Goal: Task Accomplishment & Management: Manage account settings

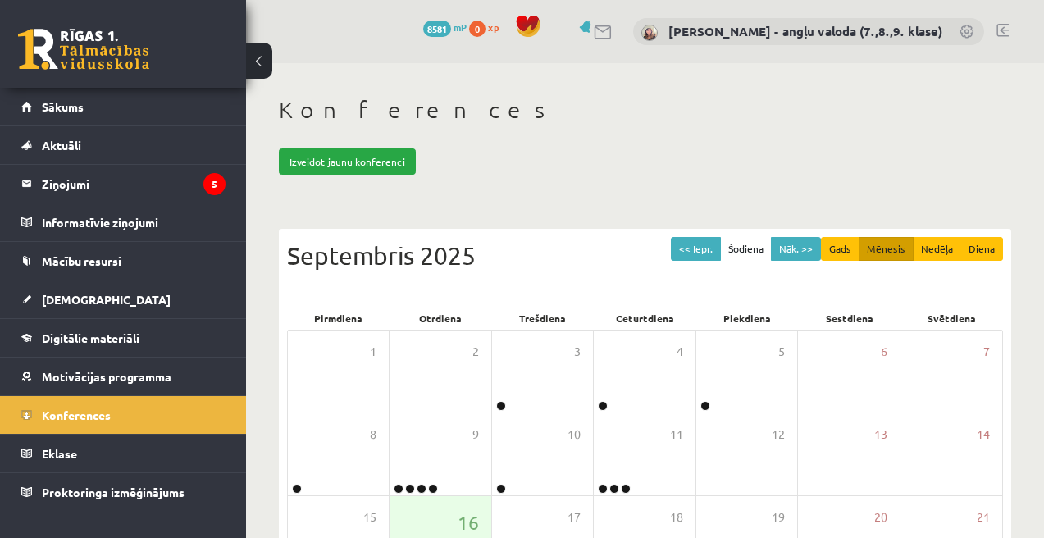
scroll to position [263, 0]
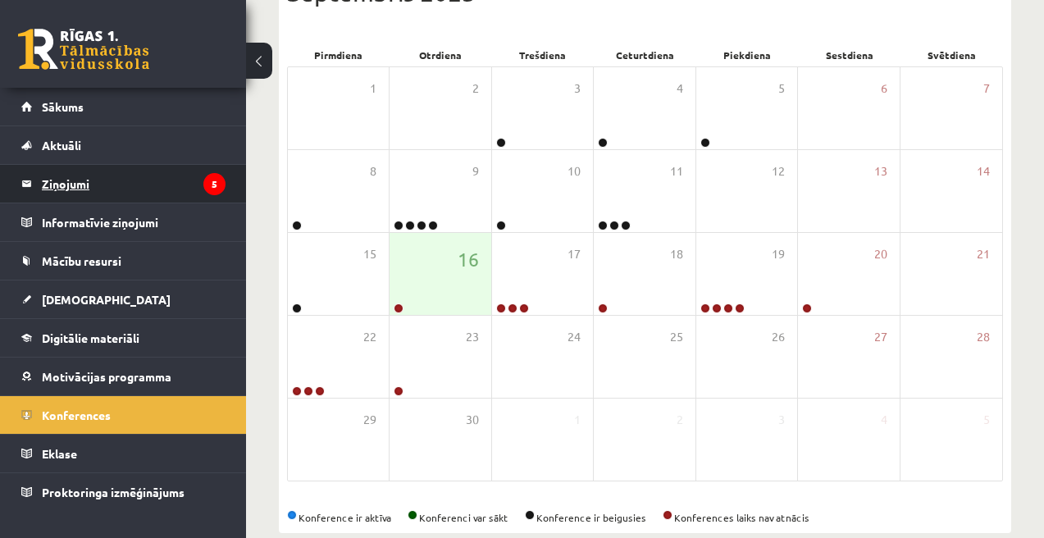
click at [65, 181] on legend "Ziņojumi 5" at bounding box center [134, 184] width 184 height 38
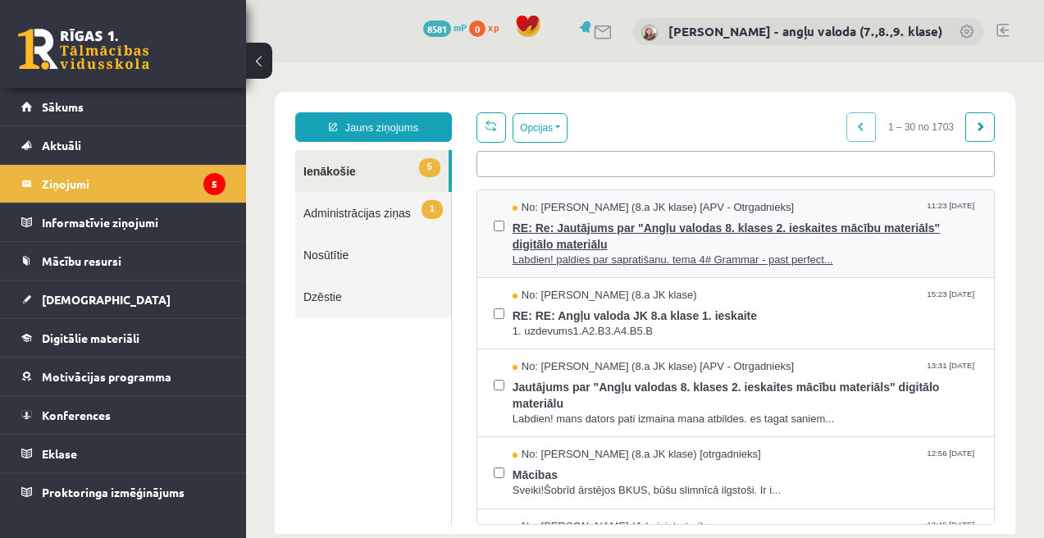
click at [578, 236] on span "RE: Re: Jautājums par "Angļu valodas 8. klases 2. ieskaites mācību materiāls" d…" at bounding box center [745, 234] width 465 height 37
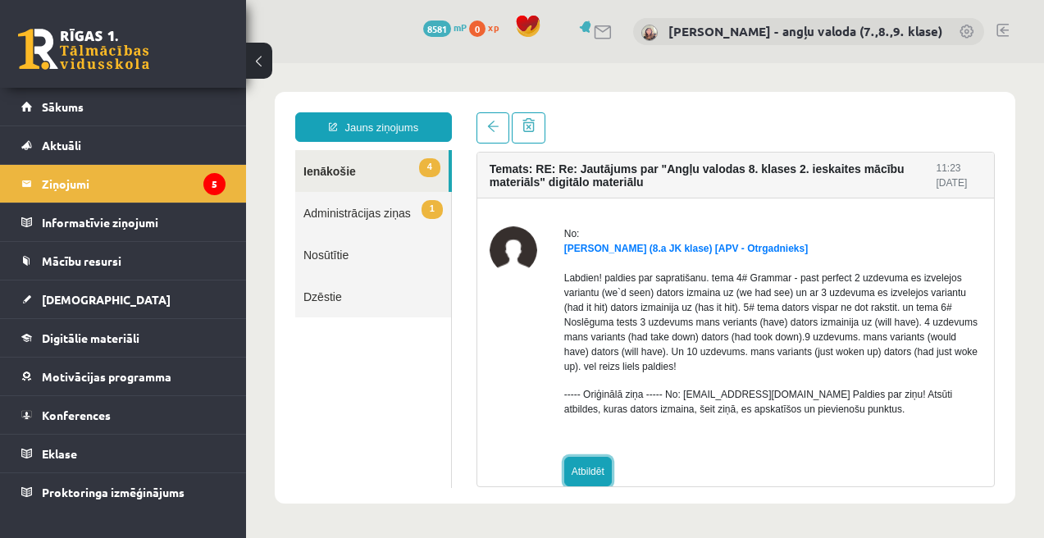
click at [590, 475] on link "Atbildēt" at bounding box center [588, 472] width 48 height 30
type input "**********"
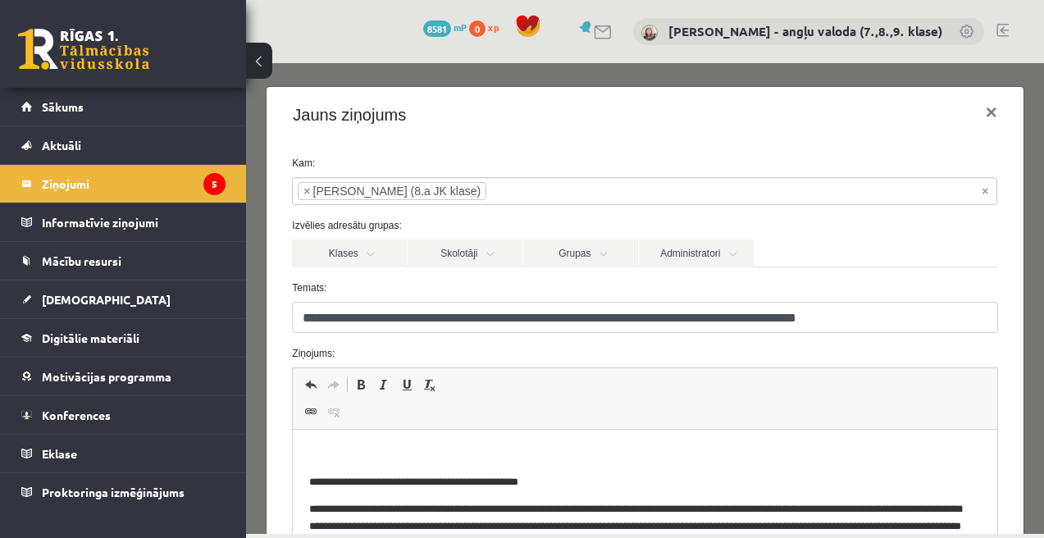
click at [339, 459] on p "Bagātinātā teksta redaktors, wiswyg-editor-47024793036220-1758024336-433" at bounding box center [644, 454] width 671 height 17
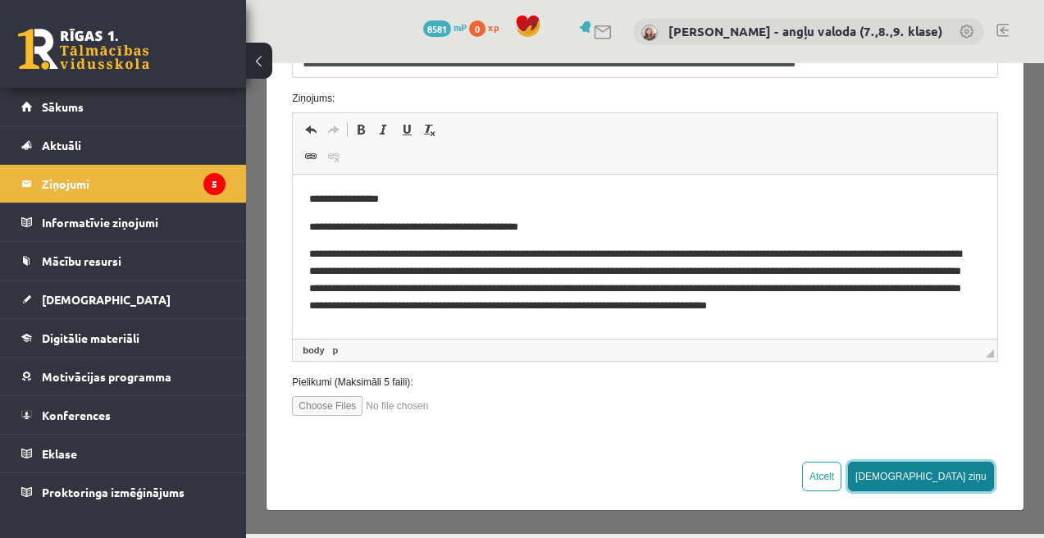
click at [975, 477] on button "Sūtīt ziņu" at bounding box center [921, 477] width 146 height 30
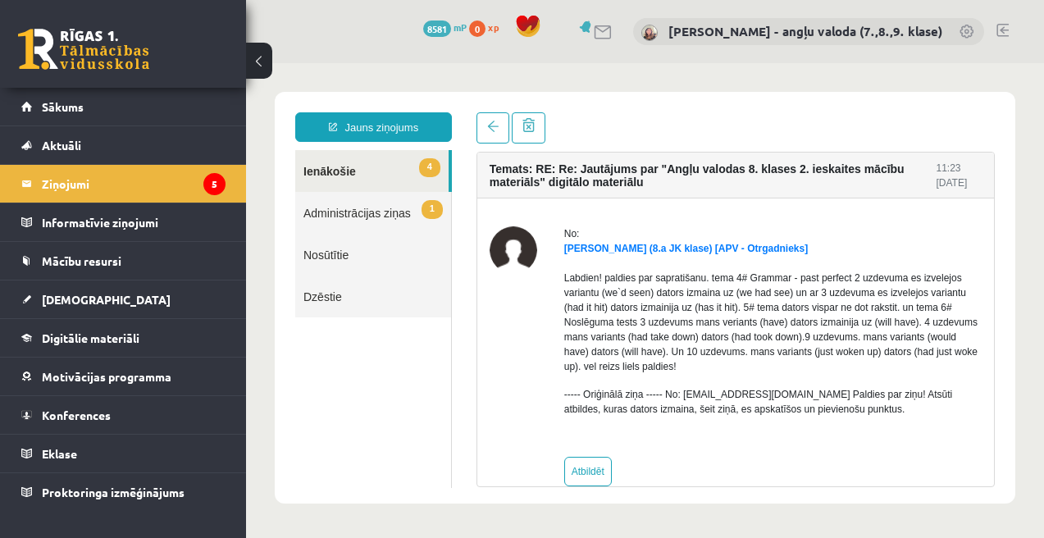
scroll to position [0, 0]
click at [75, 298] on span "[DEMOGRAPHIC_DATA]" at bounding box center [106, 299] width 129 height 15
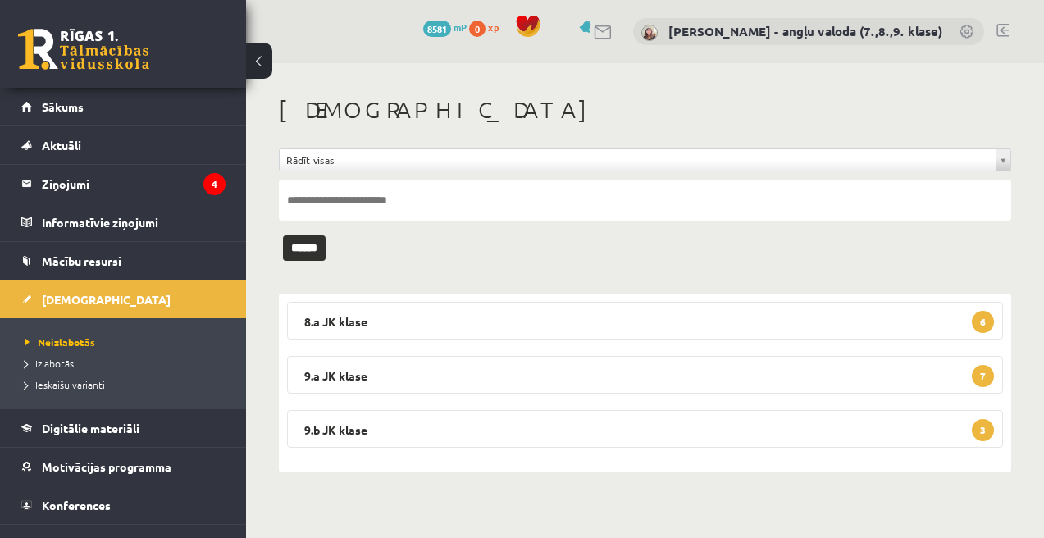
click at [484, 189] on input "text" at bounding box center [645, 200] width 733 height 41
click at [659, 325] on legend "8.a JK klase 6" at bounding box center [645, 321] width 716 height 38
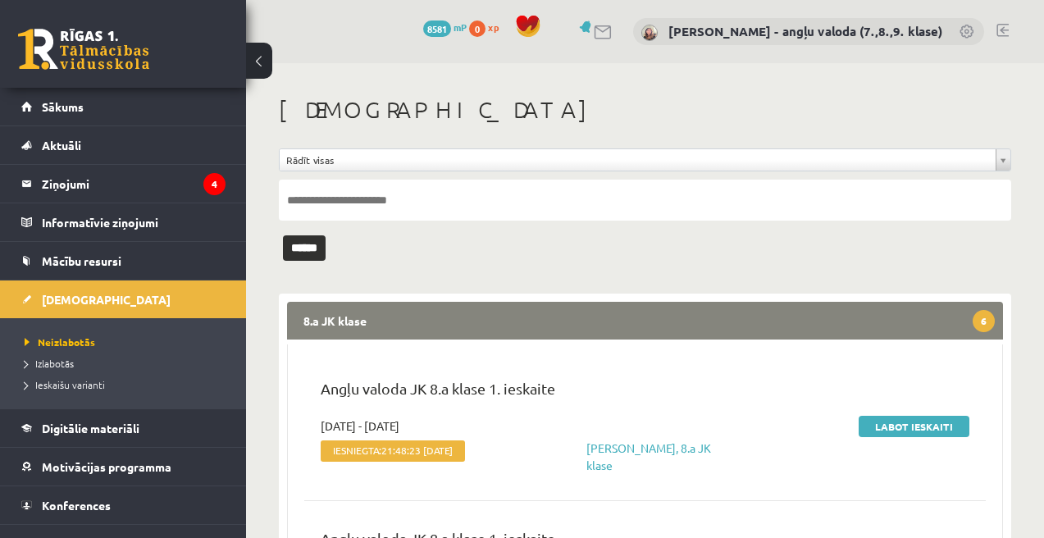
click at [560, 203] on input "text" at bounding box center [645, 200] width 733 height 41
type input "**********"
click at [283, 235] on input "******" at bounding box center [304, 247] width 43 height 25
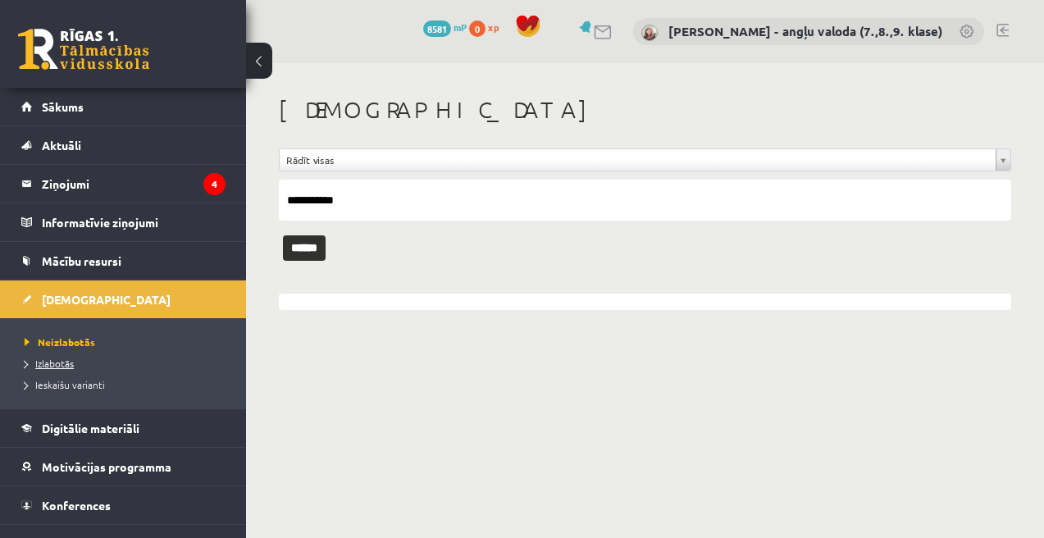
click at [54, 365] on span "Izlabotās" at bounding box center [49, 363] width 49 height 13
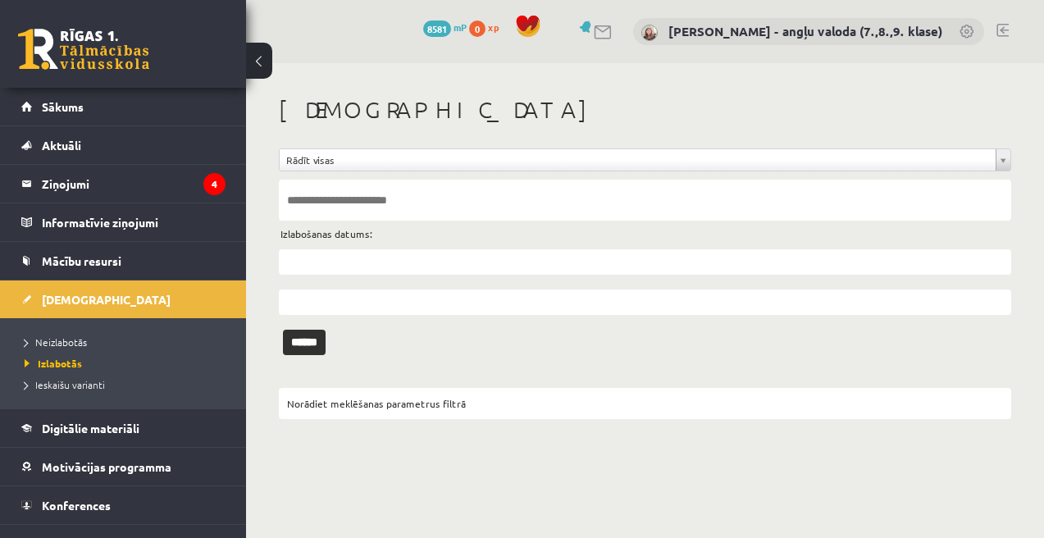
click at [405, 197] on input "text" at bounding box center [645, 200] width 733 height 41
click at [307, 343] on input "******" at bounding box center [304, 342] width 43 height 25
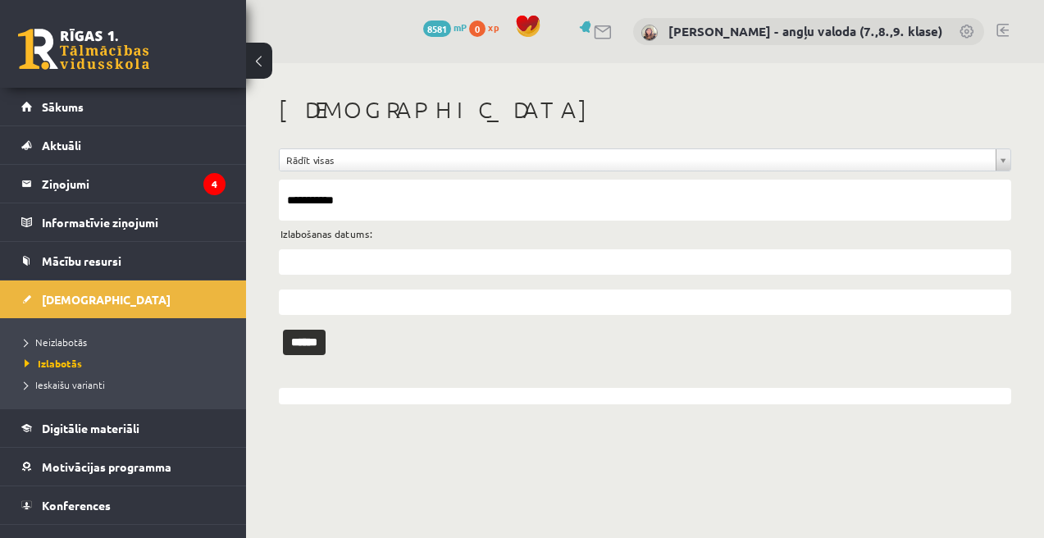
click at [387, 200] on input "**********" at bounding box center [645, 200] width 733 height 41
click at [370, 203] on input "*****" at bounding box center [645, 200] width 733 height 41
type input "**********"
click at [325, 340] on input "******" at bounding box center [304, 342] width 43 height 25
click at [57, 340] on span "Neizlabotās" at bounding box center [56, 342] width 62 height 13
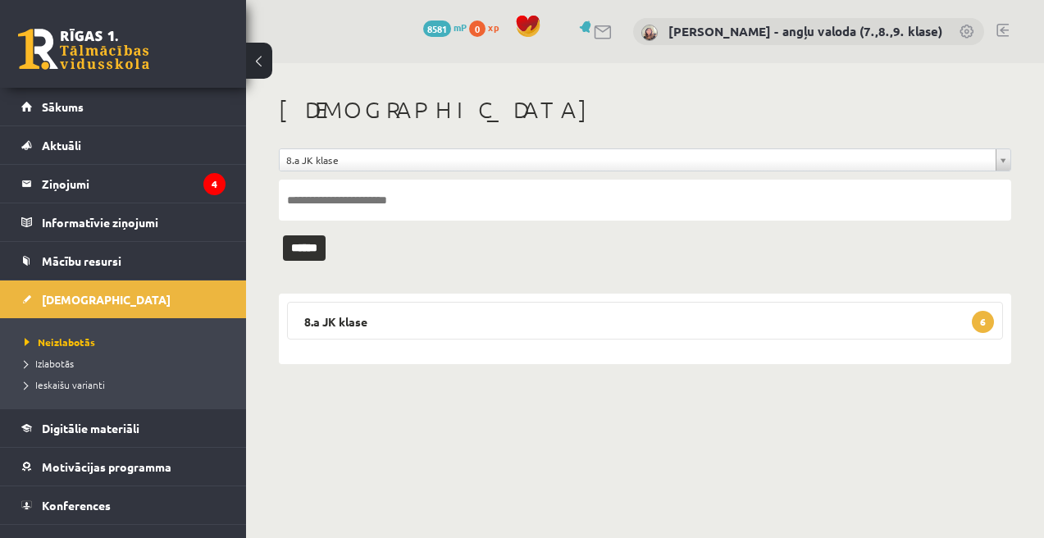
click at [350, 204] on input "text" at bounding box center [645, 200] width 733 height 41
type input "**********"
click at [304, 251] on input "******" at bounding box center [304, 247] width 43 height 25
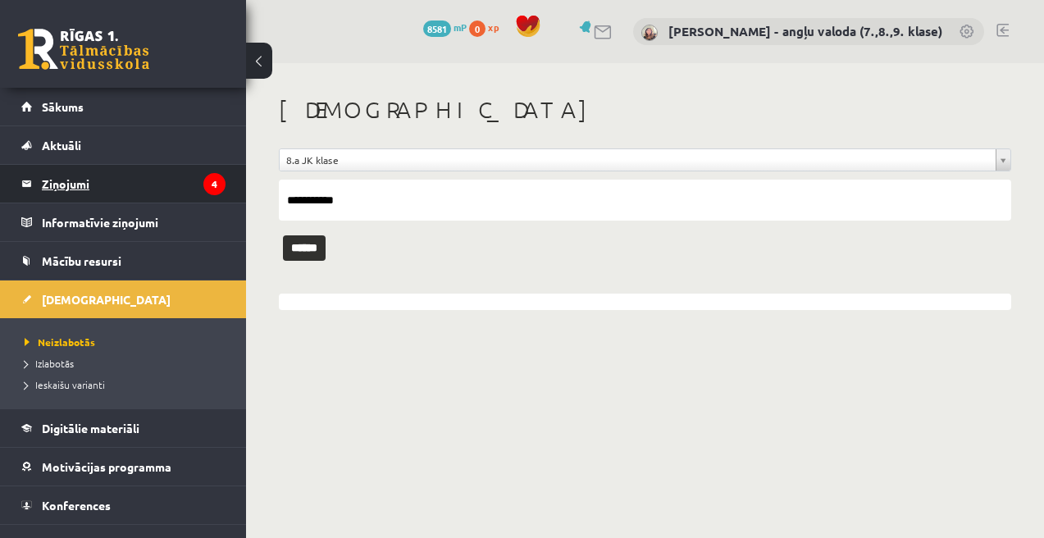
click at [71, 180] on legend "Ziņojumi 4" at bounding box center [134, 184] width 184 height 38
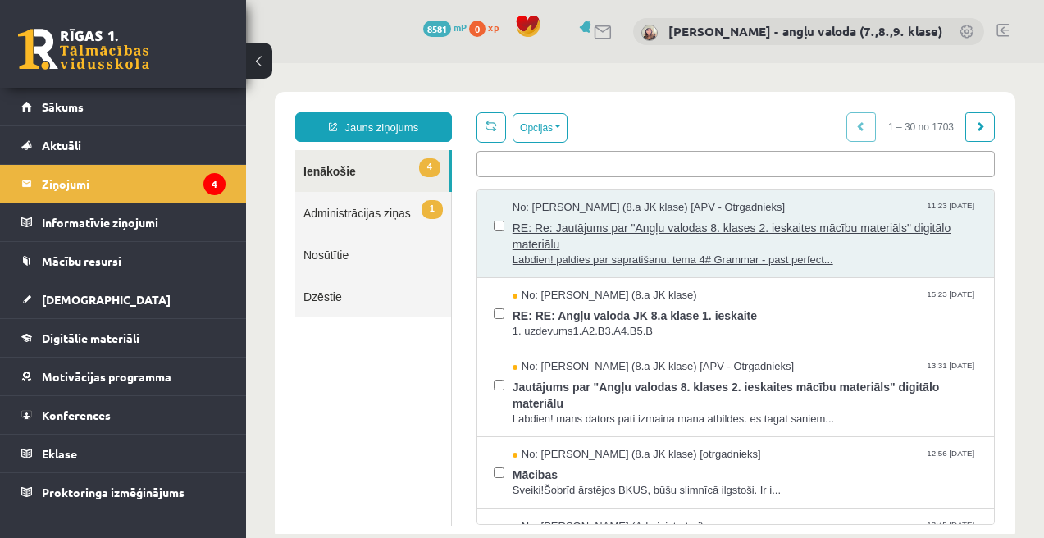
click at [537, 244] on span "RE: Re: Jautājums par "Angļu valodas 8. klases 2. ieskaites mācību materiāls" d…" at bounding box center [745, 234] width 465 height 37
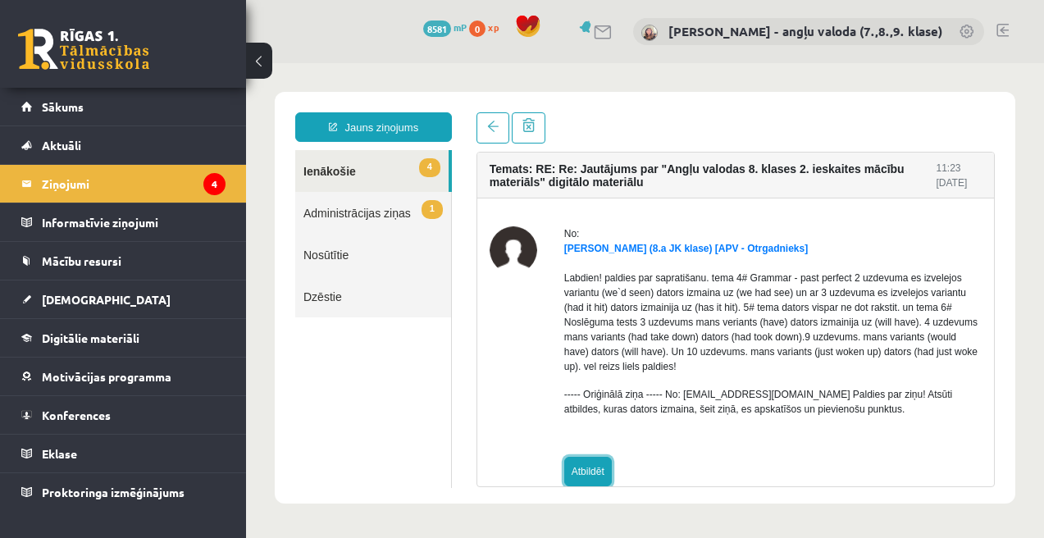
click at [597, 464] on link "Atbildēt" at bounding box center [588, 472] width 48 height 30
type input "**********"
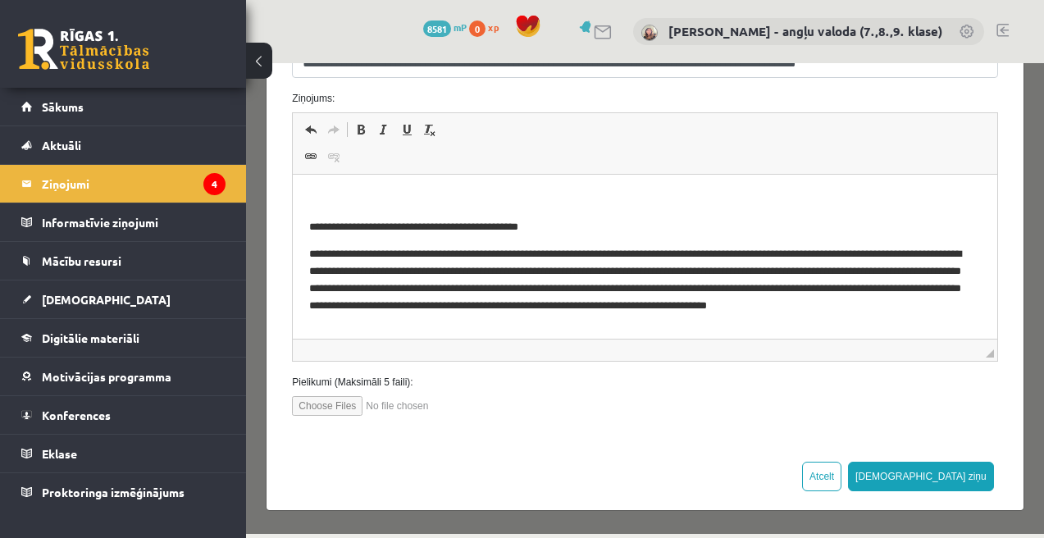
scroll to position [255, 0]
click at [475, 342] on p "**********" at bounding box center [644, 359] width 671 height 34
click at [477, 405] on input "file" at bounding box center [385, 406] width 186 height 20
click at [718, 245] on body "**********" at bounding box center [644, 283] width 671 height 185
click at [66, 302] on span "[DEMOGRAPHIC_DATA]" at bounding box center [106, 299] width 129 height 15
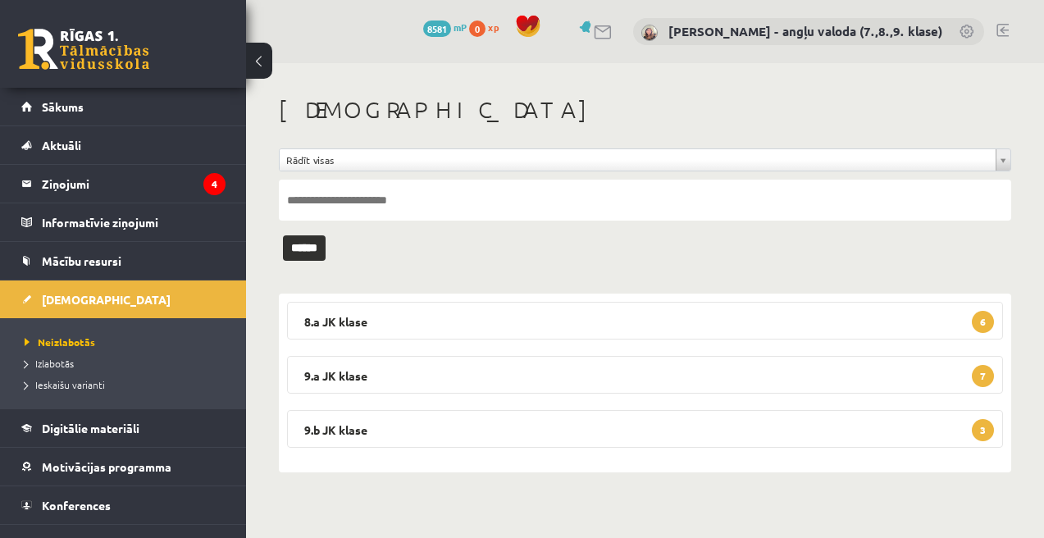
click at [473, 310] on legend "8.a JK klase 6" at bounding box center [645, 321] width 716 height 38
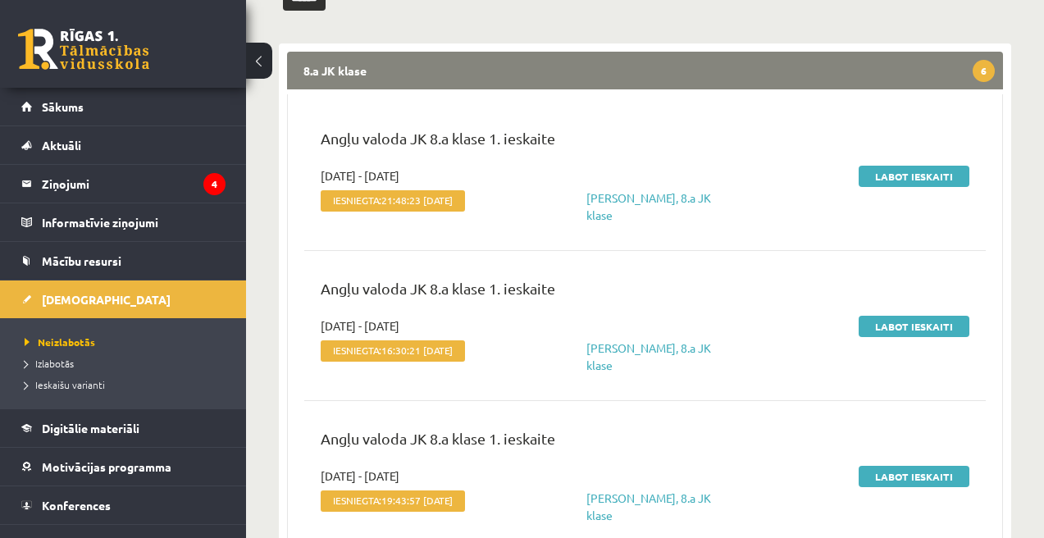
scroll to position [276, 0]
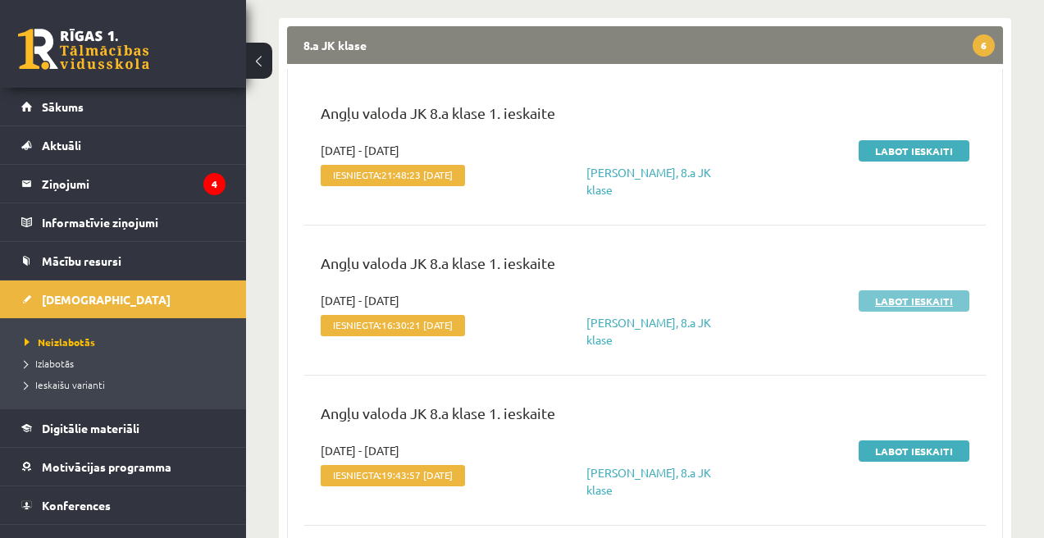
click at [914, 299] on link "Labot ieskaiti" at bounding box center [914, 300] width 111 height 21
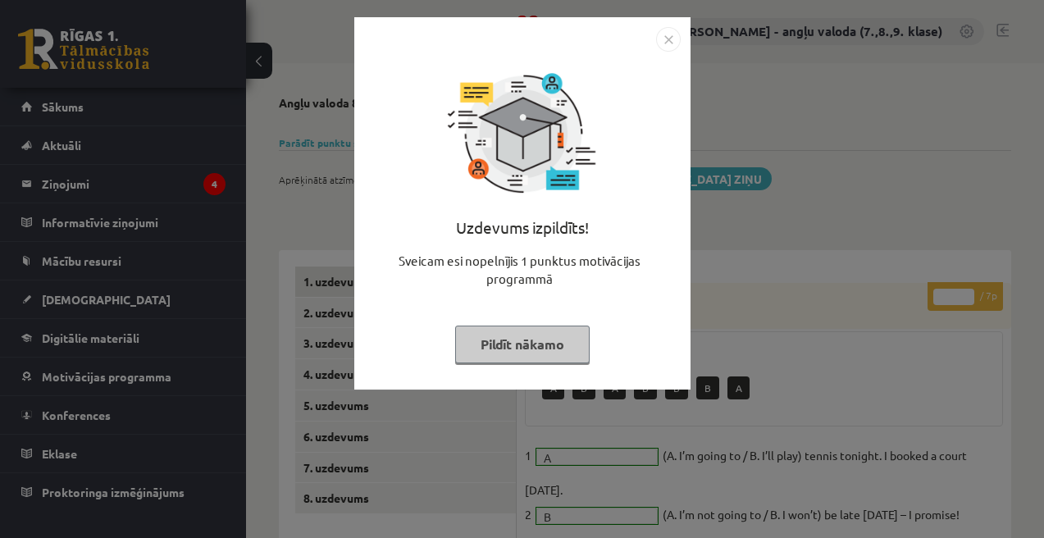
click at [498, 354] on button "Pildīt nākamo" at bounding box center [522, 345] width 135 height 38
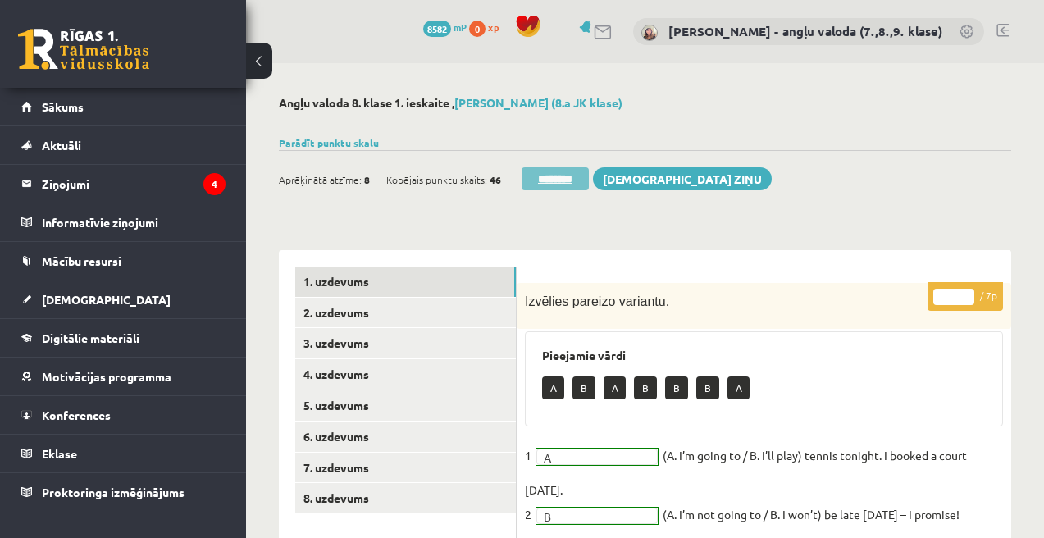
click at [573, 168] on input "********" at bounding box center [555, 178] width 67 height 23
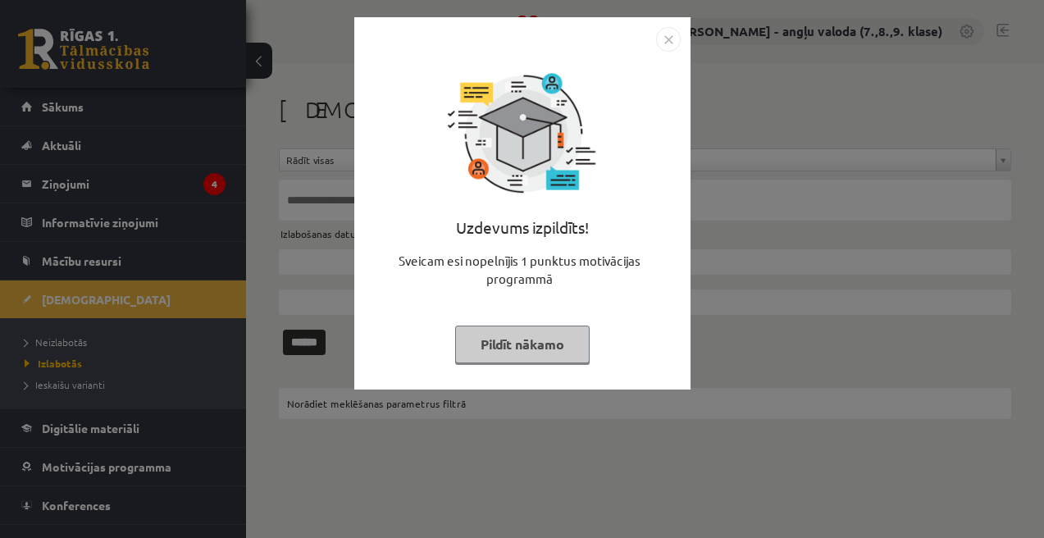
click at [514, 352] on button "Pildīt nākamo" at bounding box center [522, 345] width 135 height 38
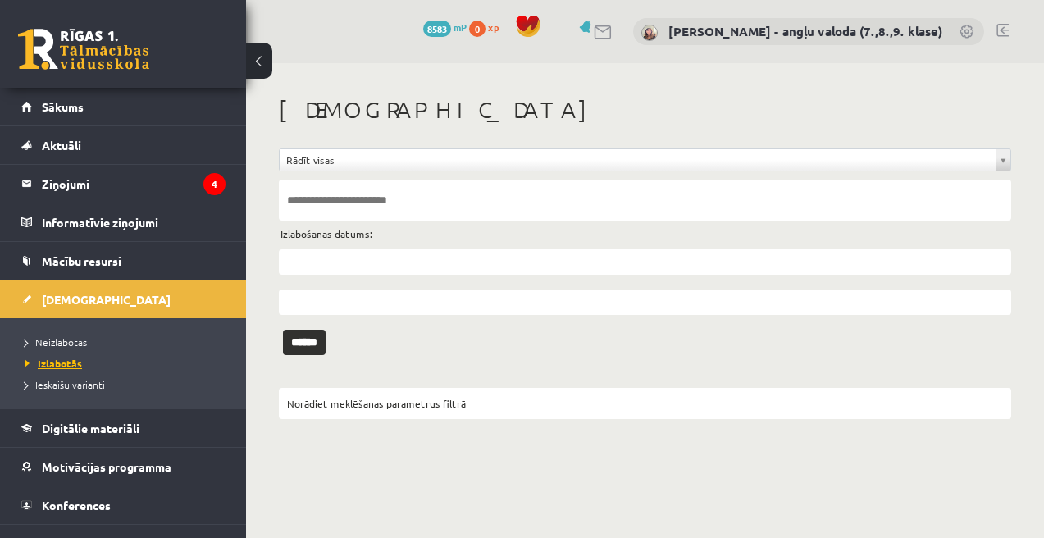
click at [57, 363] on span "Izlabotās" at bounding box center [53, 363] width 57 height 13
click at [353, 204] on input "text" at bounding box center [645, 200] width 733 height 41
click at [309, 343] on input "******" at bounding box center [304, 342] width 43 height 25
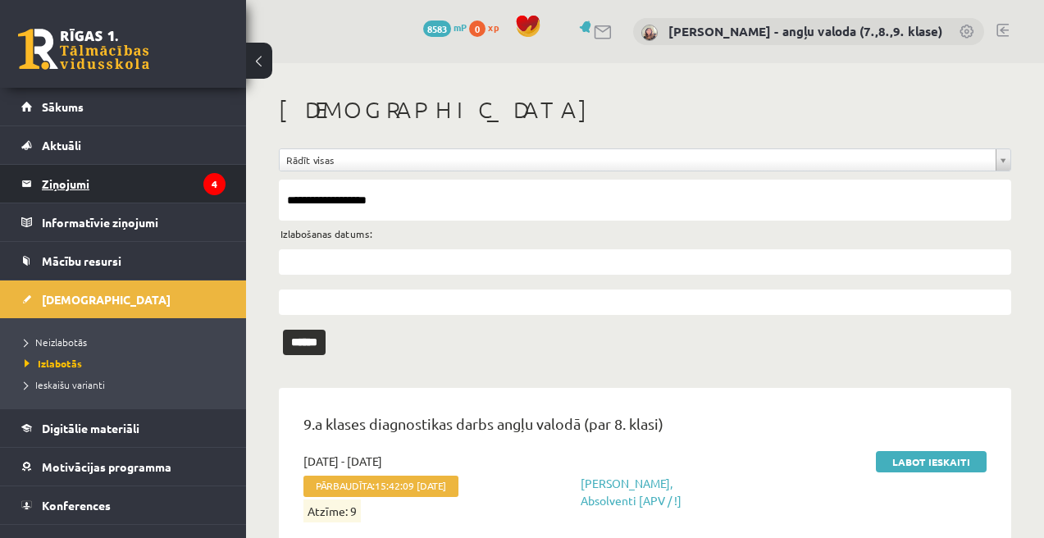
drag, startPoint x: 409, startPoint y: 208, endPoint x: 208, endPoint y: 190, distance: 201.8
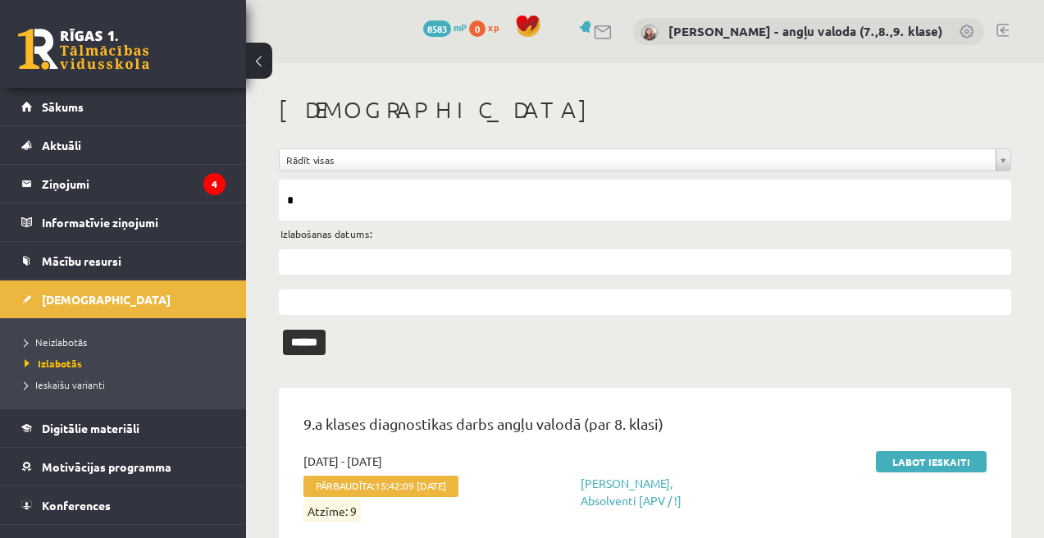
type input "**********"
click at [311, 337] on input "******" at bounding box center [304, 342] width 43 height 25
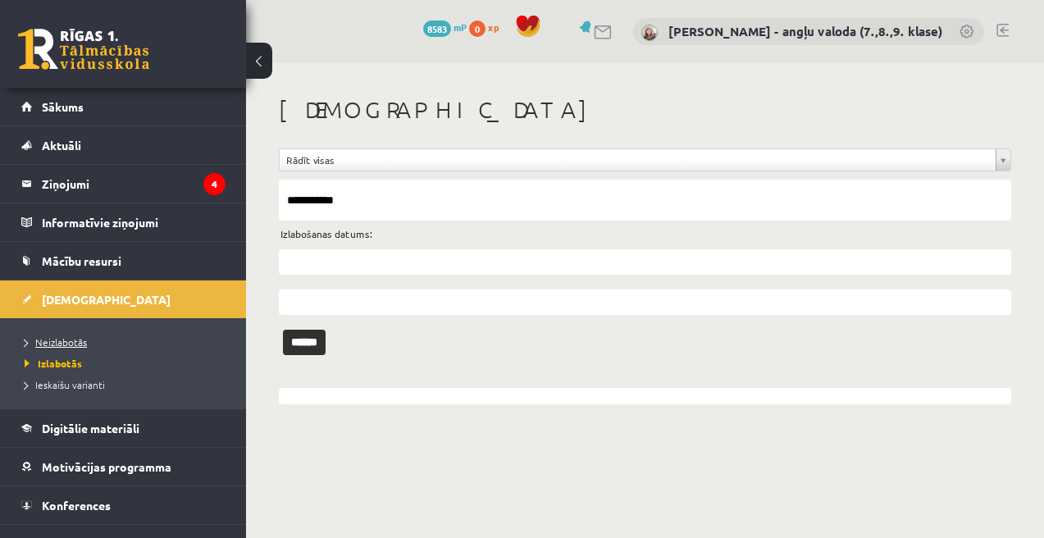
click at [57, 343] on span "Neizlabotās" at bounding box center [56, 342] width 62 height 13
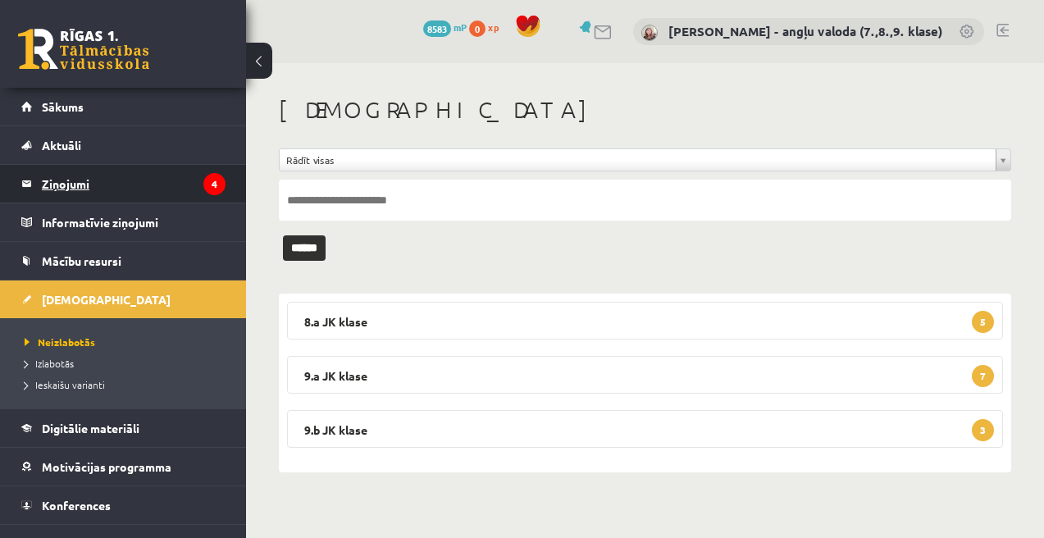
click at [57, 187] on legend "Ziņojumi 4" at bounding box center [134, 184] width 184 height 38
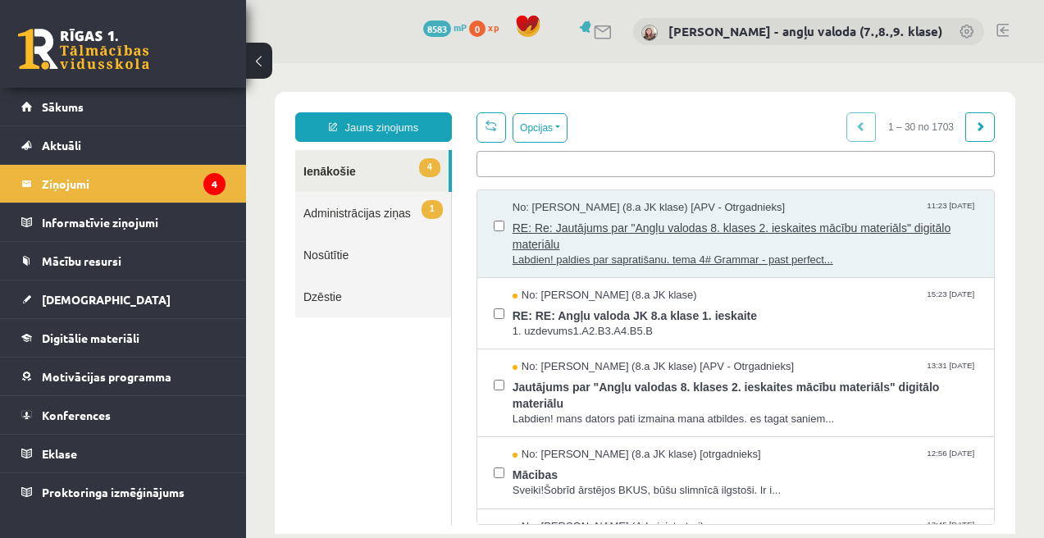
scroll to position [81, 0]
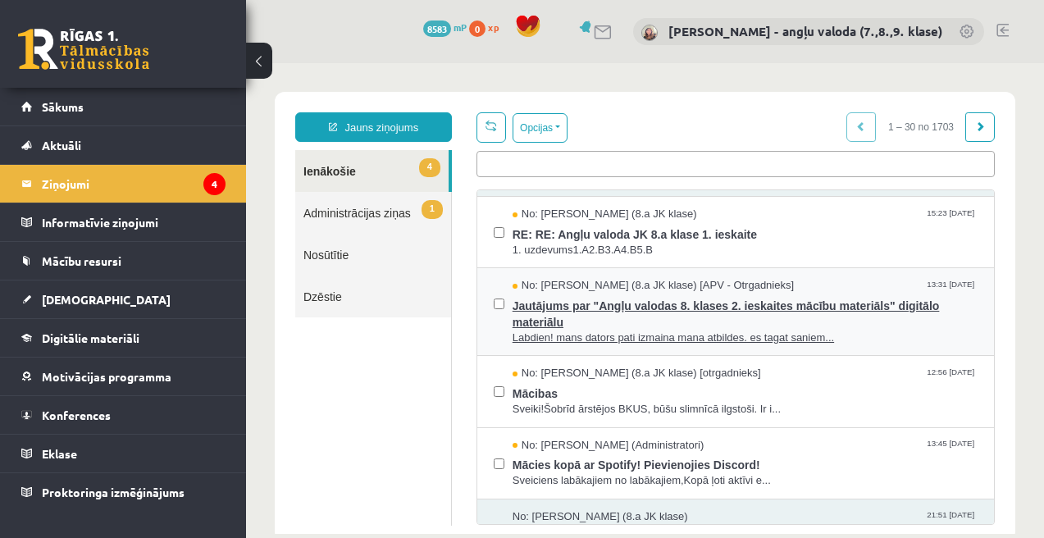
click at [596, 312] on span "Jautājums par "Angļu valodas 8. klases 2. ieskaites mācību materiāls" digitālo …" at bounding box center [745, 312] width 465 height 37
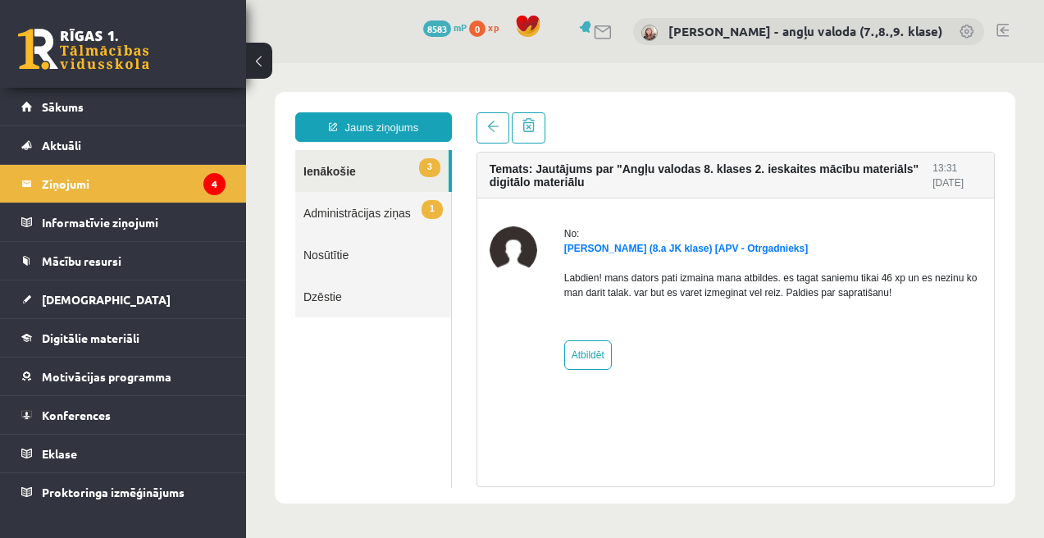
scroll to position [0, 0]
click at [494, 129] on span at bounding box center [492, 126] width 11 height 11
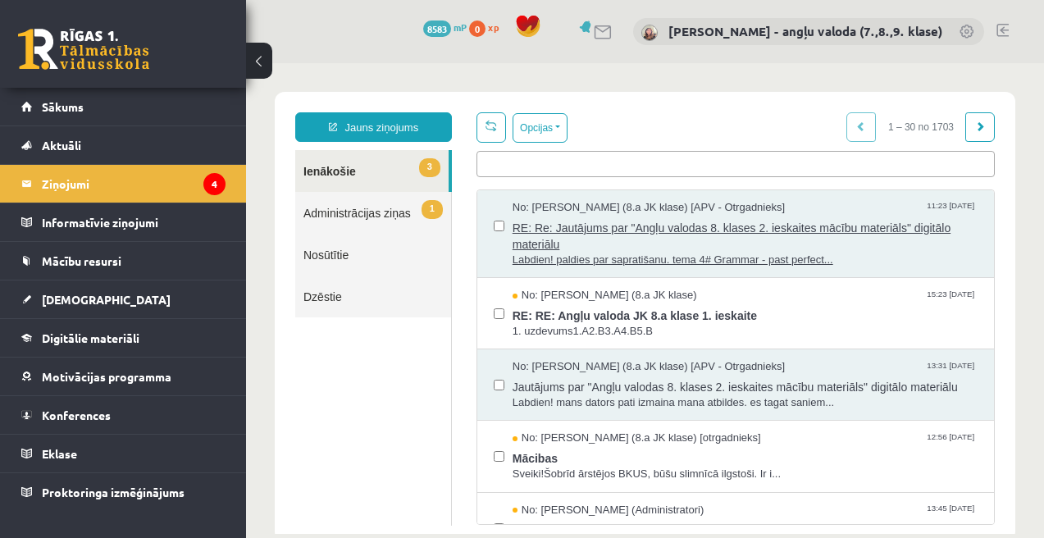
click at [573, 233] on span "RE: Re: Jautājums par "Angļu valodas 8. klases 2. ieskaites mācību materiāls" d…" at bounding box center [745, 234] width 465 height 37
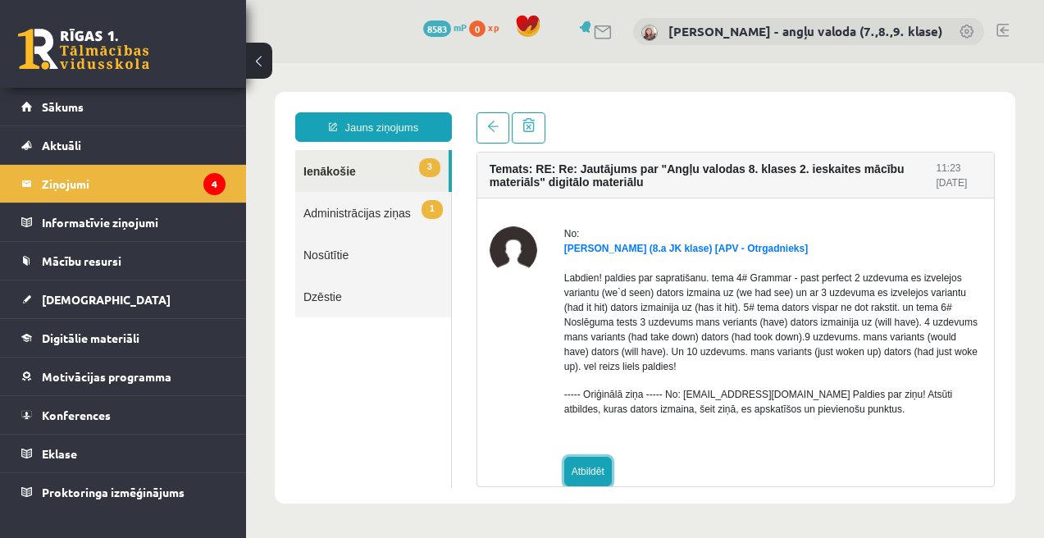
click at [590, 477] on link "Atbildēt" at bounding box center [588, 472] width 48 height 30
type input "**********"
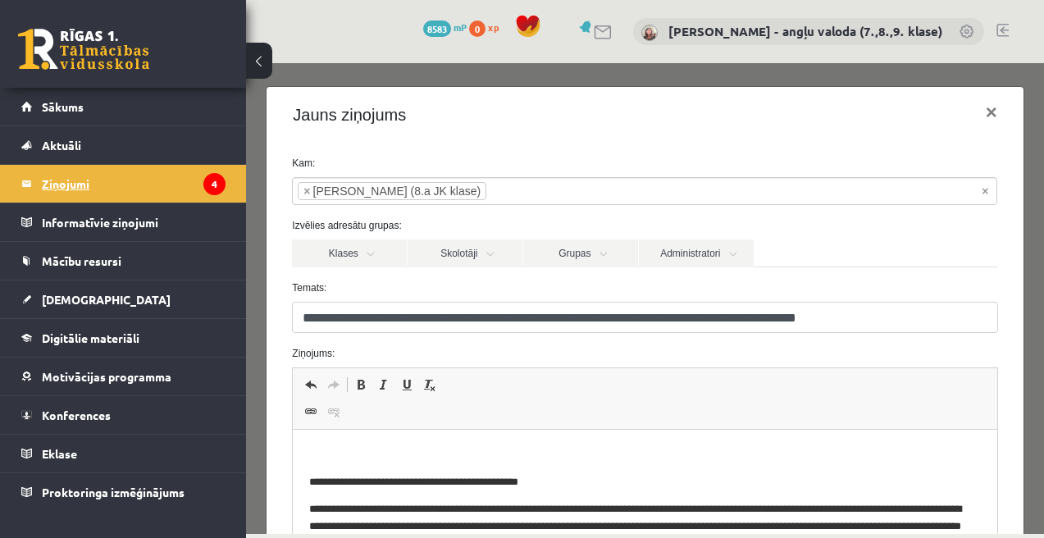
click at [74, 180] on legend "Ziņojumi 4" at bounding box center [134, 184] width 184 height 38
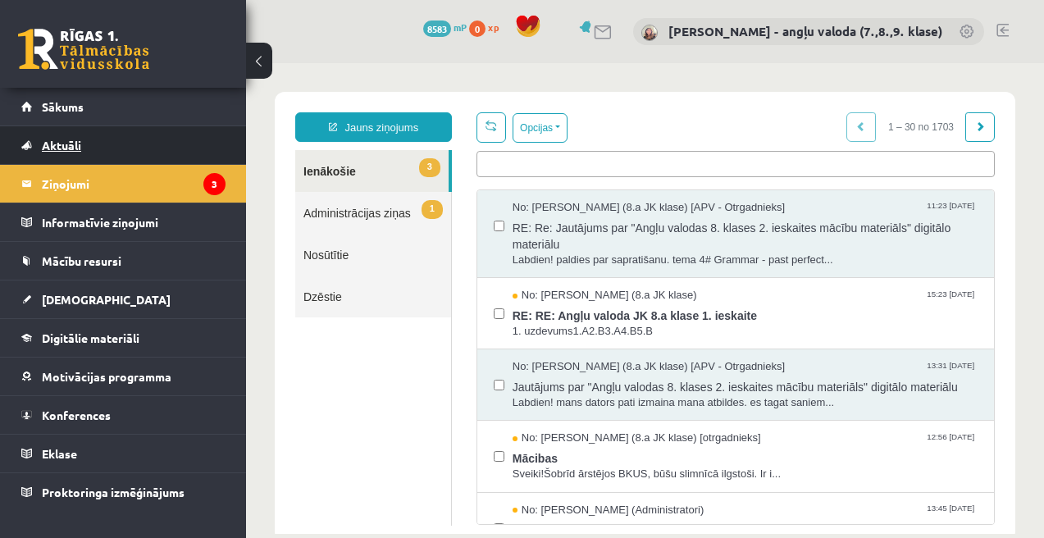
scroll to position [36, 0]
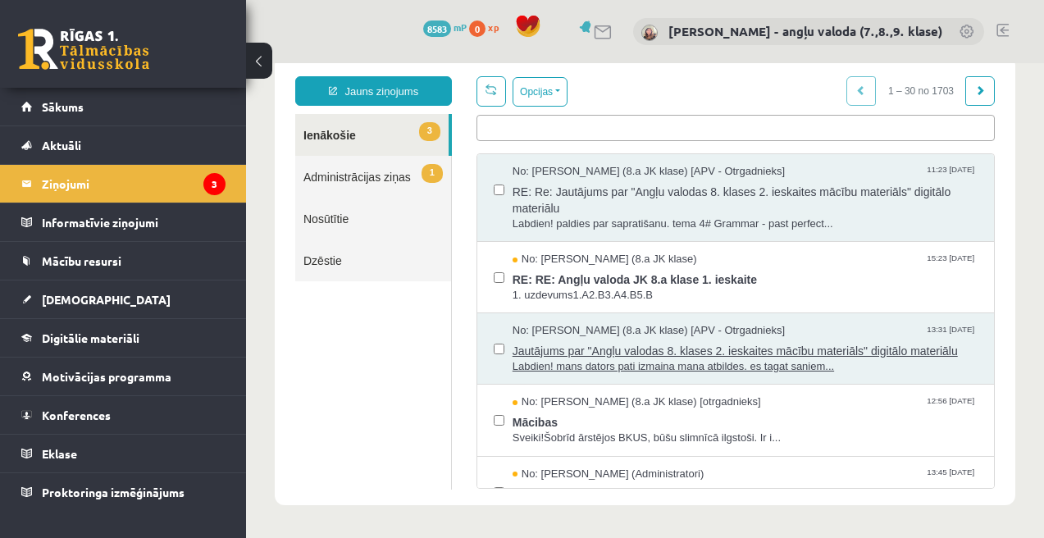
click at [615, 348] on span "Jautājums par "Angļu valodas 8. klases 2. ieskaites mācību materiāls" digitālo …" at bounding box center [745, 349] width 465 height 21
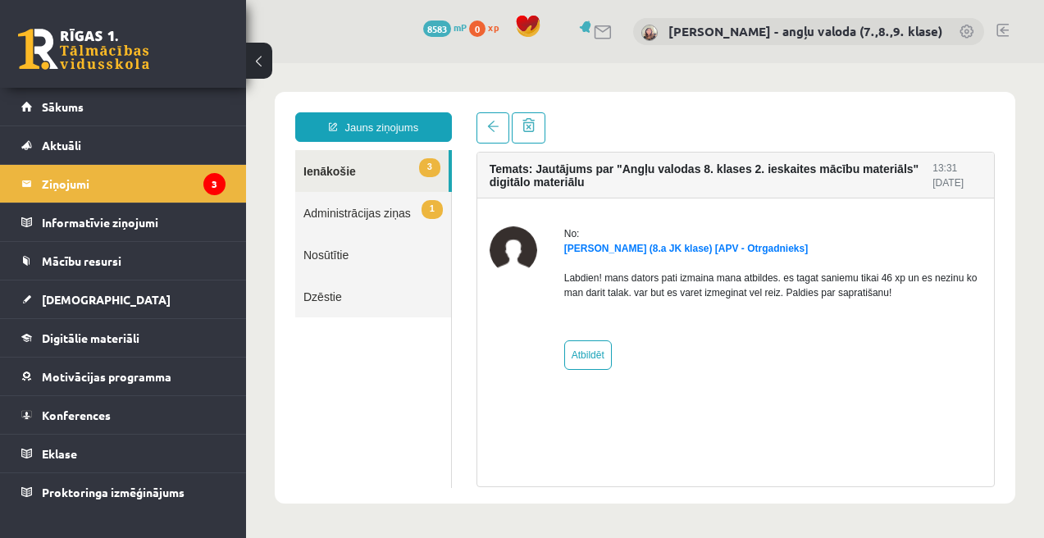
scroll to position [0, 0]
click at [640, 330] on div "No: Marta Grāve (8.a JK klase) [APV - Otrgadnieks] Labdien! mans dators pati iz…" at bounding box center [773, 298] width 418 height 144
click at [590, 352] on link "Atbildēt" at bounding box center [588, 355] width 48 height 30
type input "**********"
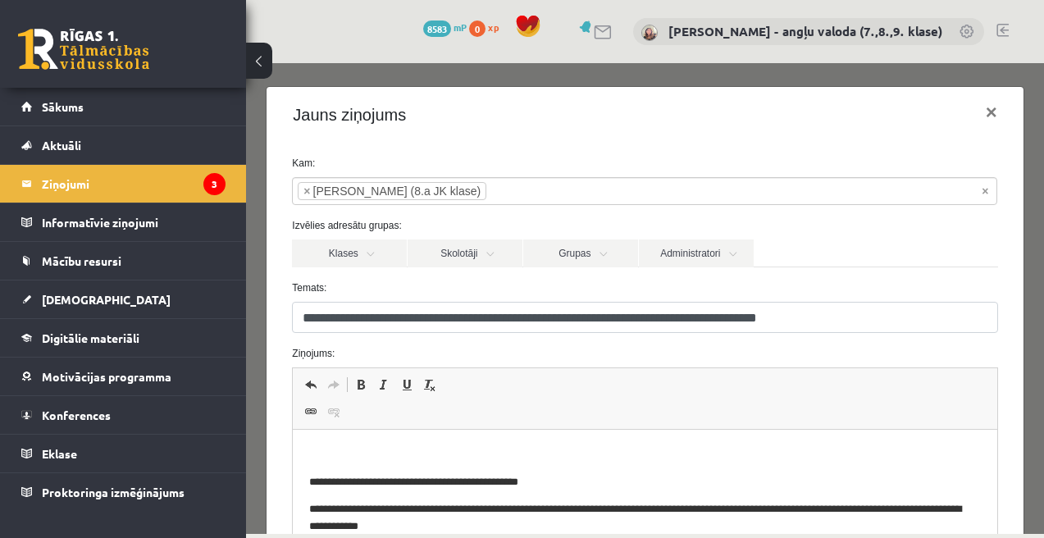
click at [400, 442] on html "**********" at bounding box center [645, 491] width 704 height 122
click at [74, 299] on span "[DEMOGRAPHIC_DATA]" at bounding box center [106, 299] width 129 height 15
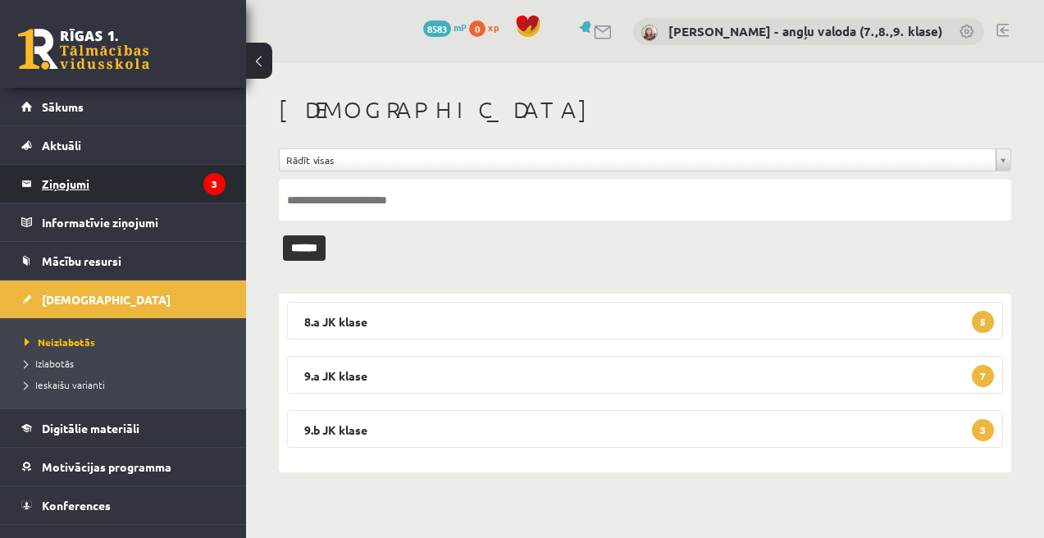
click at [71, 181] on legend "Ziņojumi 3" at bounding box center [134, 184] width 184 height 38
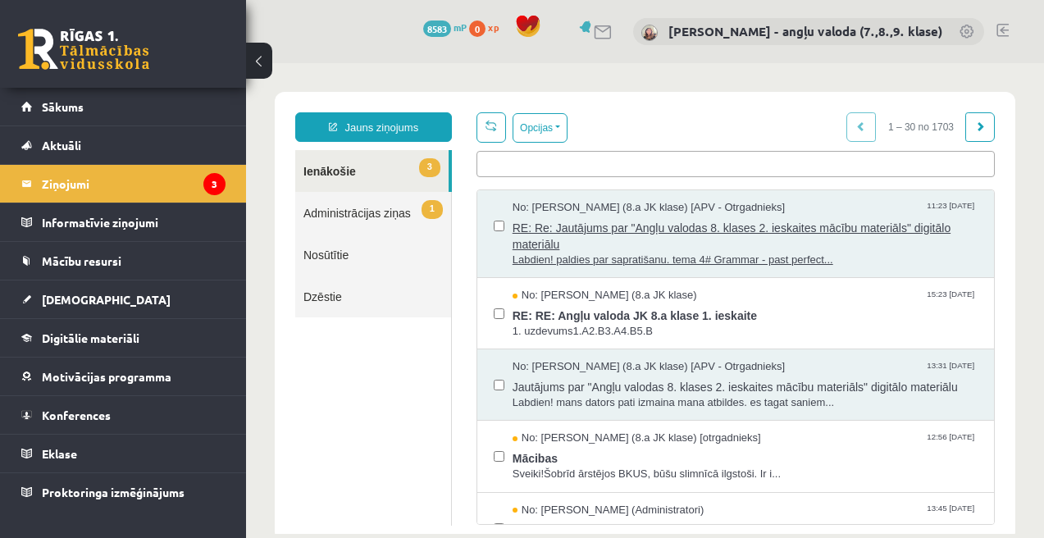
click at [572, 232] on span "RE: Re: Jautājums par "Angļu valodas 8. klases 2. ieskaites mācību materiāls" d…" at bounding box center [745, 234] width 465 height 37
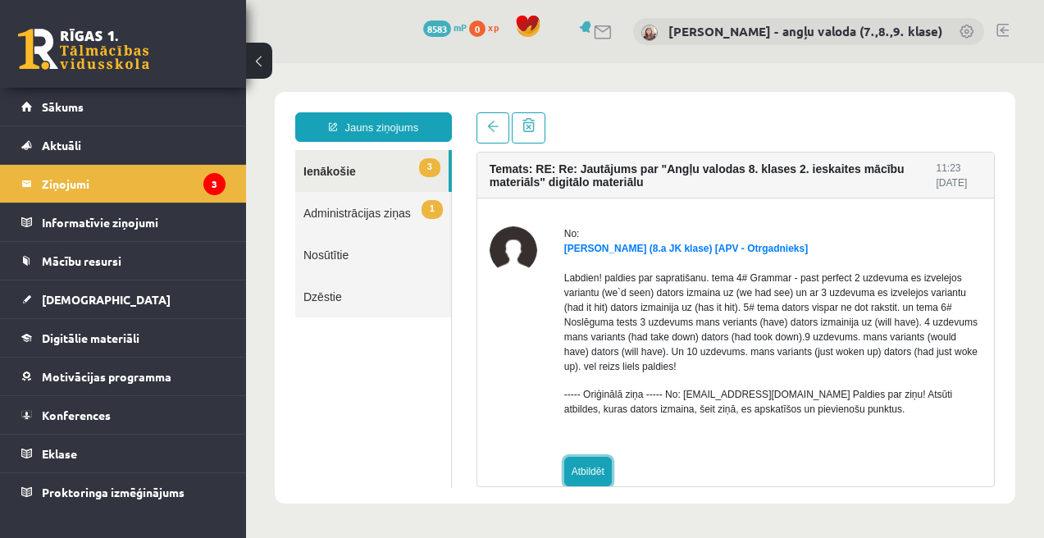
click at [597, 472] on link "Atbildēt" at bounding box center [588, 472] width 48 height 30
type input "**********"
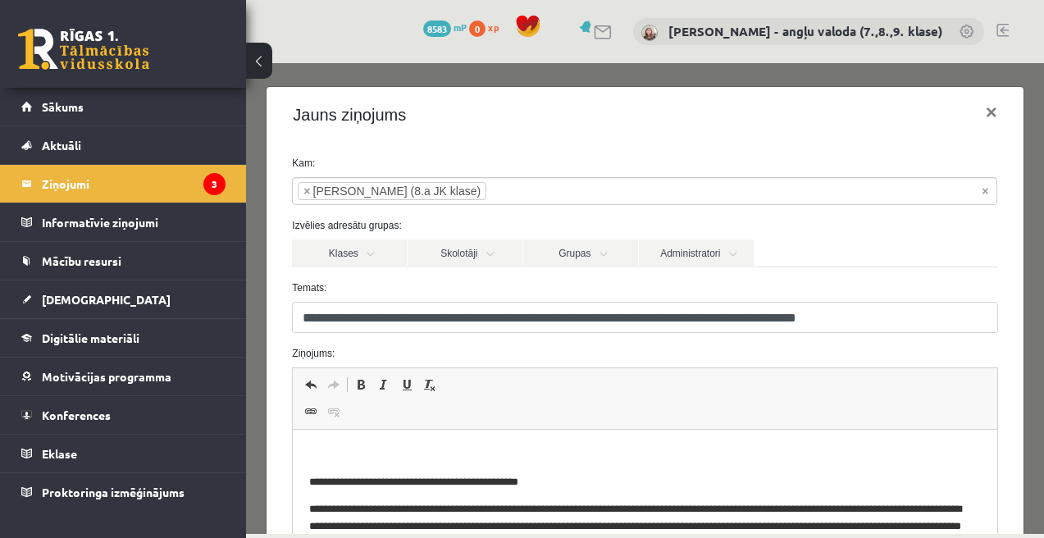
click at [387, 448] on p "Bagātinātā teksta redaktors, wiswyg-editor-47024785120260-1758024732-739" at bounding box center [644, 454] width 671 height 17
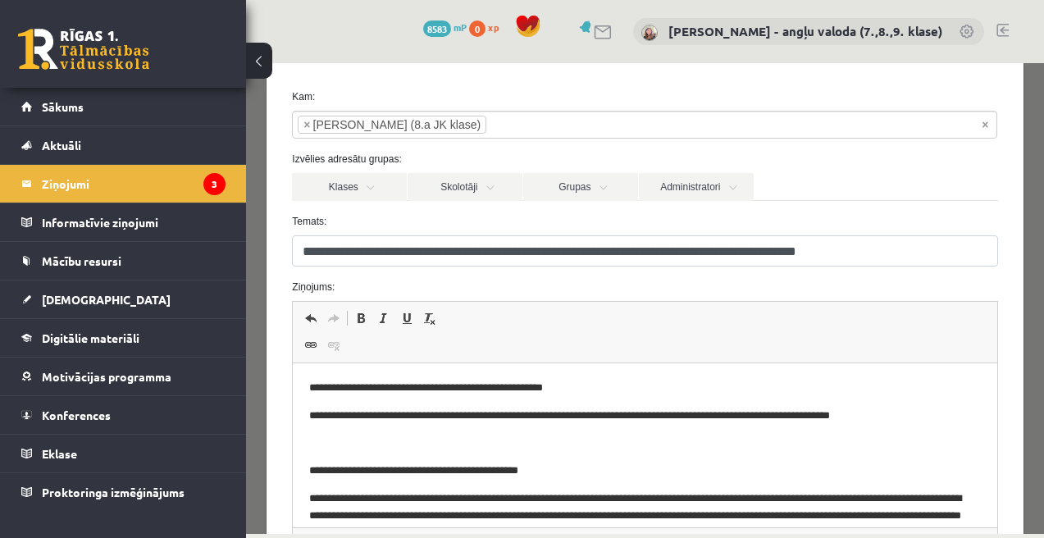
drag, startPoint x: 570, startPoint y: 389, endPoint x: 643, endPoint y: 651, distance: 272.5
click at [570, 389] on p "**********" at bounding box center [644, 388] width 671 height 17
click at [912, 424] on p "**********" at bounding box center [644, 416] width 671 height 17
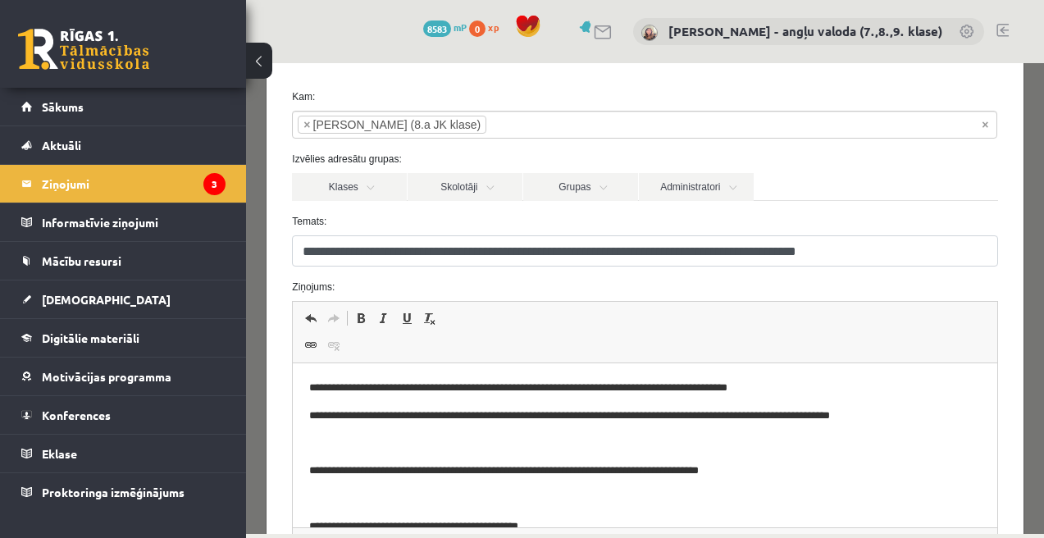
click at [637, 386] on p "**********" at bounding box center [644, 388] width 671 height 17
click at [796, 391] on p "**********" at bounding box center [644, 388] width 671 height 17
click at [896, 420] on p "**********" at bounding box center [644, 416] width 671 height 17
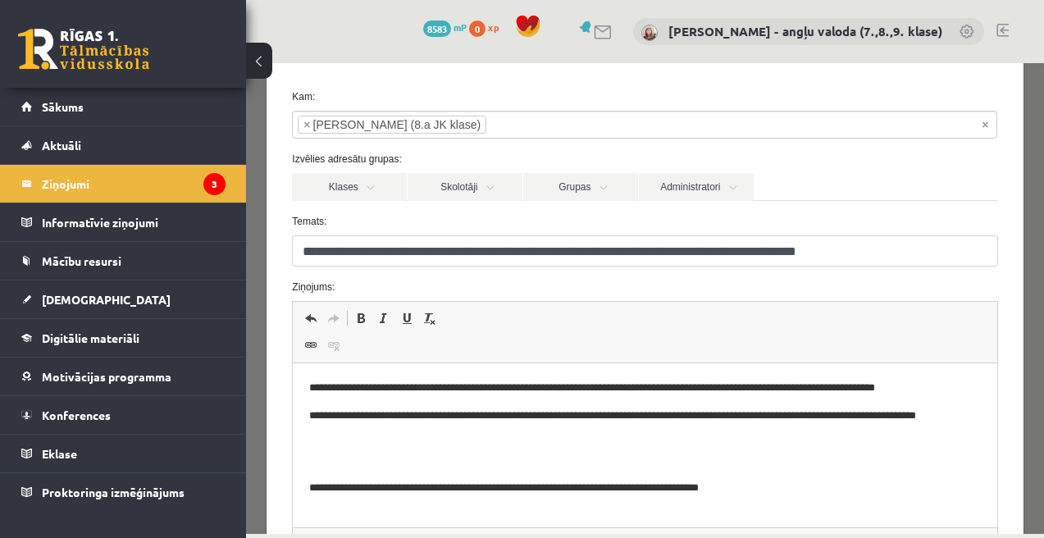
click at [746, 480] on p "**********" at bounding box center [644, 488] width 671 height 17
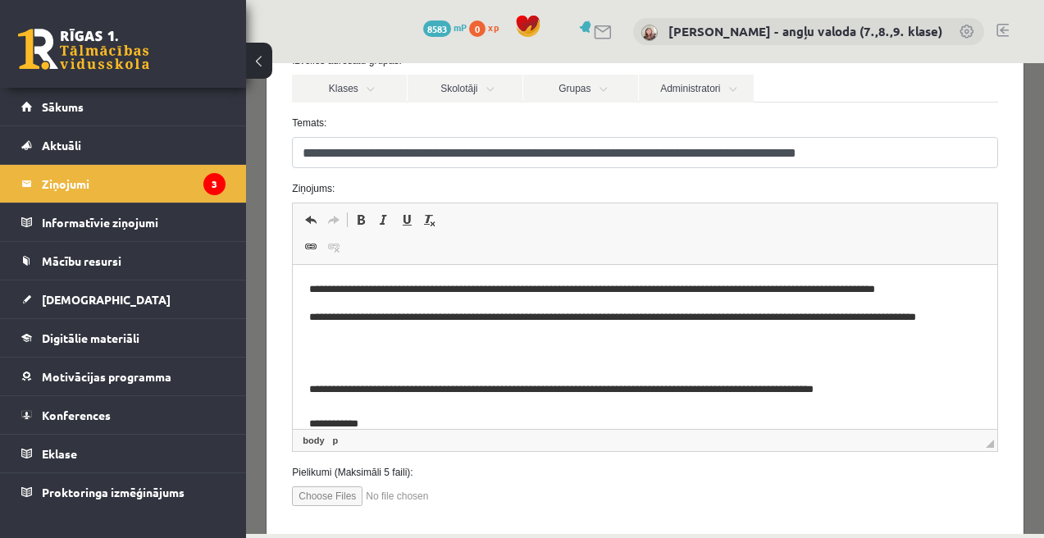
scroll to position [255, 0]
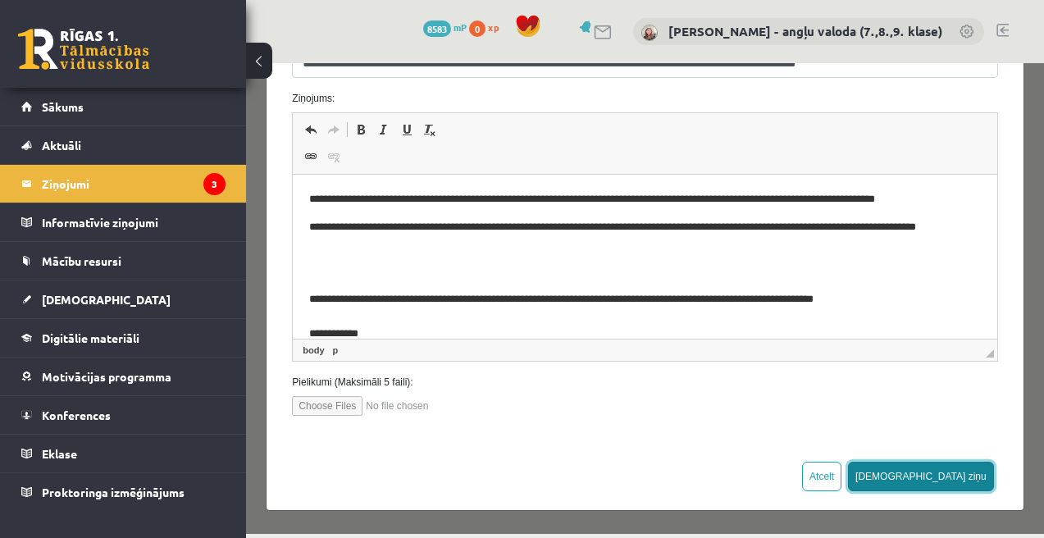
click at [957, 469] on button "[DEMOGRAPHIC_DATA] ziņu" at bounding box center [921, 477] width 146 height 30
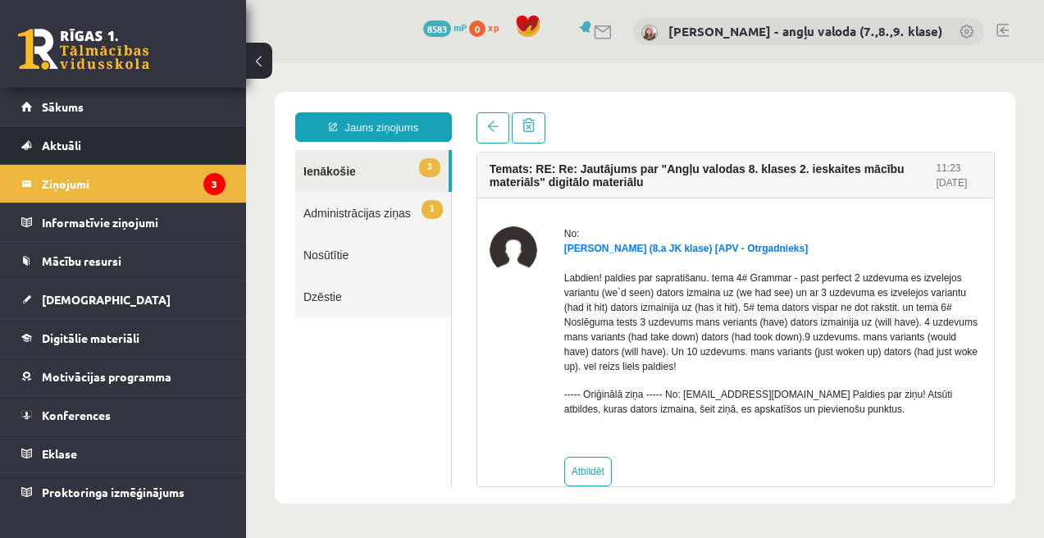
scroll to position [0, 0]
click at [330, 165] on link "3 Ienākošie" at bounding box center [371, 171] width 153 height 42
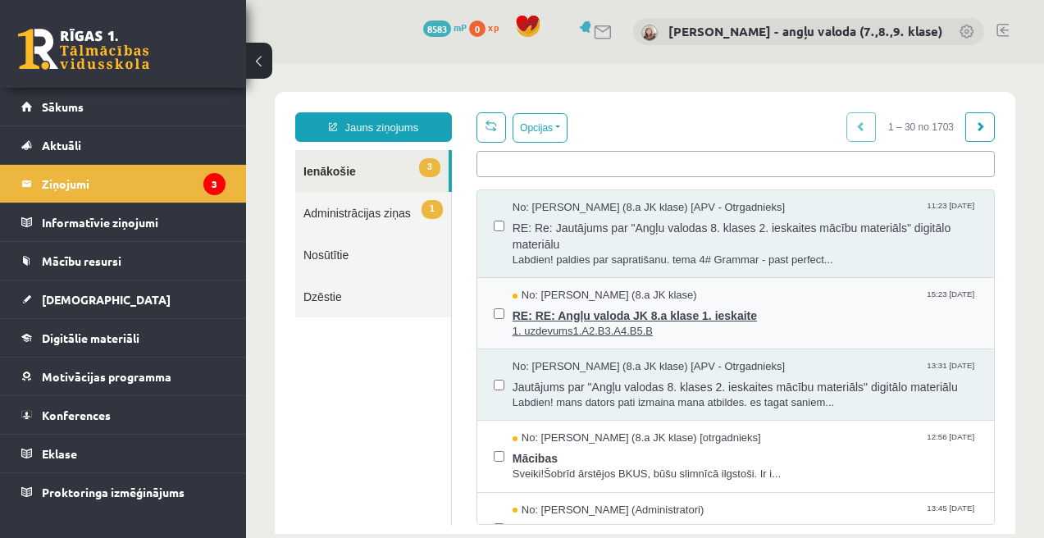
click at [592, 319] on span "RE: RE: Angļu valoda JK 8.a klase 1. ieskaite" at bounding box center [745, 314] width 465 height 21
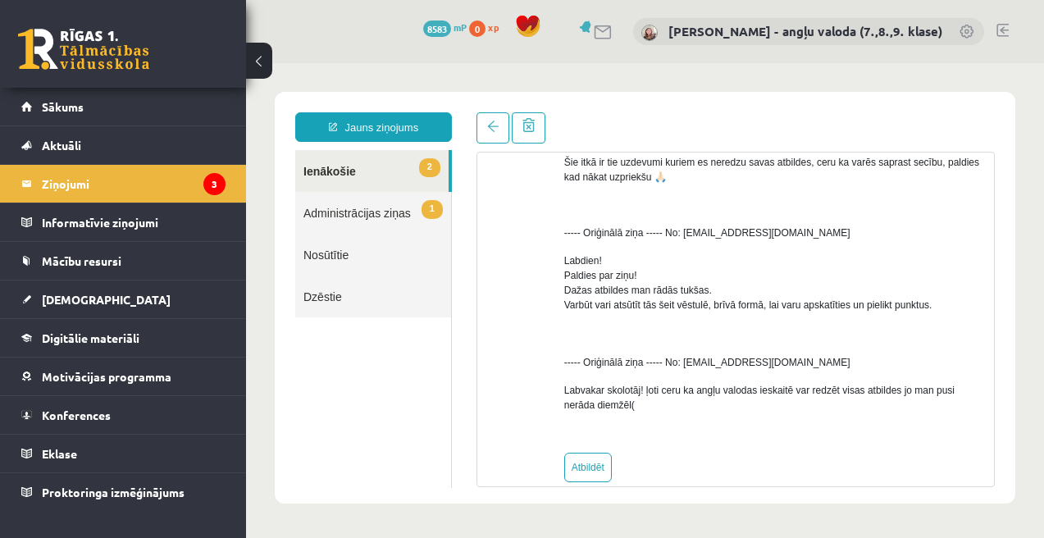
scroll to position [920, 0]
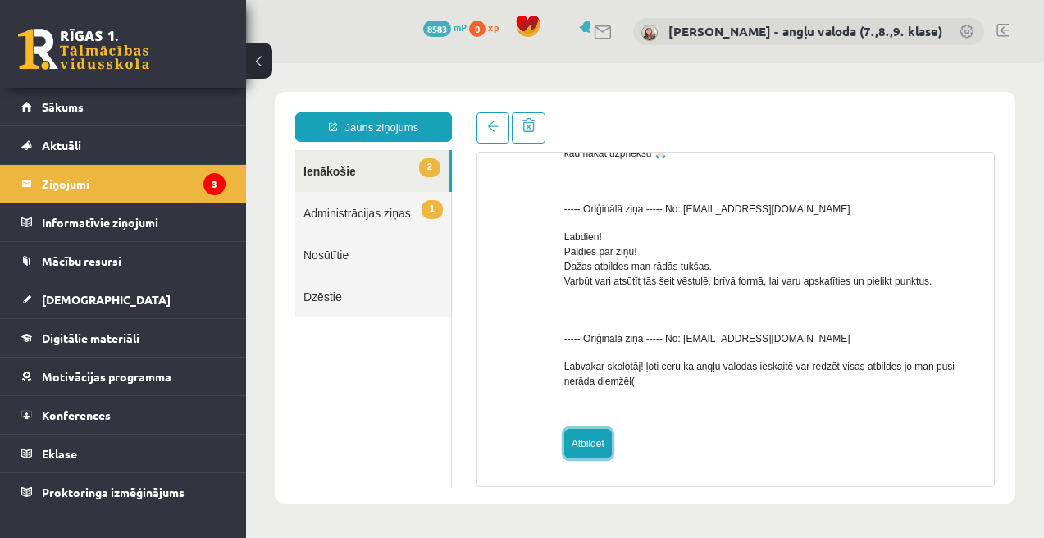
click at [588, 452] on link "Atbildēt" at bounding box center [588, 444] width 48 height 30
type input "**********"
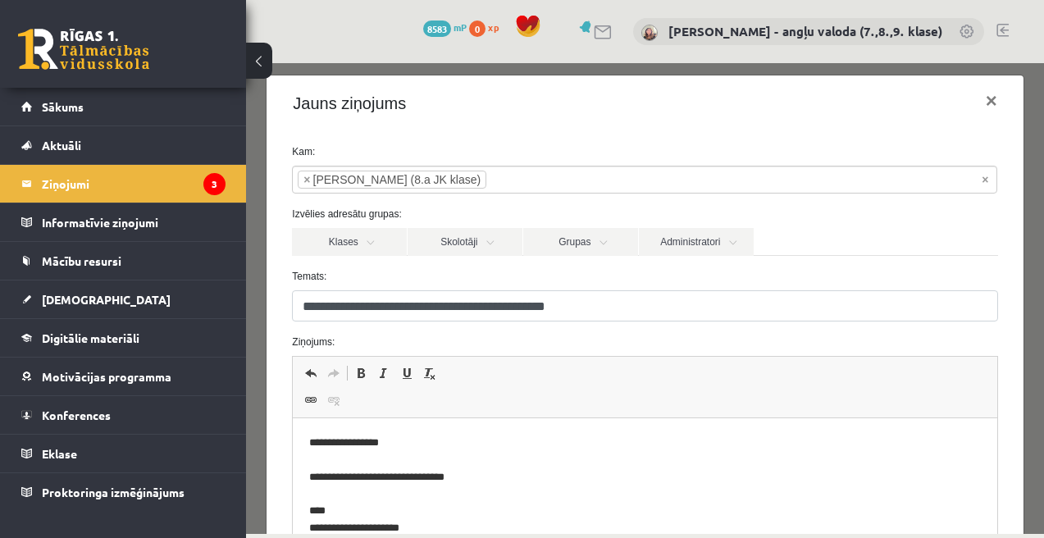
scroll to position [255, 0]
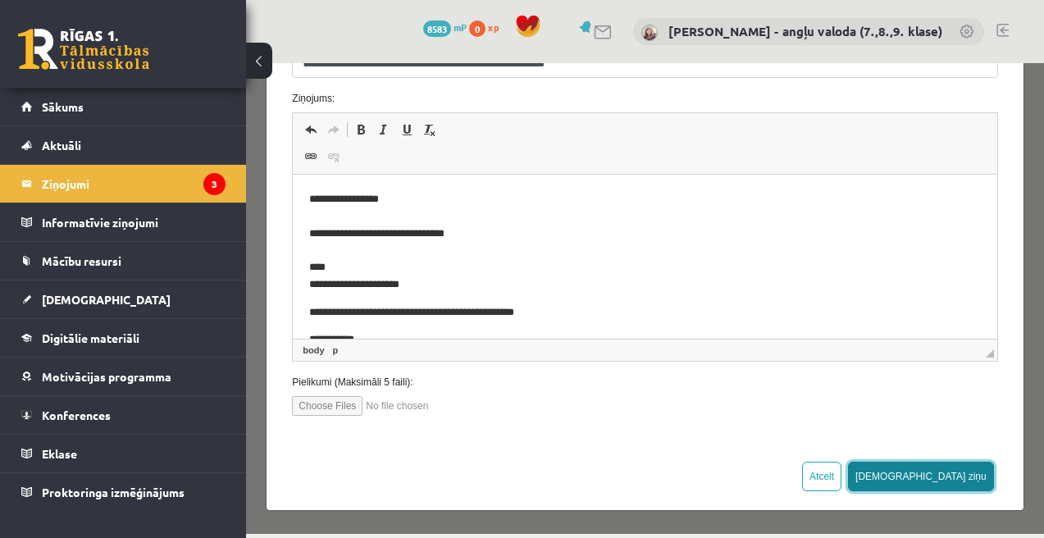
click at [959, 479] on button "[DEMOGRAPHIC_DATA] ziņu" at bounding box center [921, 477] width 146 height 30
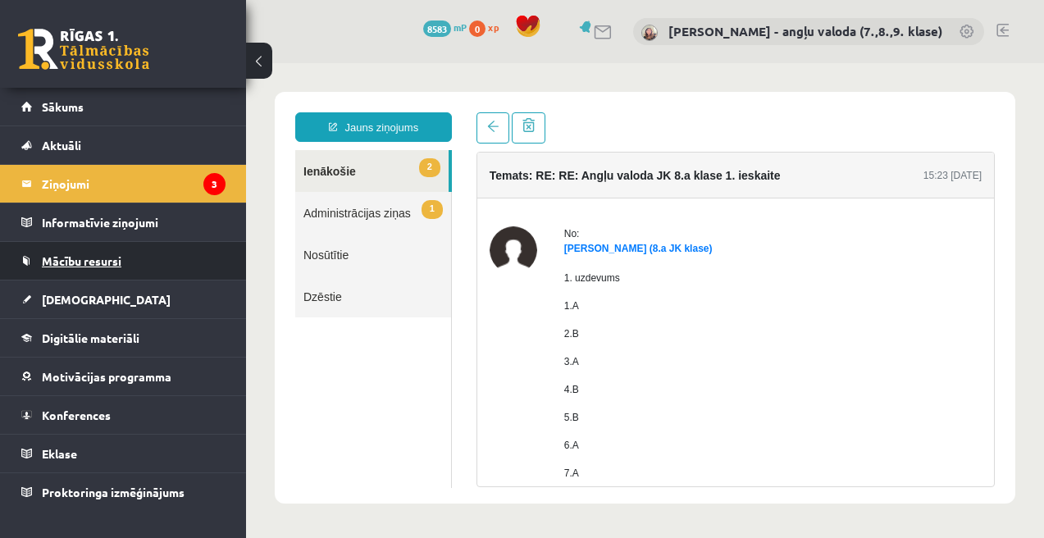
scroll to position [0, 0]
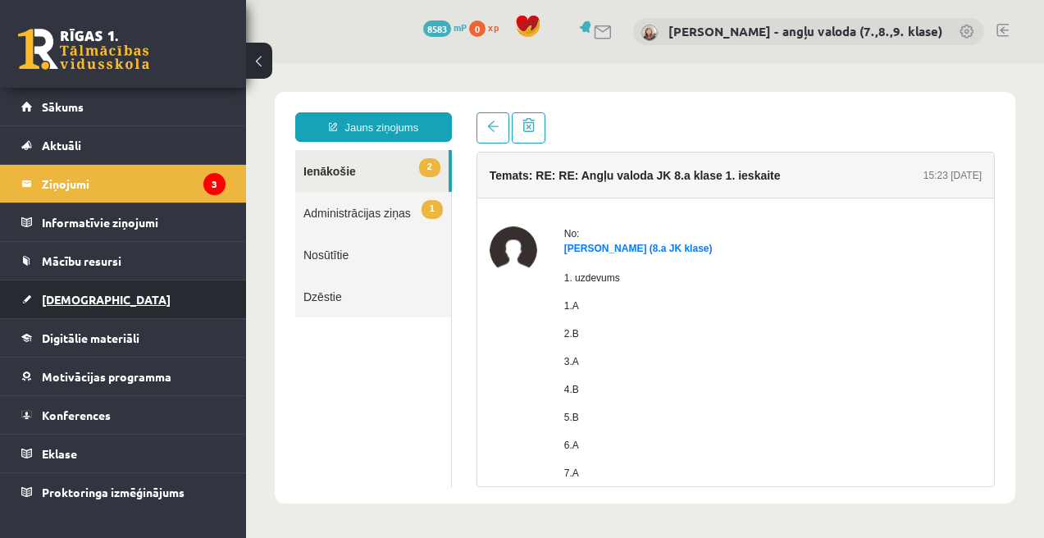
click at [62, 294] on span "[DEMOGRAPHIC_DATA]" at bounding box center [106, 299] width 129 height 15
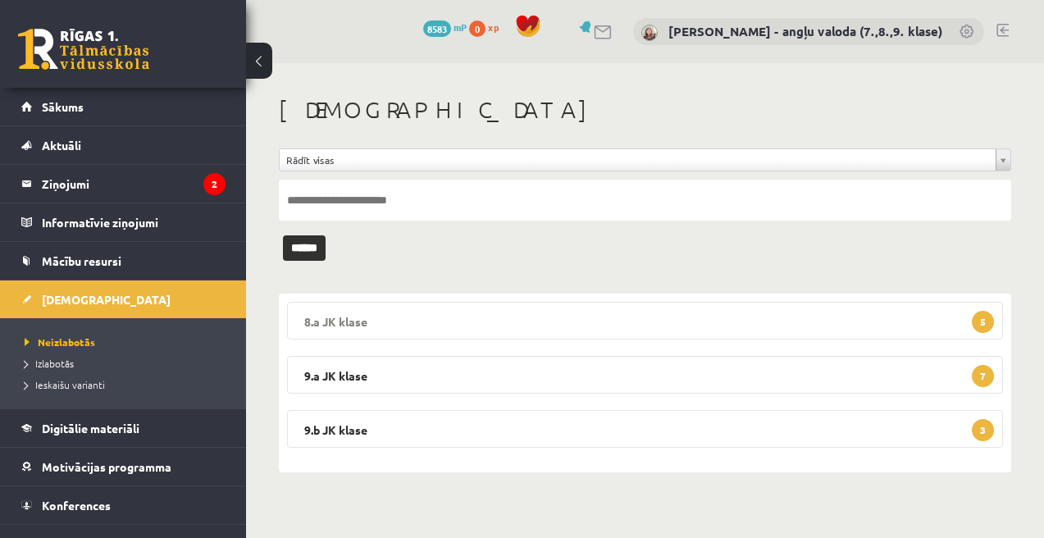
click at [498, 324] on legend "8.a JK klase 5" at bounding box center [645, 321] width 716 height 38
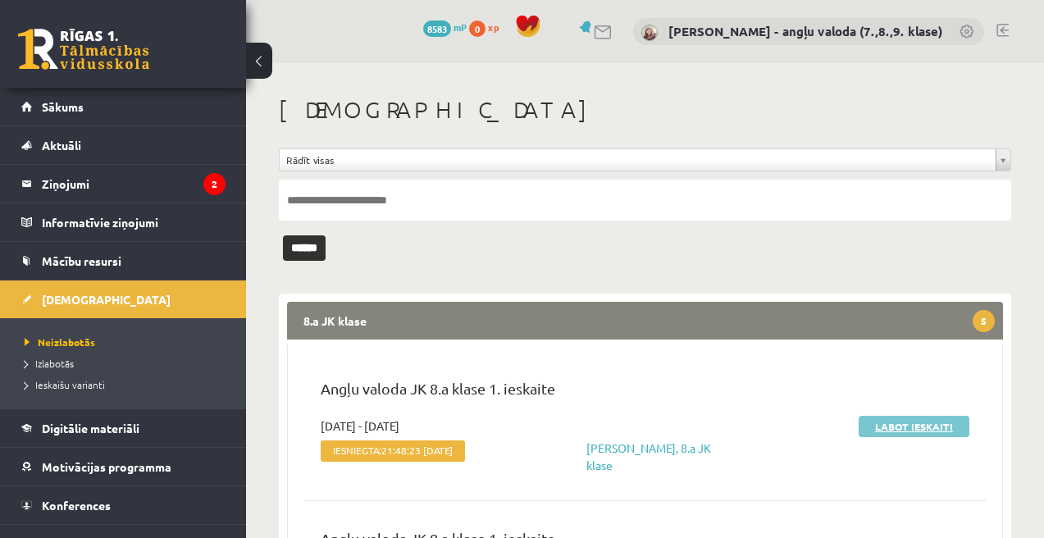
click at [907, 420] on link "Labot ieskaiti" at bounding box center [914, 426] width 111 height 21
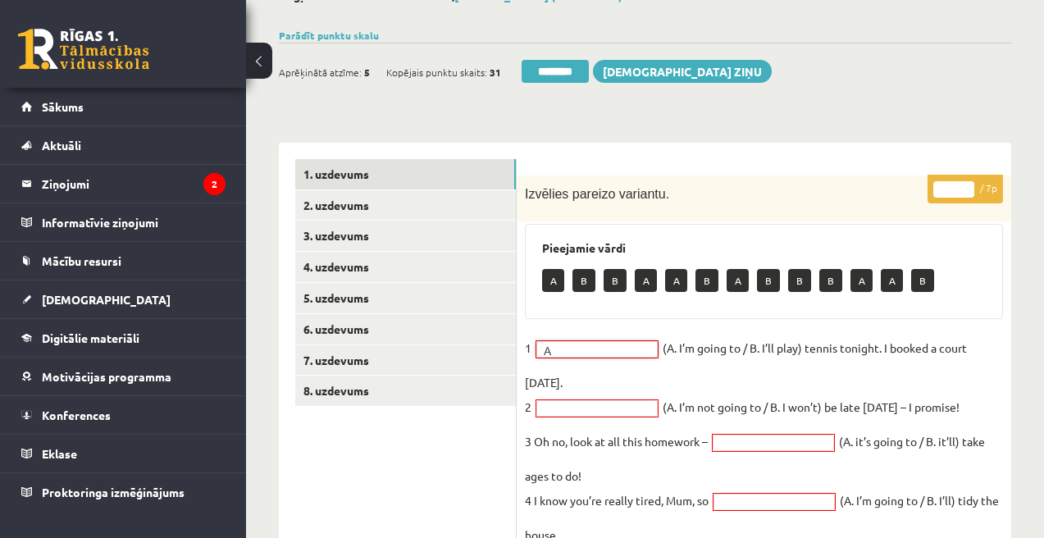
scroll to position [151, 0]
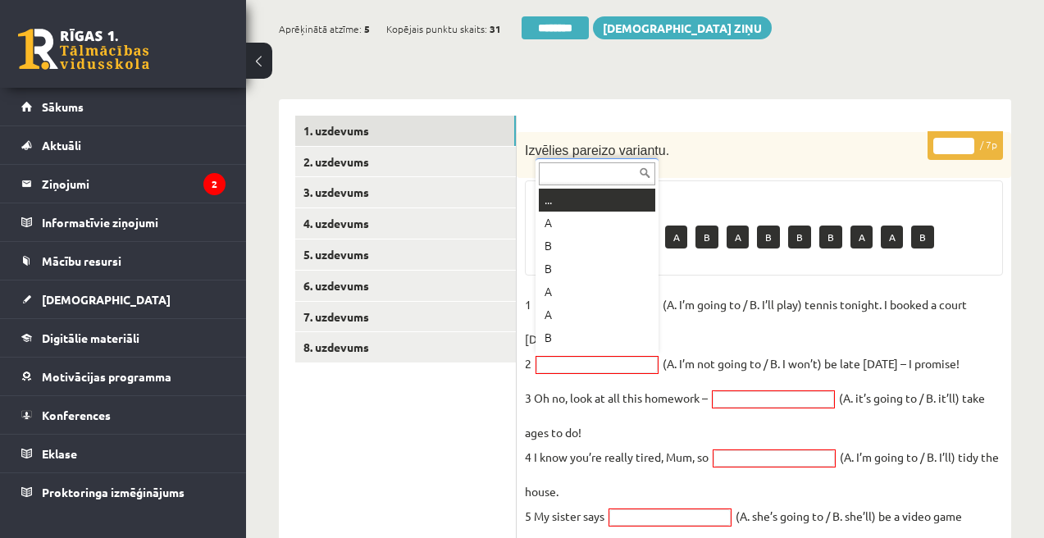
type input "*"
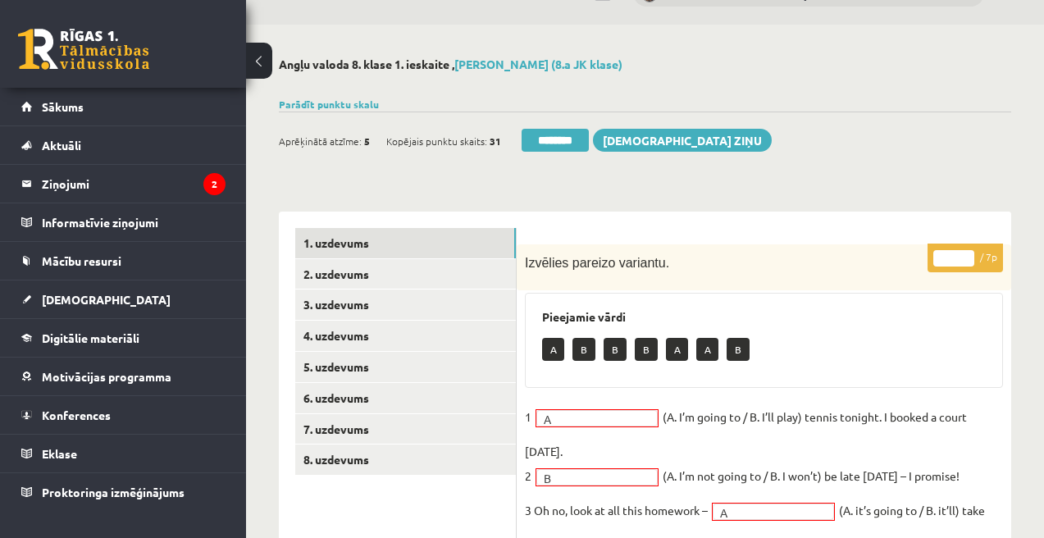
scroll to position [0, 0]
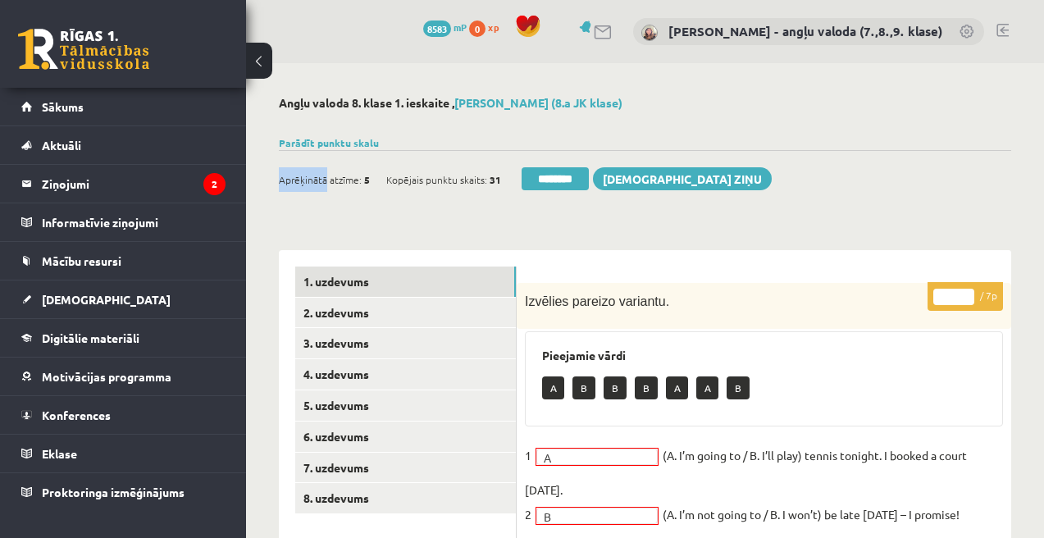
click at [320, 172] on span "Aprēķinātā atzīme:" at bounding box center [320, 179] width 83 height 25
click at [317, 325] on link "2. uzdevums" at bounding box center [405, 313] width 221 height 30
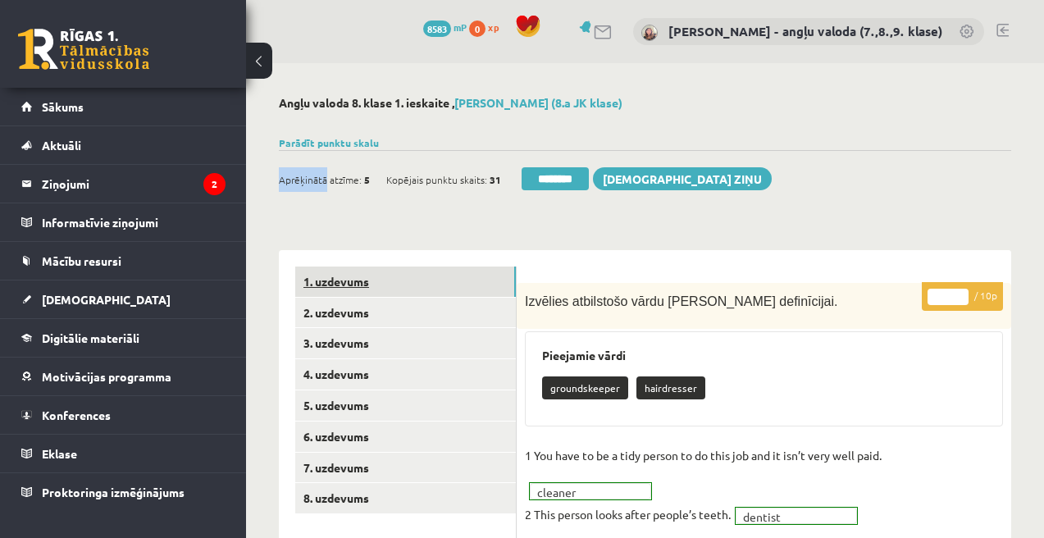
click at [317, 285] on link "1. uzdevums" at bounding box center [405, 282] width 221 height 30
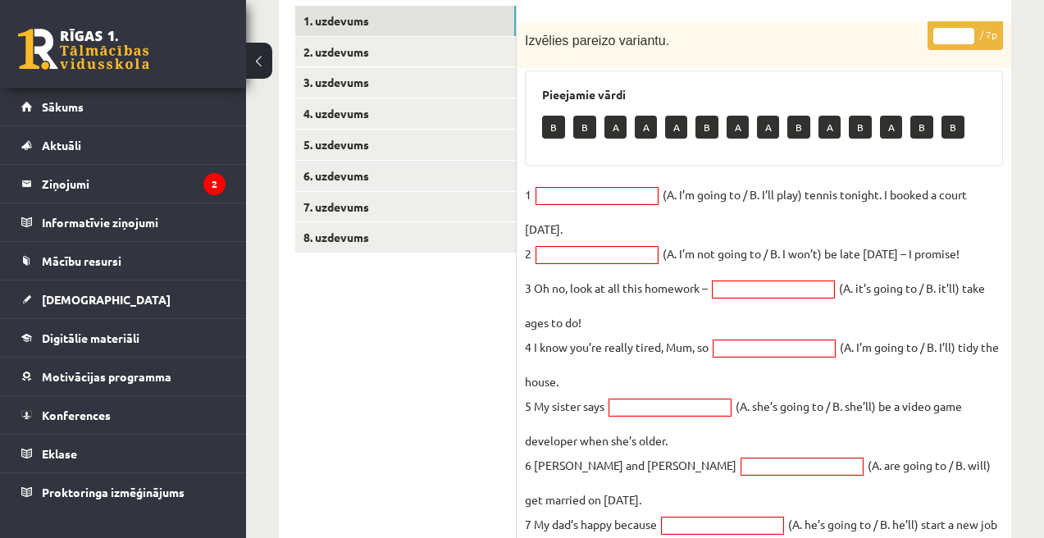
scroll to position [259, 0]
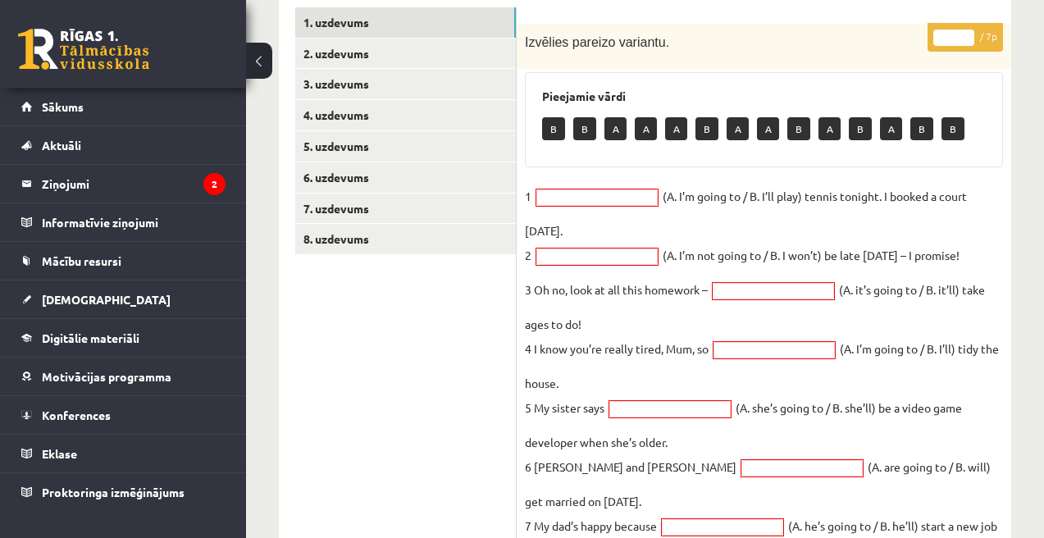
click at [952, 34] on input "*" at bounding box center [954, 38] width 41 height 16
type input "*"
click at [629, 218] on fieldset "1 (A. I’m going to / B. I’ll play) tennis tonight. I booked a court yesterday. …" at bounding box center [764, 378] width 478 height 389
click at [350, 80] on link "3. uzdevums" at bounding box center [405, 84] width 221 height 30
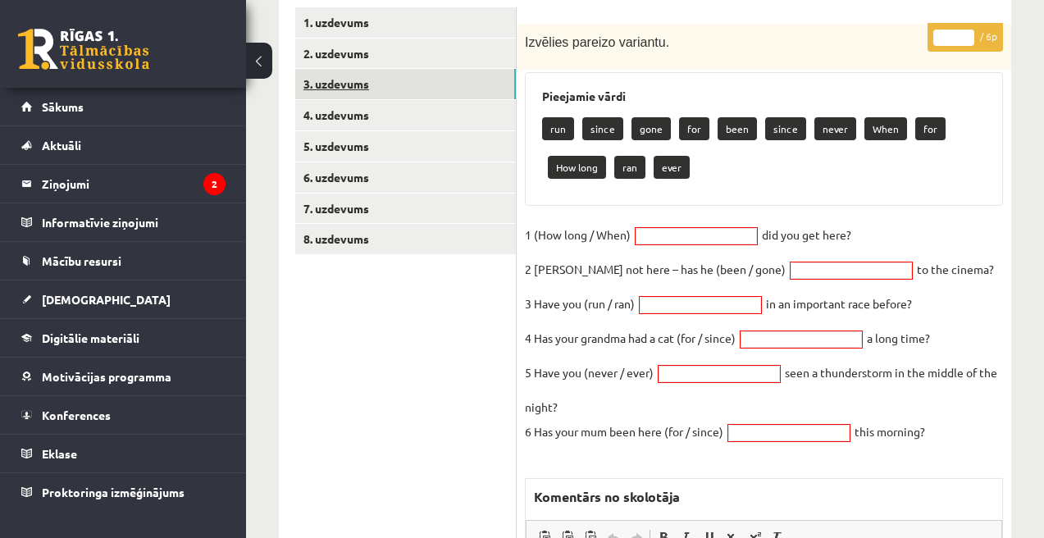
scroll to position [0, 0]
click at [957, 37] on input "*" at bounding box center [954, 38] width 41 height 16
type input "*"
click at [430, 356] on ul "1. uzdevums 2. uzdevums 3. uzdevums 4. uzdevums 5. uzdevums 6. uzdevums 7. uzde…" at bounding box center [405, 410] width 221 height 807
click at [363, 148] on link "5. uzdevums" at bounding box center [405, 146] width 221 height 30
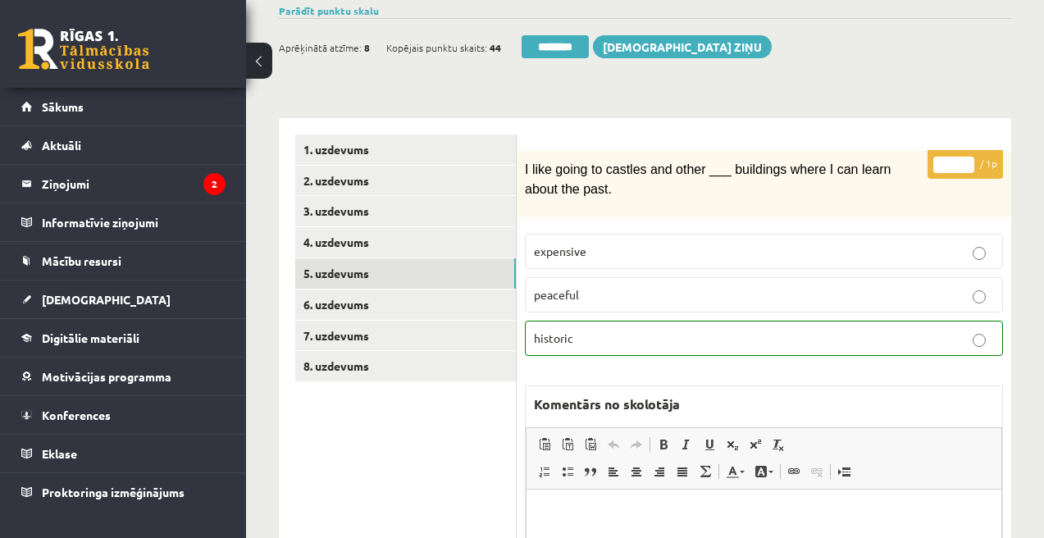
scroll to position [104, 0]
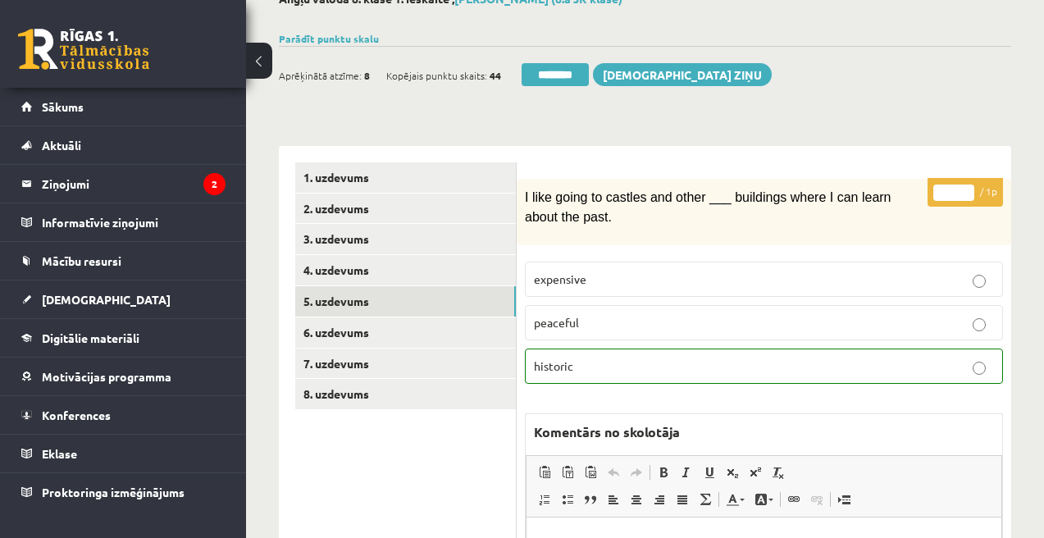
click at [953, 189] on input "*" at bounding box center [954, 193] width 41 height 16
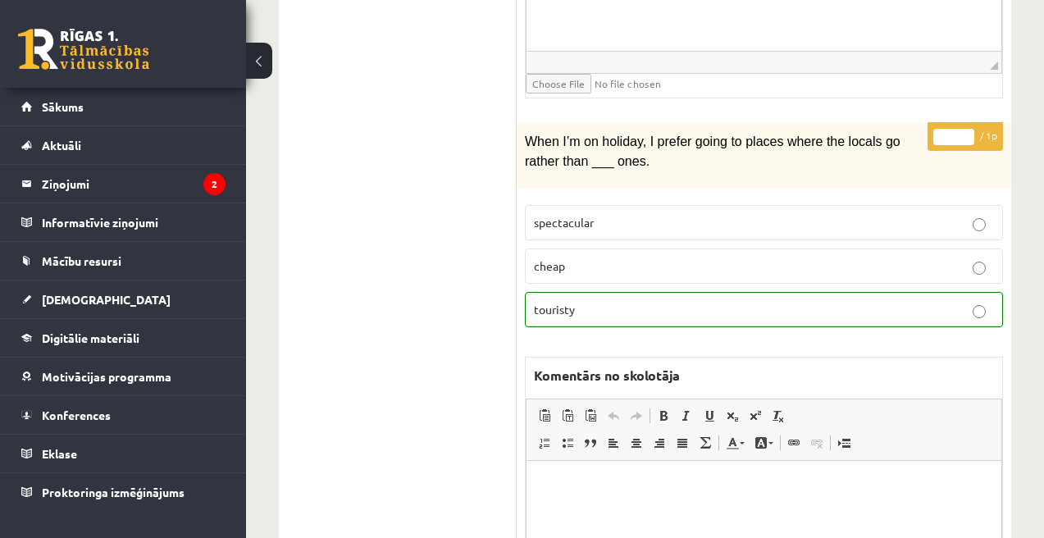
scroll to position [737, 0]
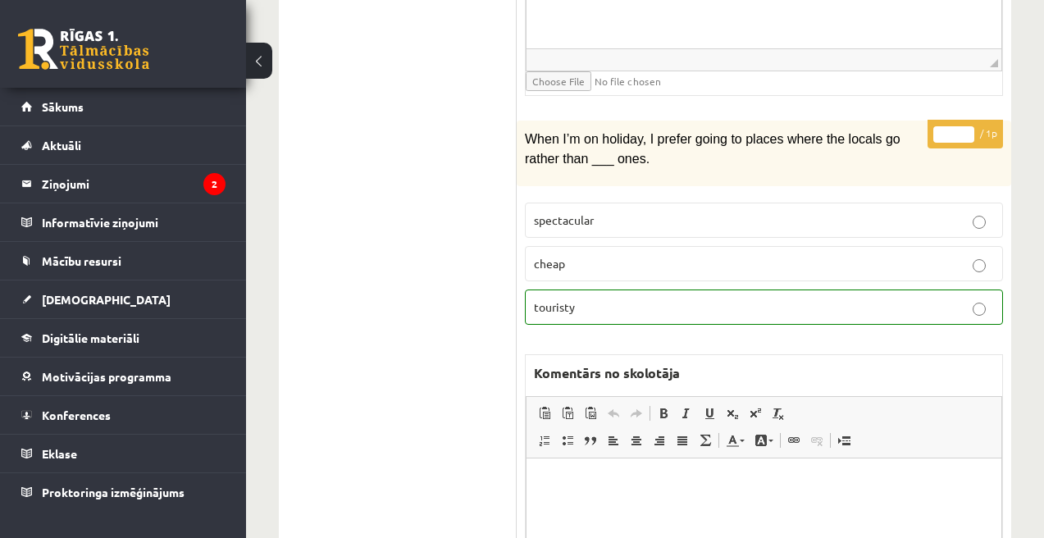
type input "*"
click at [956, 127] on input "*" at bounding box center [954, 134] width 41 height 16
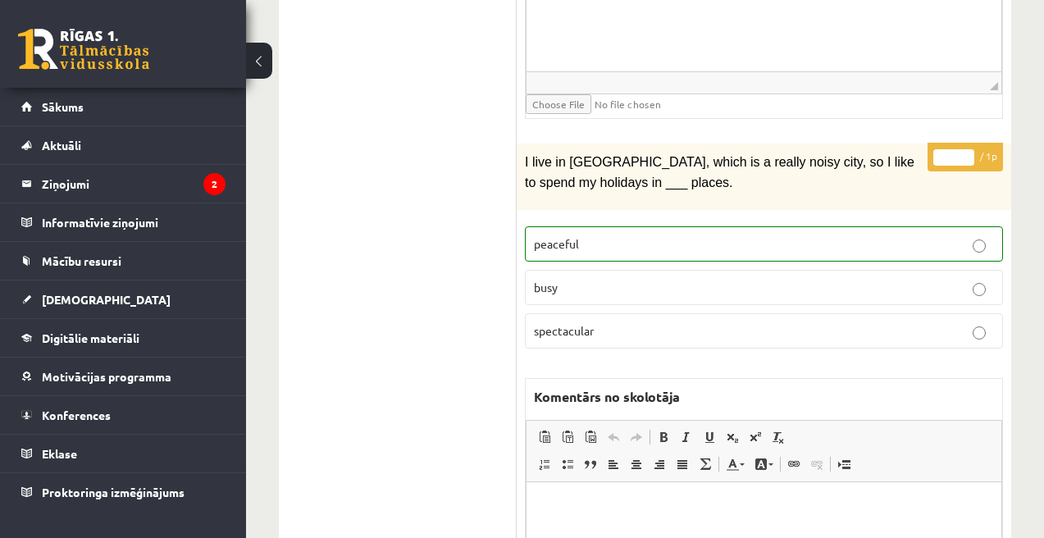
scroll to position [1299, 0]
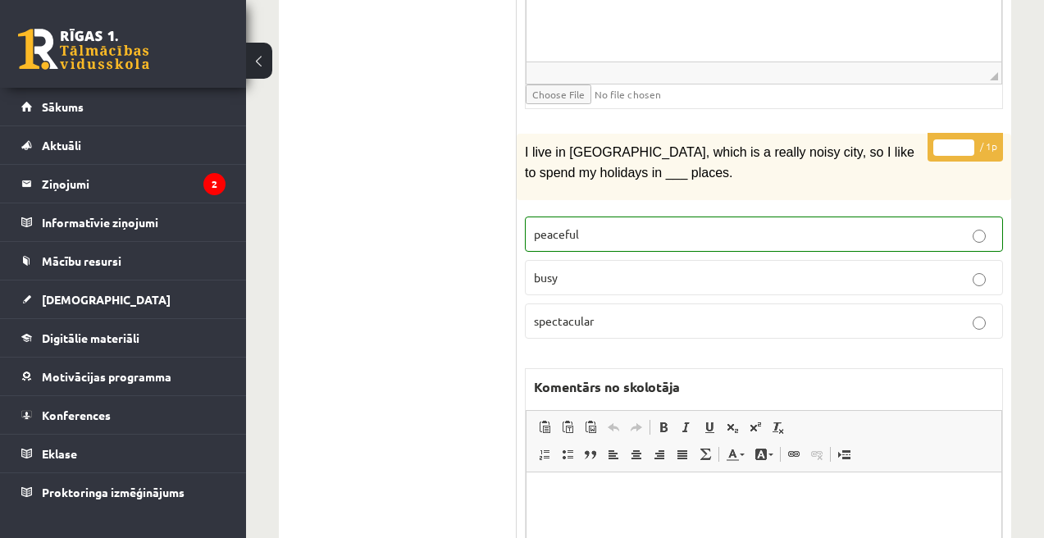
type input "*"
click at [955, 144] on input "*" at bounding box center [954, 147] width 41 height 16
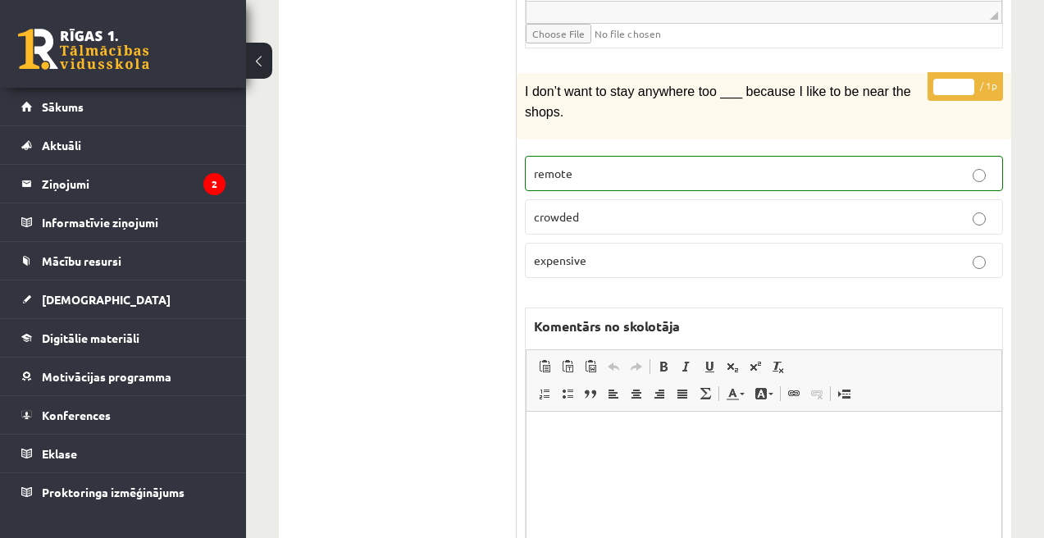
scroll to position [1967, 0]
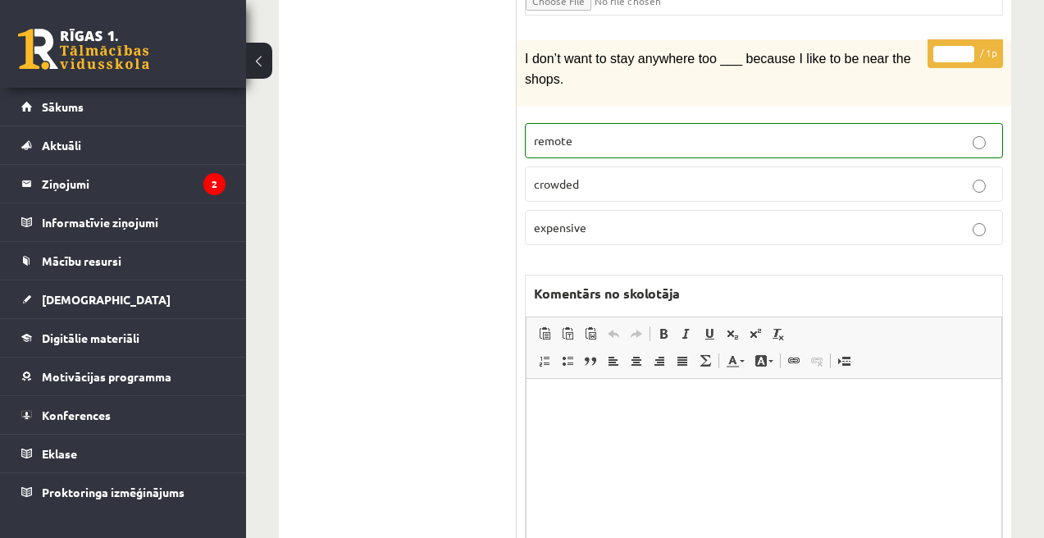
type input "*"
click at [954, 51] on input "*" at bounding box center [954, 54] width 41 height 16
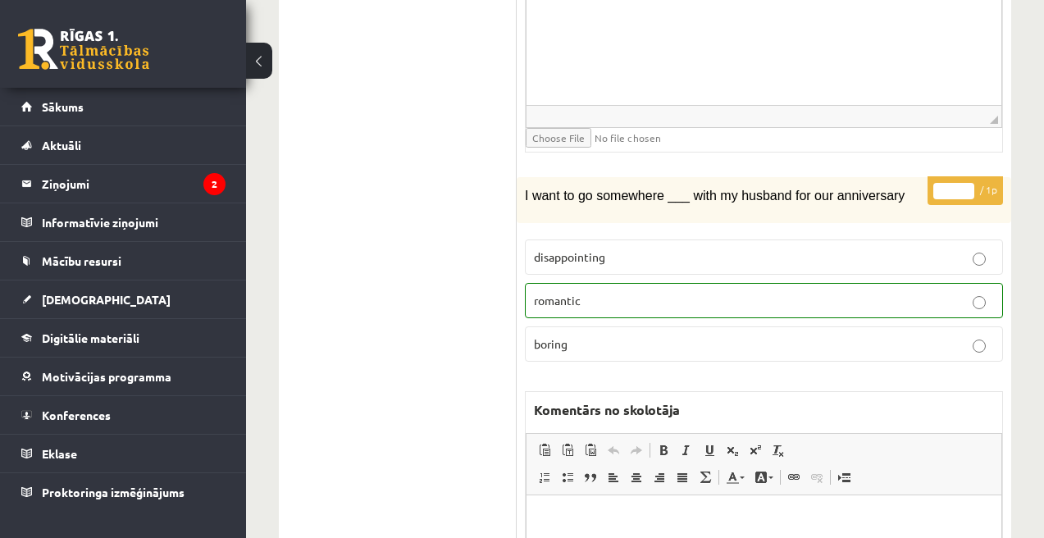
scroll to position [2418, 0]
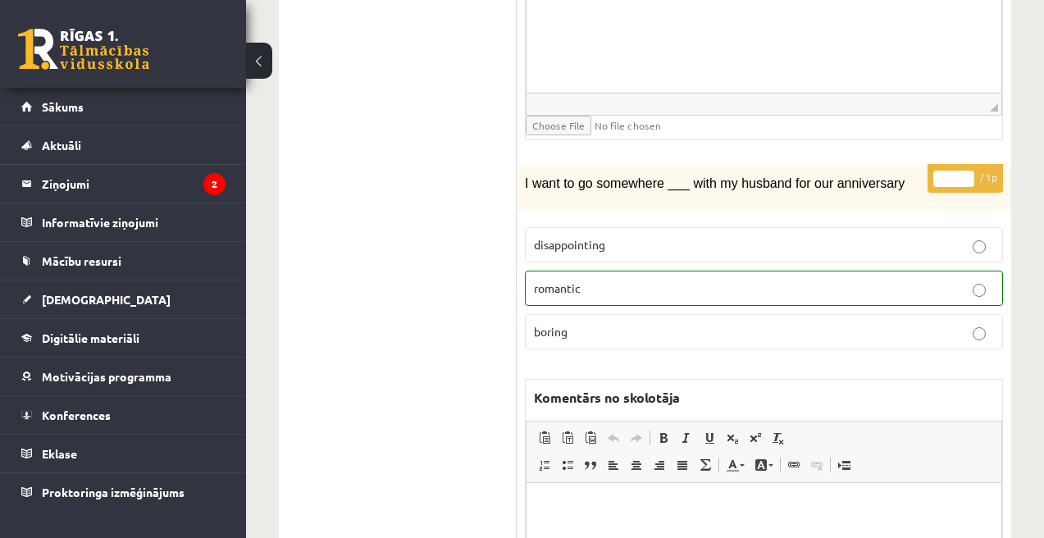
type input "*"
click at [957, 171] on input "*" at bounding box center [954, 179] width 41 height 16
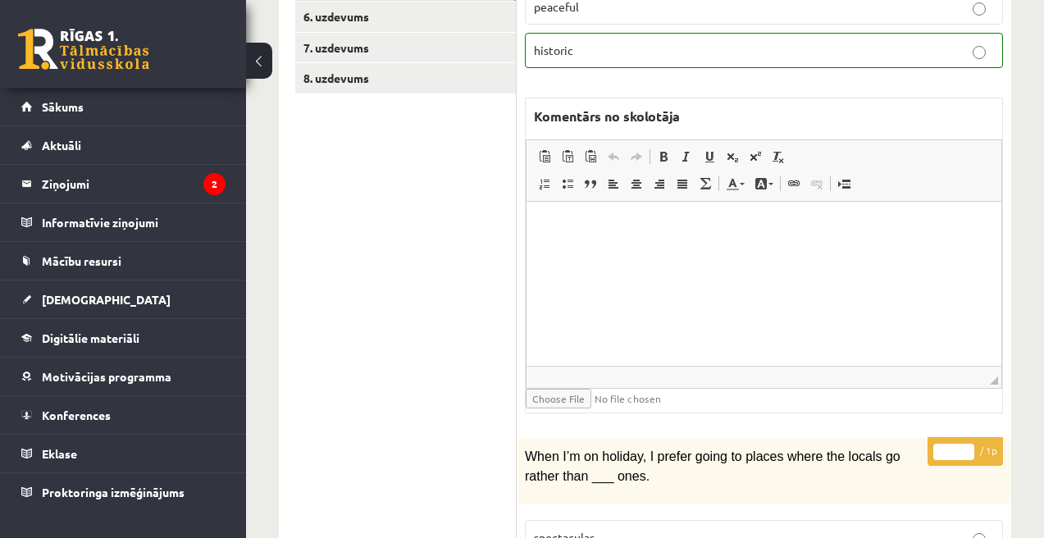
scroll to position [103, 0]
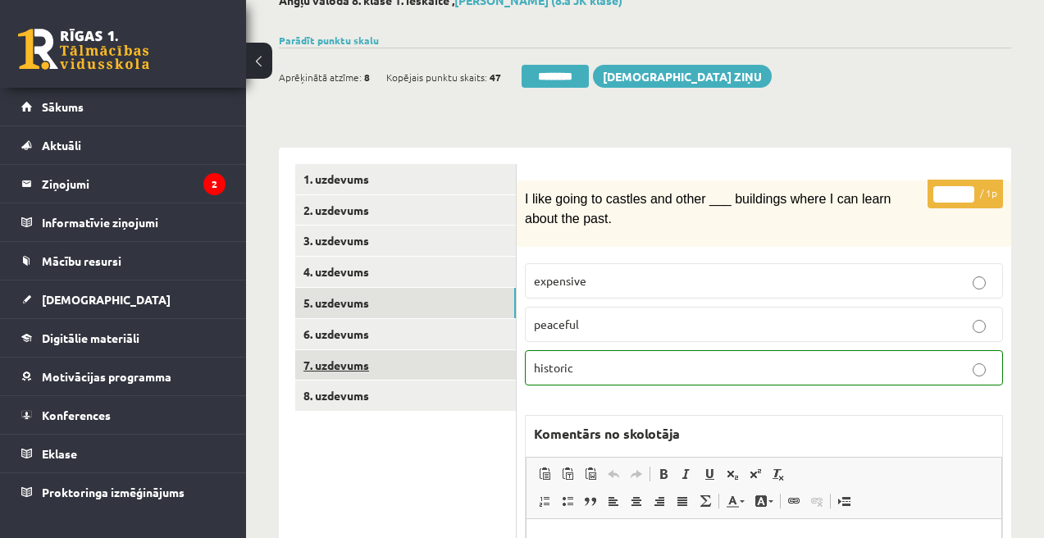
type input "*"
click at [352, 363] on link "7. uzdevums" at bounding box center [405, 365] width 221 height 30
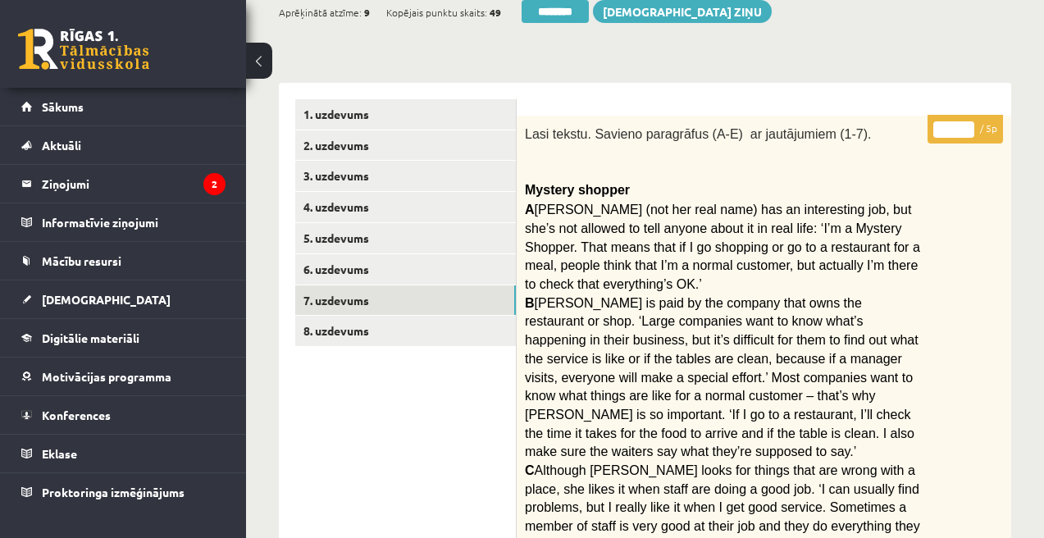
scroll to position [151, 0]
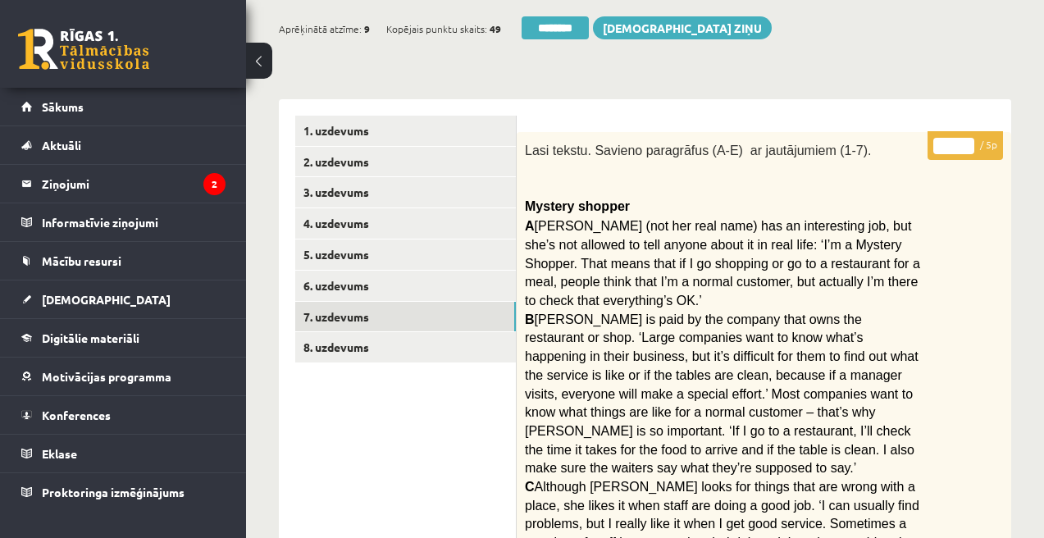
click at [957, 147] on input "*" at bounding box center [954, 146] width 41 height 16
type input "*"
click at [581, 31] on input "********" at bounding box center [560, 27] width 67 height 23
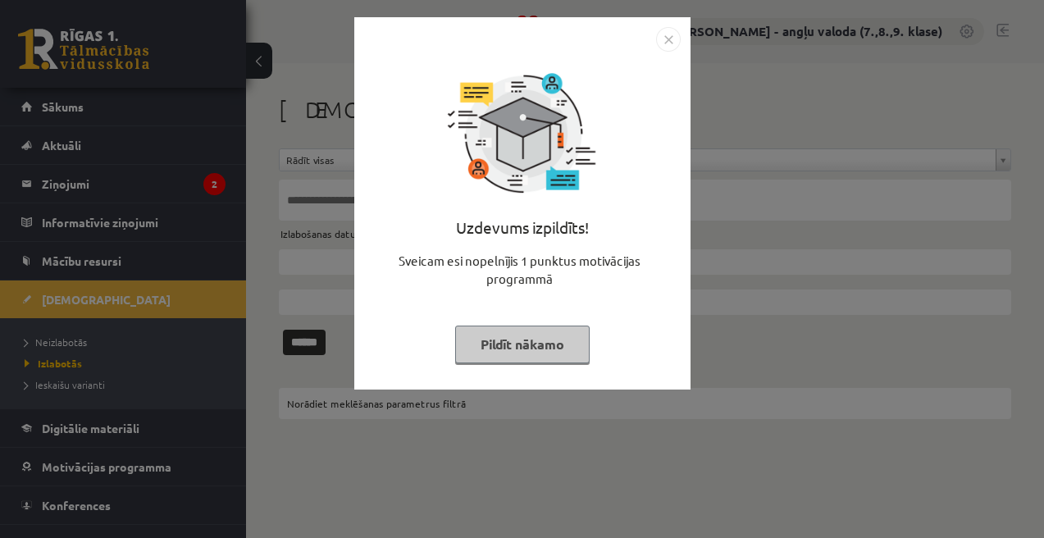
click at [543, 335] on button "Pildīt nākamo" at bounding box center [522, 345] width 135 height 38
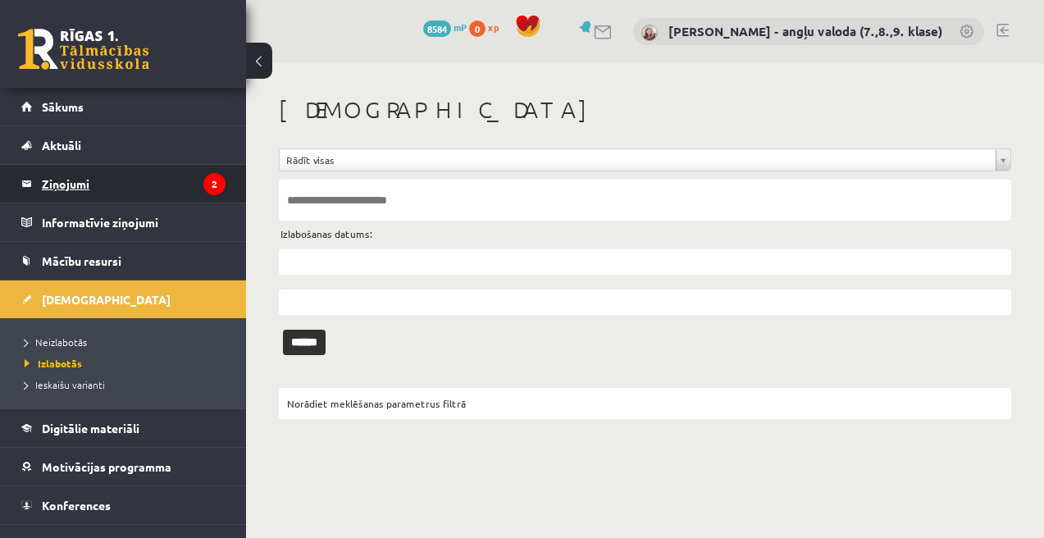
click at [53, 186] on legend "Ziņojumi 2" at bounding box center [134, 184] width 184 height 38
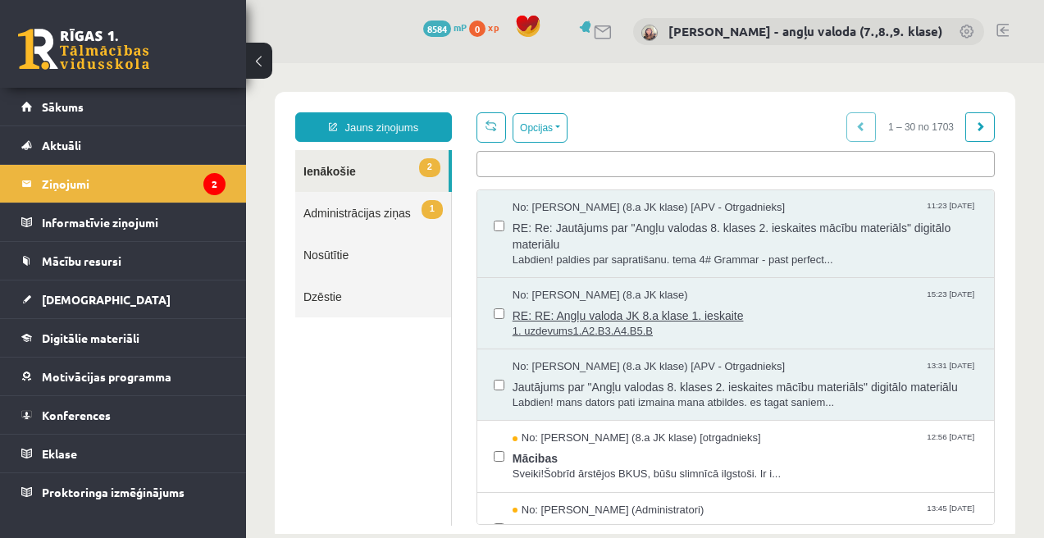
scroll to position [139, 0]
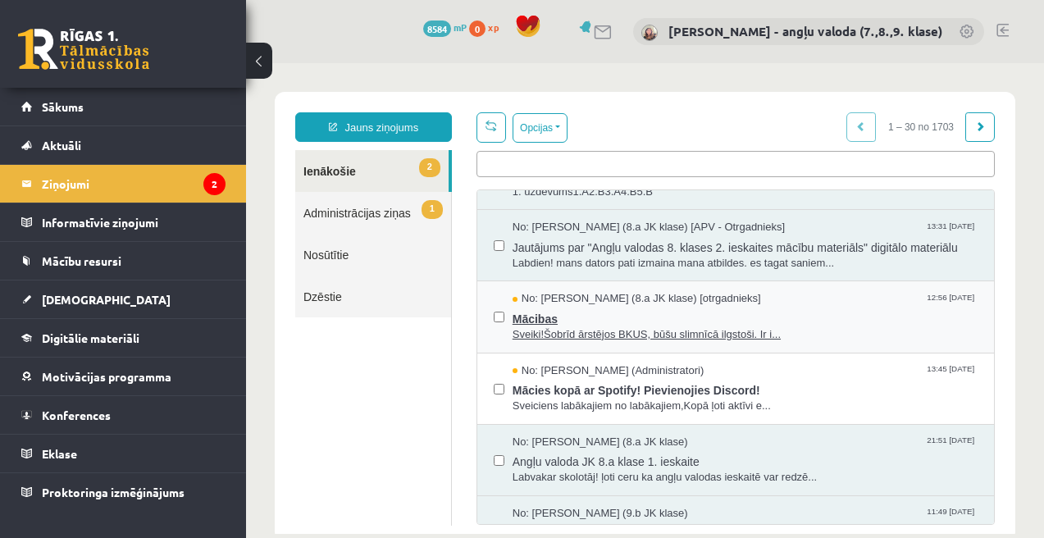
click at [540, 327] on span "Mācibas" at bounding box center [745, 317] width 465 height 21
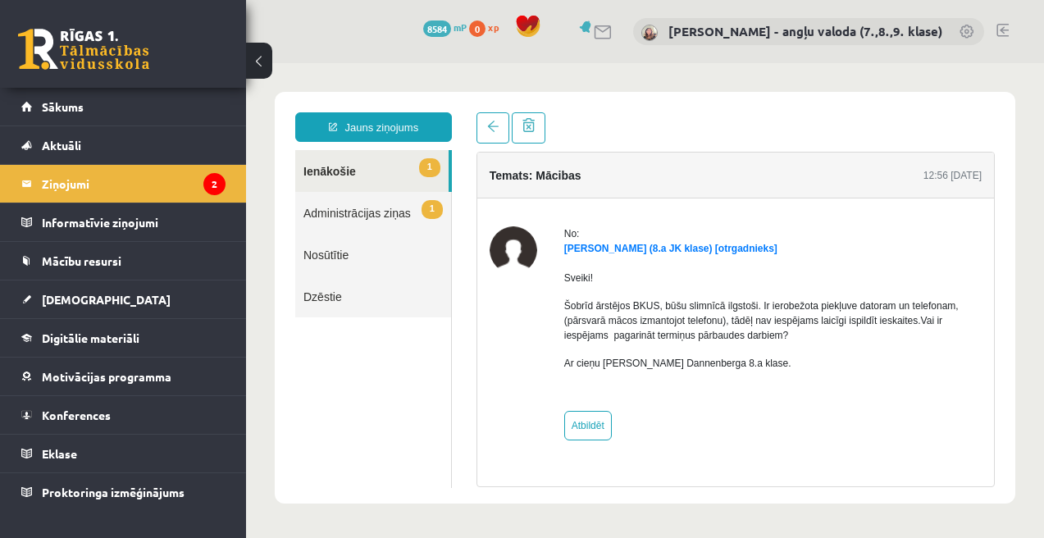
scroll to position [0, 0]
click at [489, 130] on span at bounding box center [492, 126] width 11 height 11
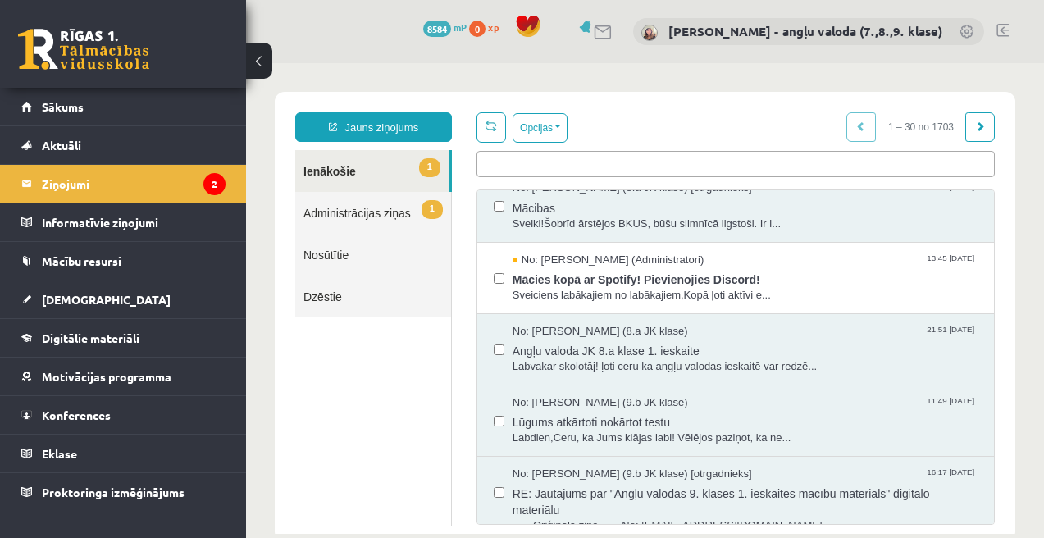
scroll to position [249, 0]
click at [591, 289] on span "Mācies kopā ar Spotify! Pievienojies Discord!" at bounding box center [745, 278] width 465 height 21
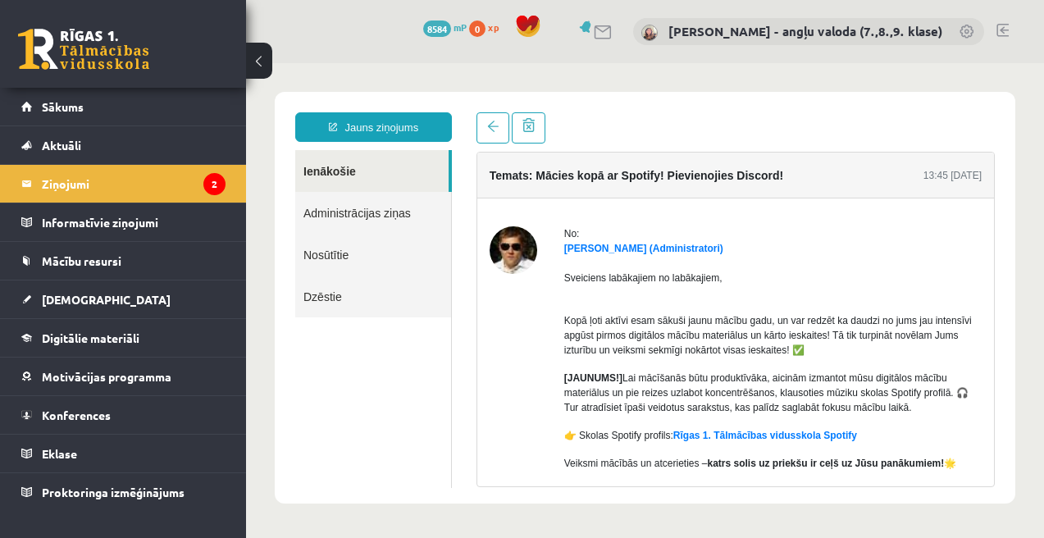
scroll to position [0, 0]
click at [67, 111] on span "Sākums" at bounding box center [63, 106] width 42 height 15
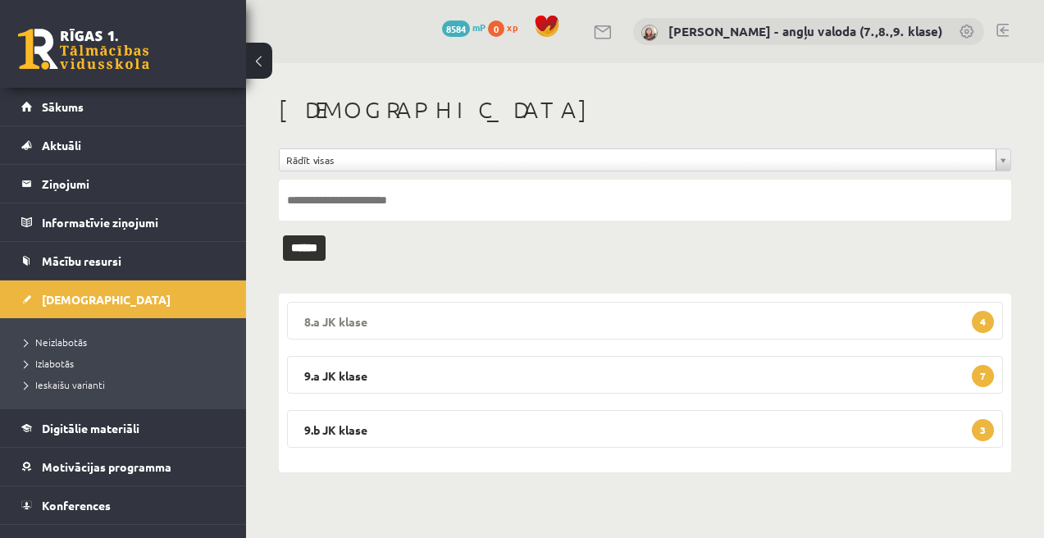
click at [812, 314] on legend "8.a JK klase 4" at bounding box center [645, 321] width 716 height 38
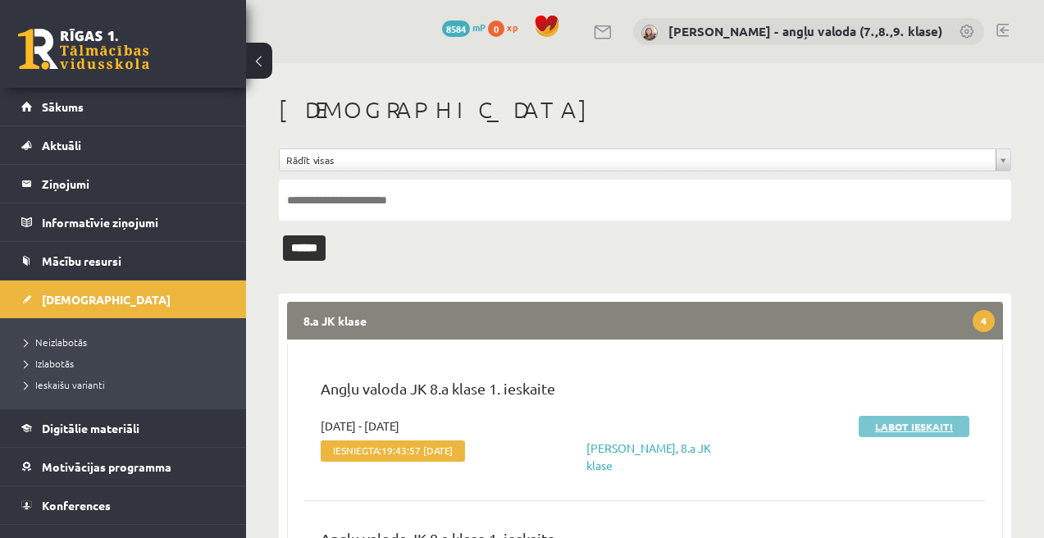
click at [906, 422] on link "Labot ieskaiti" at bounding box center [914, 426] width 111 height 21
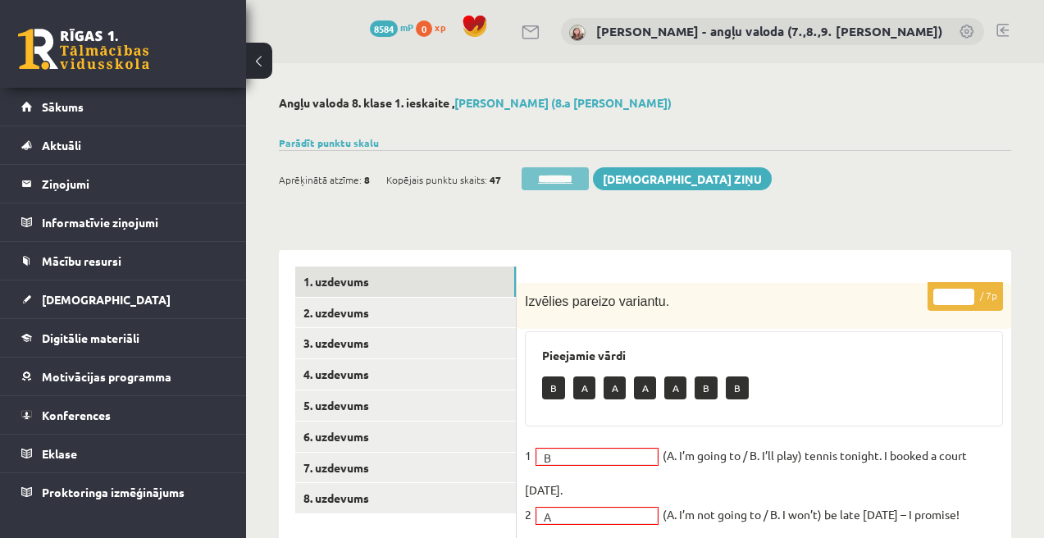
click at [575, 185] on input "********" at bounding box center [555, 178] width 67 height 23
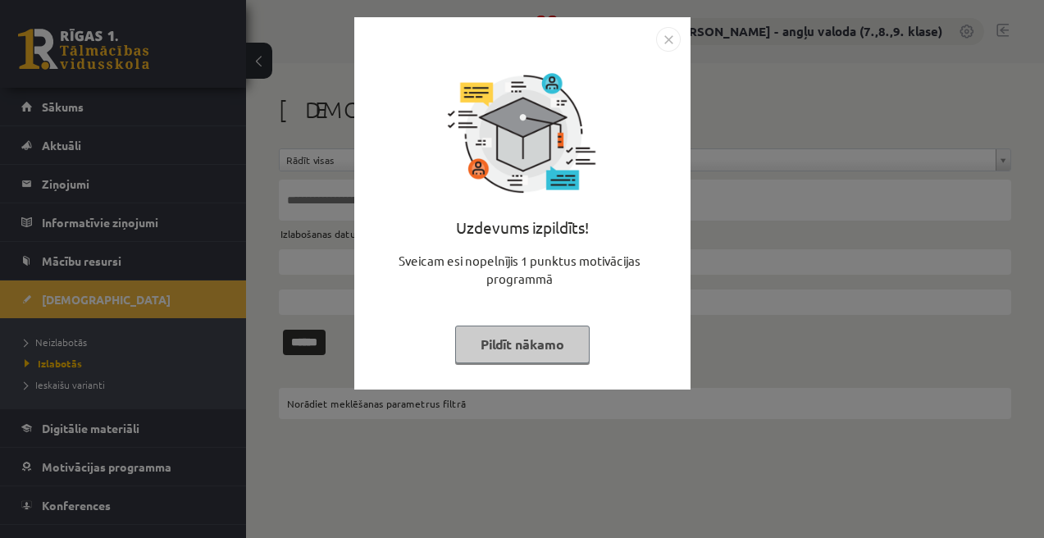
click at [524, 347] on button "Pildīt nākamo" at bounding box center [522, 345] width 135 height 38
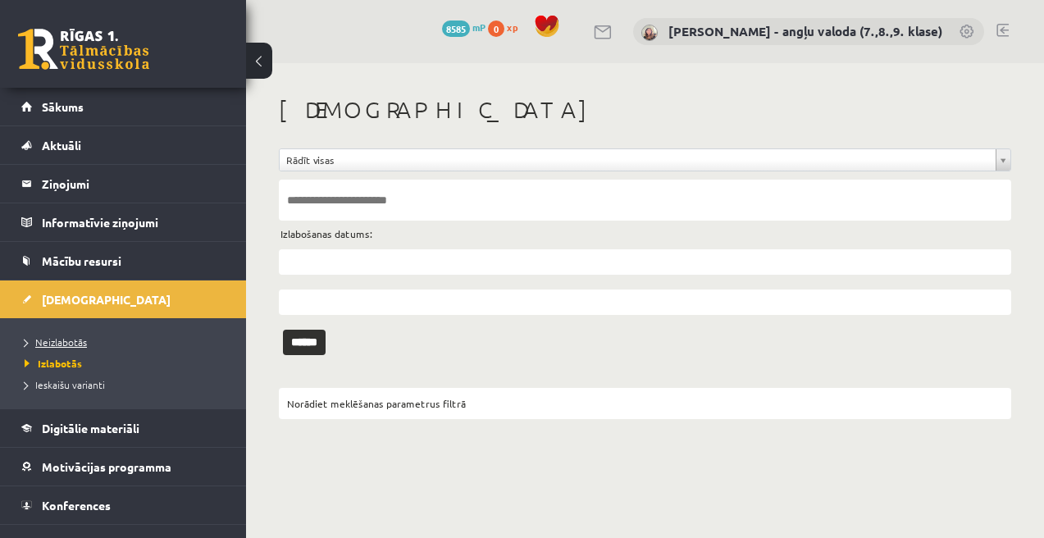
click at [60, 341] on span "Neizlabotās" at bounding box center [56, 342] width 62 height 13
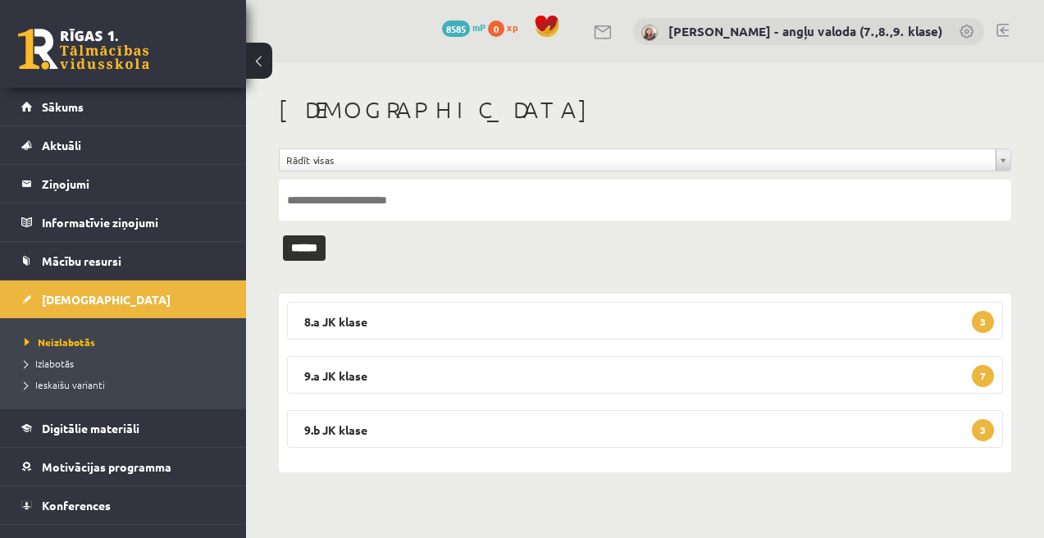
click at [548, 324] on legend "8.a JK klase 3" at bounding box center [645, 321] width 716 height 38
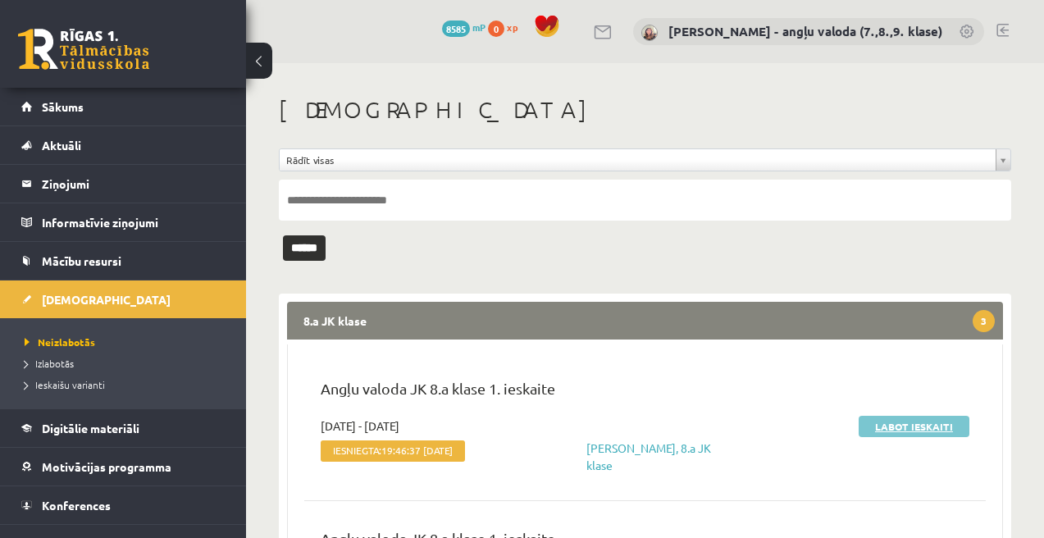
click at [929, 432] on link "Labot ieskaiti" at bounding box center [914, 426] width 111 height 21
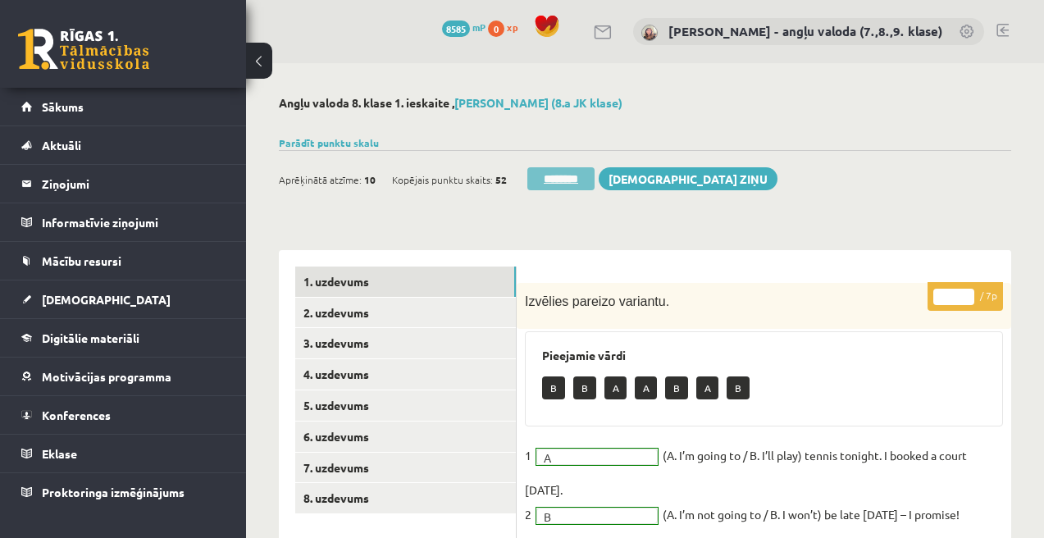
click at [560, 185] on input "********" at bounding box center [560, 178] width 67 height 23
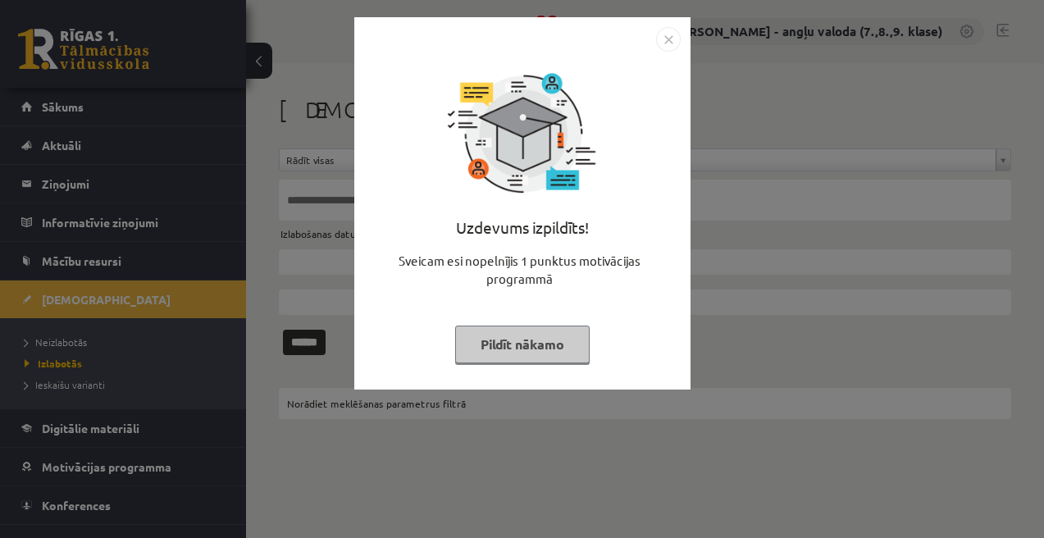
click at [509, 353] on button "Pildīt nākamo" at bounding box center [522, 345] width 135 height 38
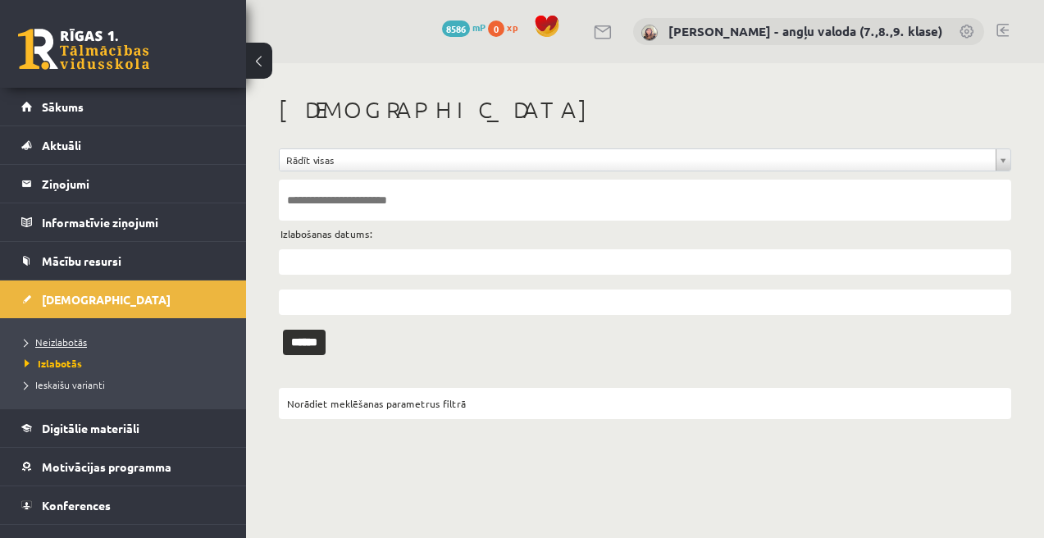
click at [63, 339] on span "Neizlabotās" at bounding box center [56, 342] width 62 height 13
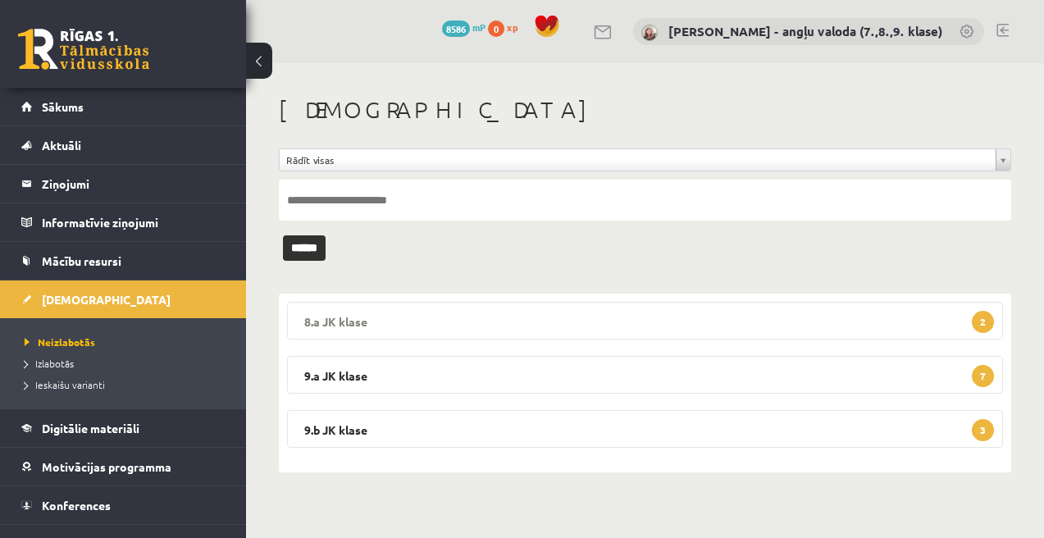
click at [659, 327] on legend "8.a JK klase 2" at bounding box center [645, 321] width 716 height 38
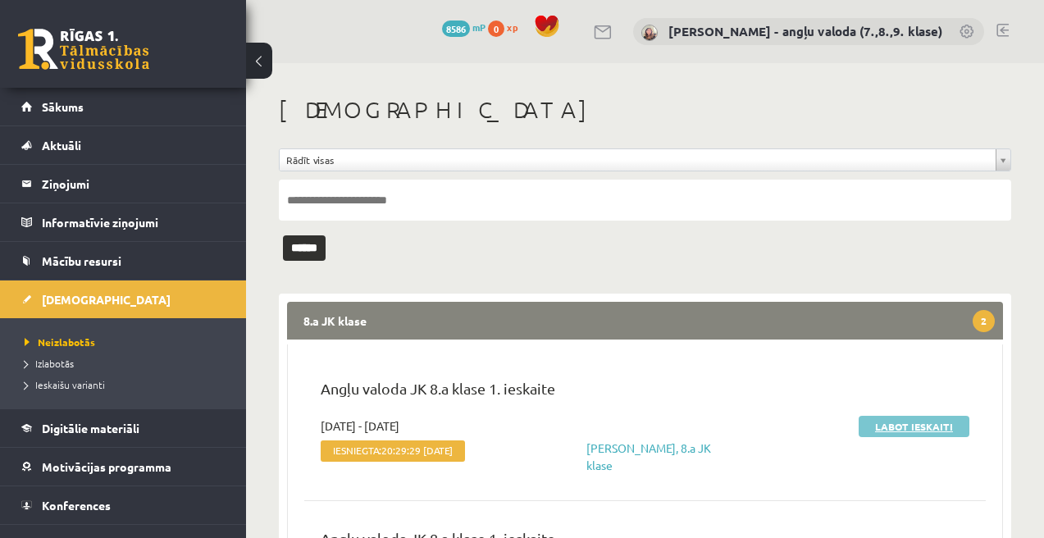
click at [939, 427] on link "Labot ieskaiti" at bounding box center [914, 426] width 111 height 21
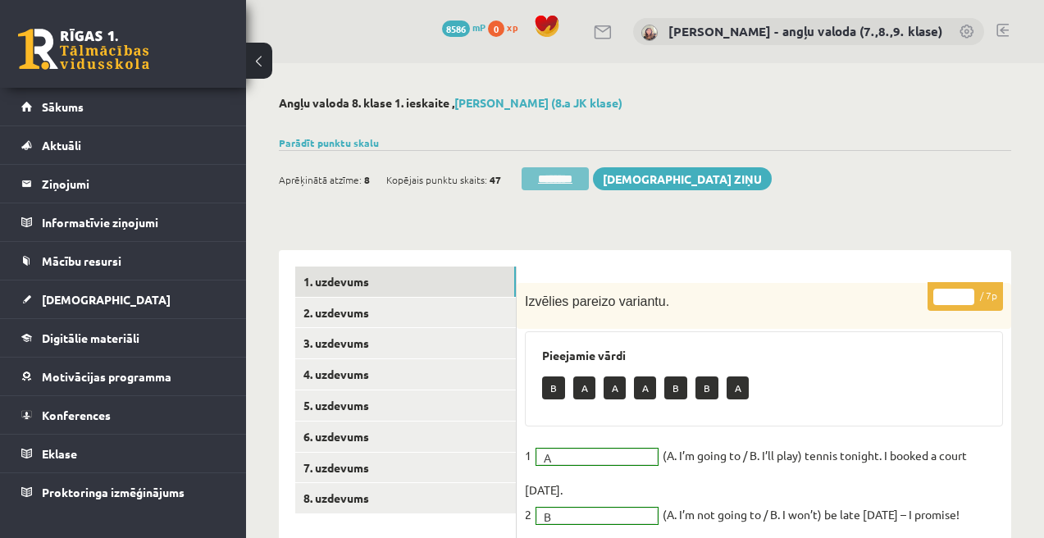
click at [567, 184] on input "********" at bounding box center [555, 178] width 67 height 23
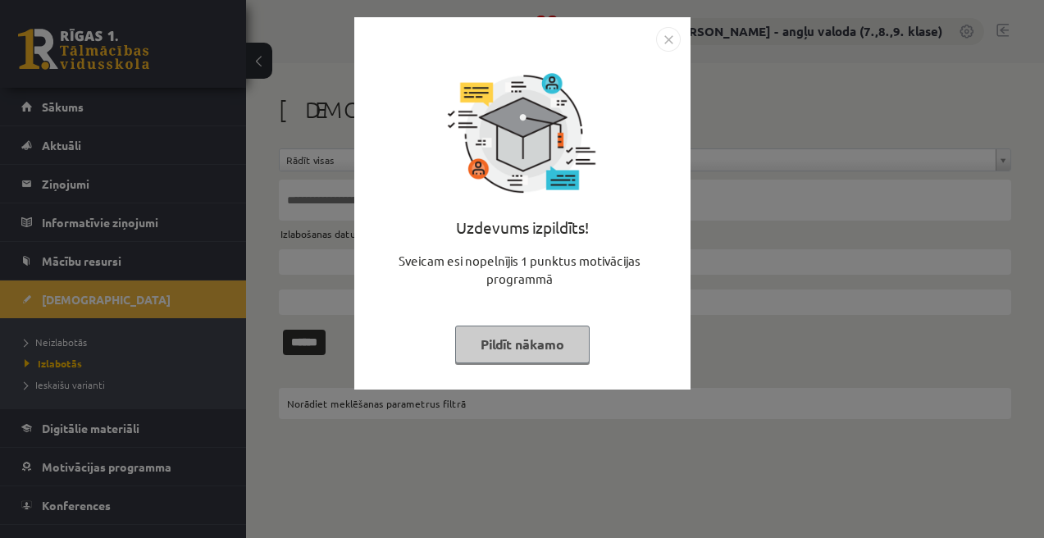
click at [550, 333] on button "Pildīt nākamo" at bounding box center [522, 345] width 135 height 38
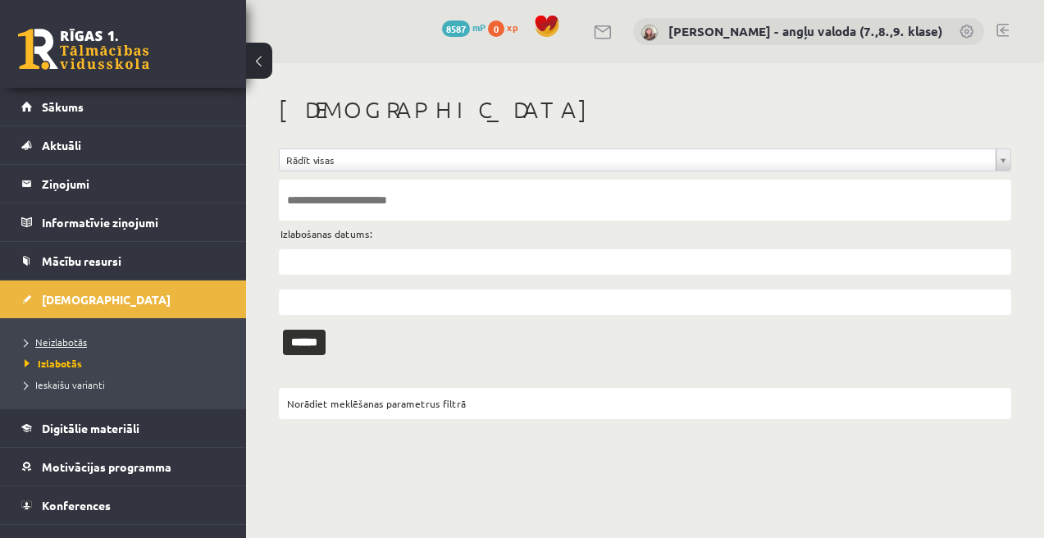
click at [67, 339] on span "Neizlabotās" at bounding box center [56, 342] width 62 height 13
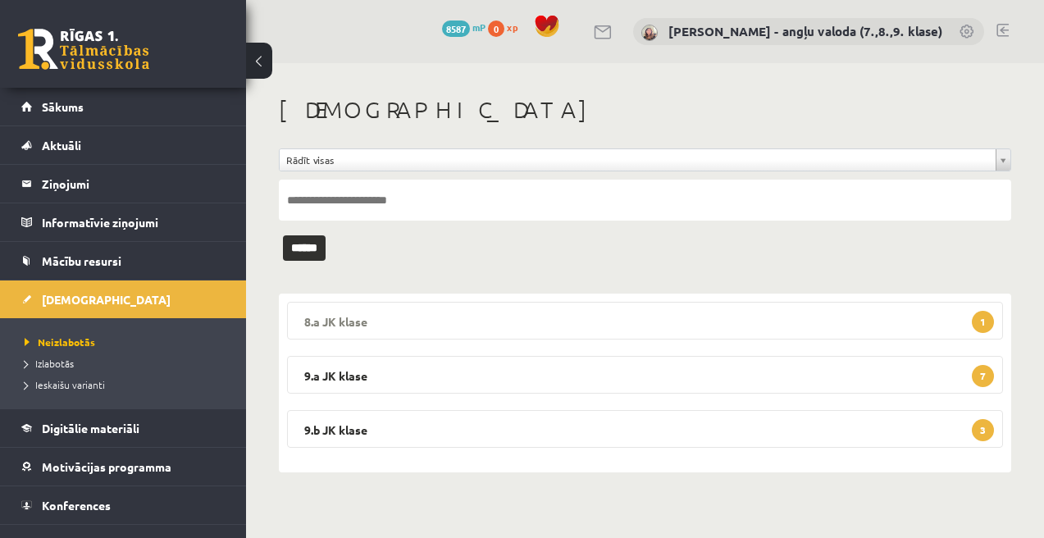
click at [657, 309] on legend "8.a JK klase 1" at bounding box center [645, 321] width 716 height 38
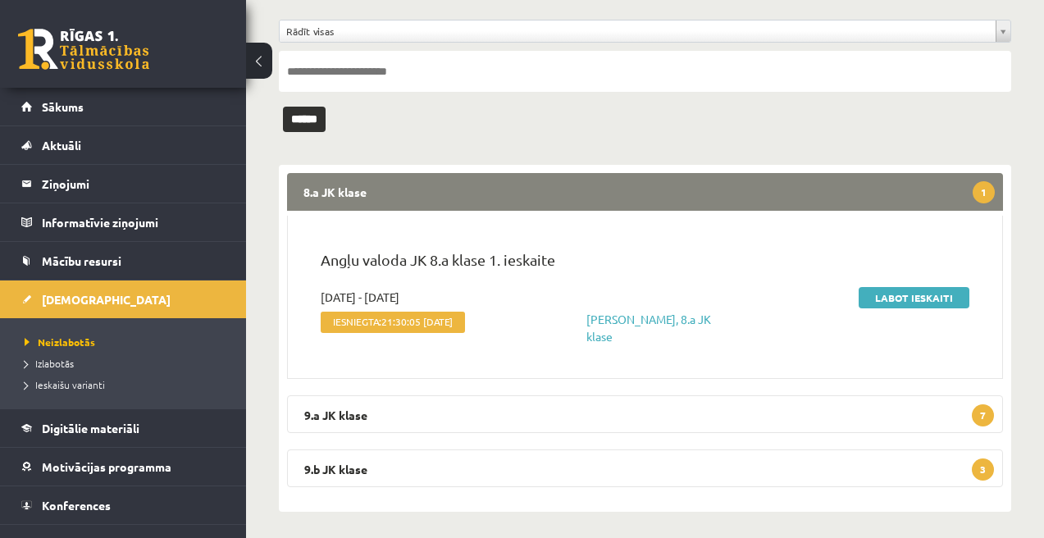
scroll to position [135, 0]
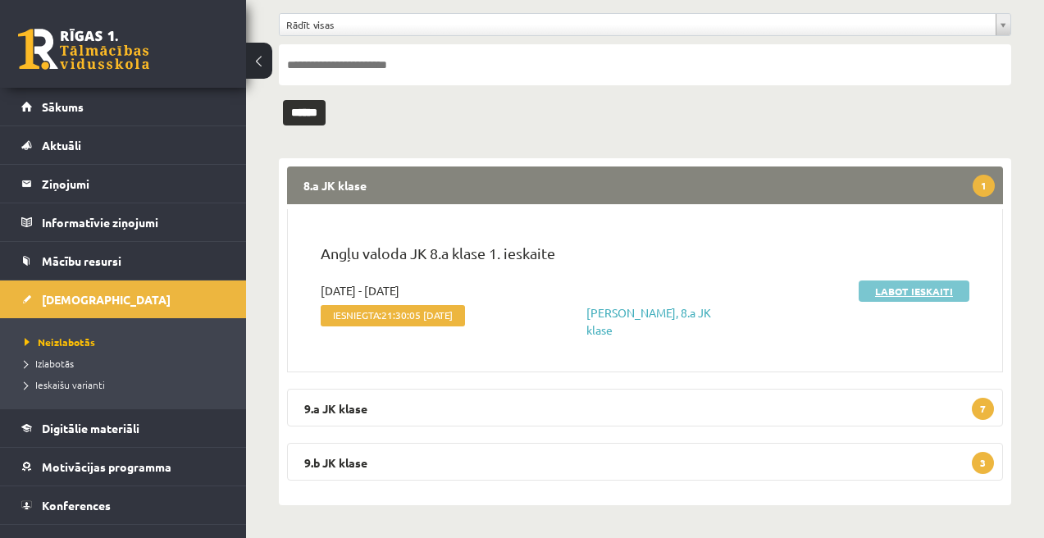
click at [907, 290] on link "Labot ieskaiti" at bounding box center [914, 291] width 111 height 21
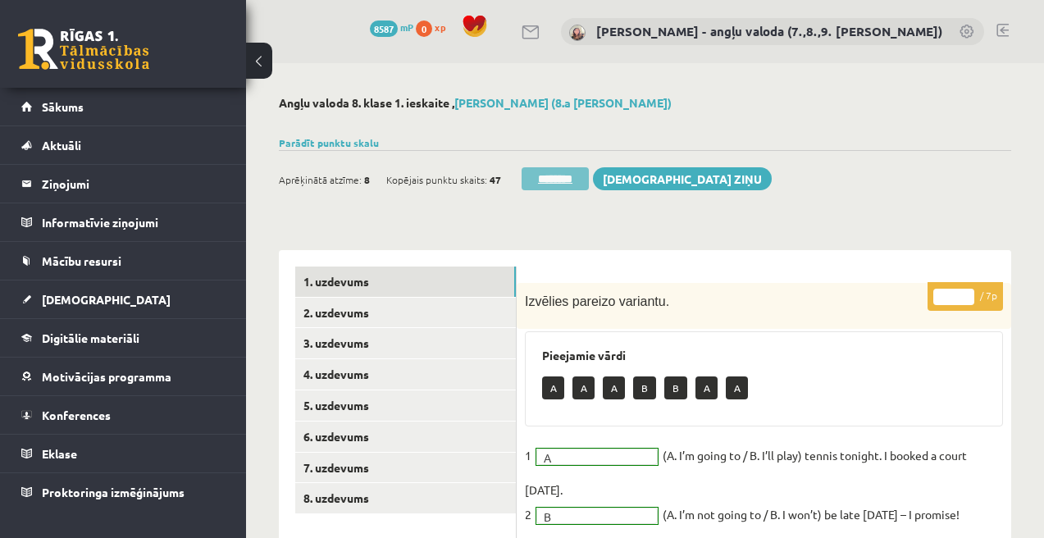
click at [589, 187] on input "********" at bounding box center [555, 178] width 67 height 23
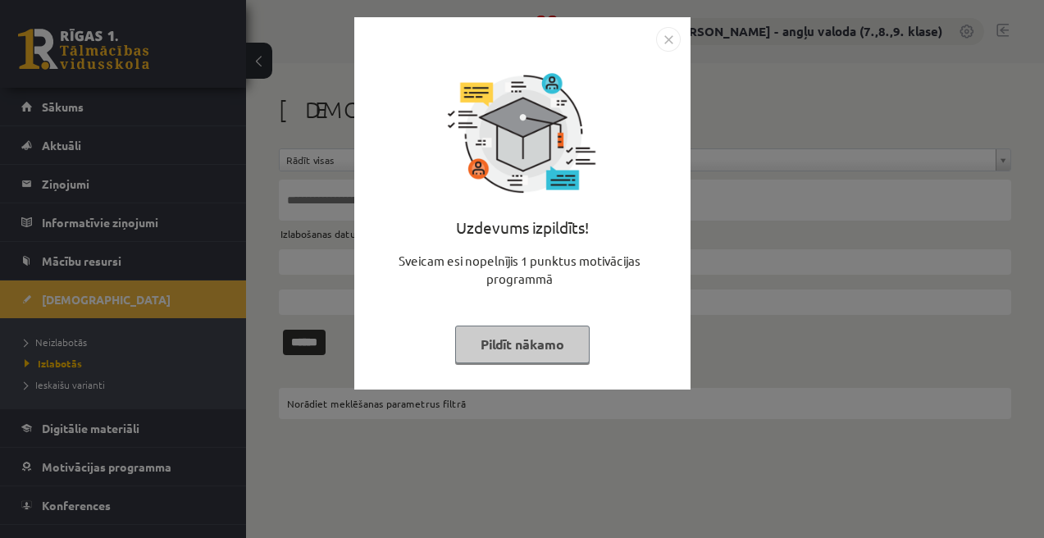
click at [532, 340] on button "Pildīt nākamo" at bounding box center [522, 345] width 135 height 38
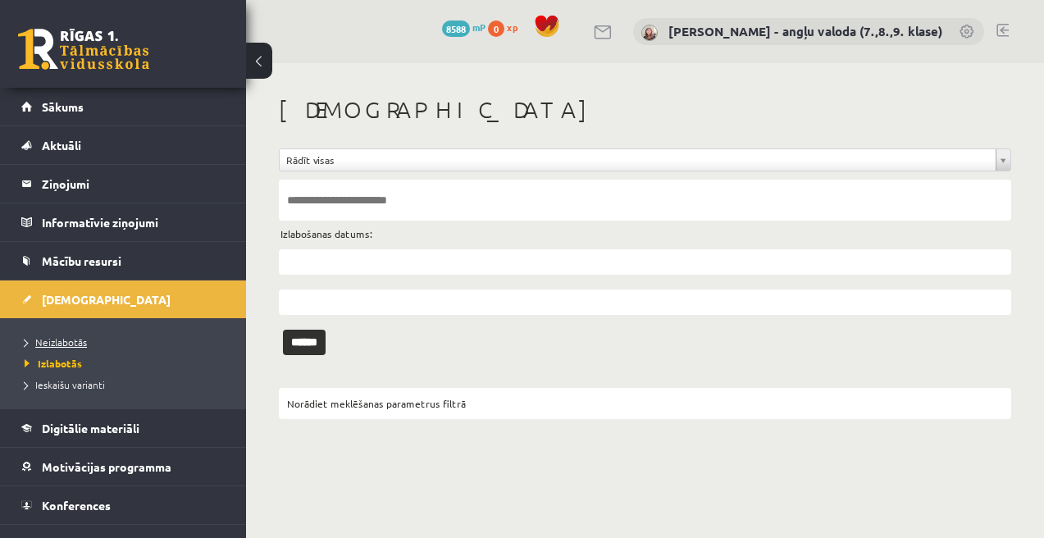
click at [67, 337] on span "Neizlabotās" at bounding box center [56, 342] width 62 height 13
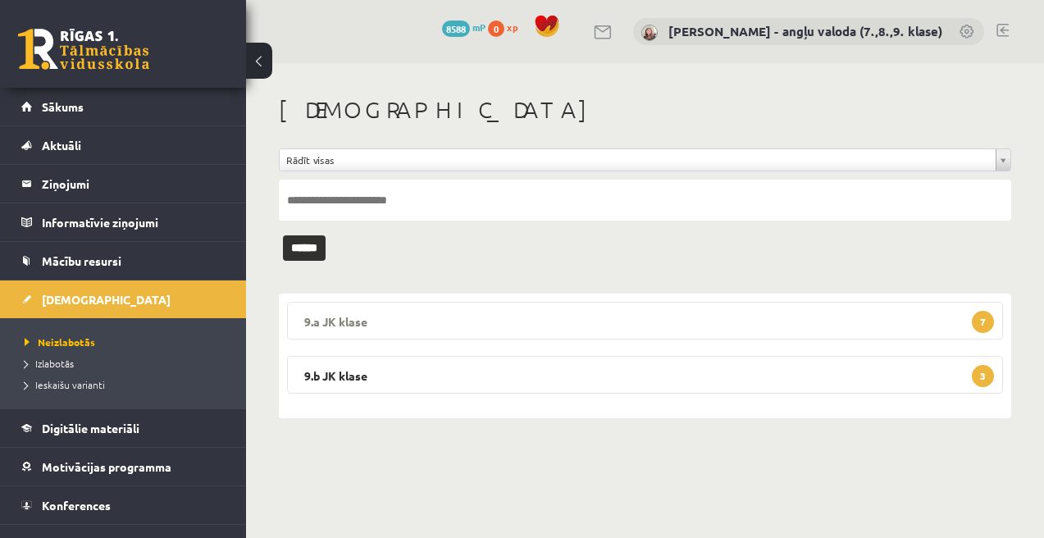
click at [540, 328] on legend "9.a JK klase 7" at bounding box center [645, 321] width 716 height 38
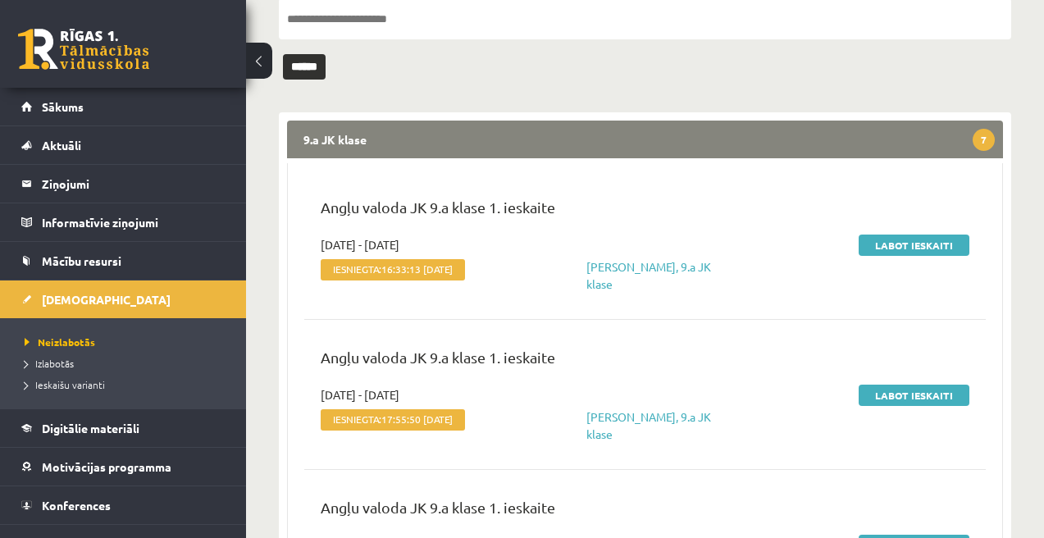
scroll to position [185, 0]
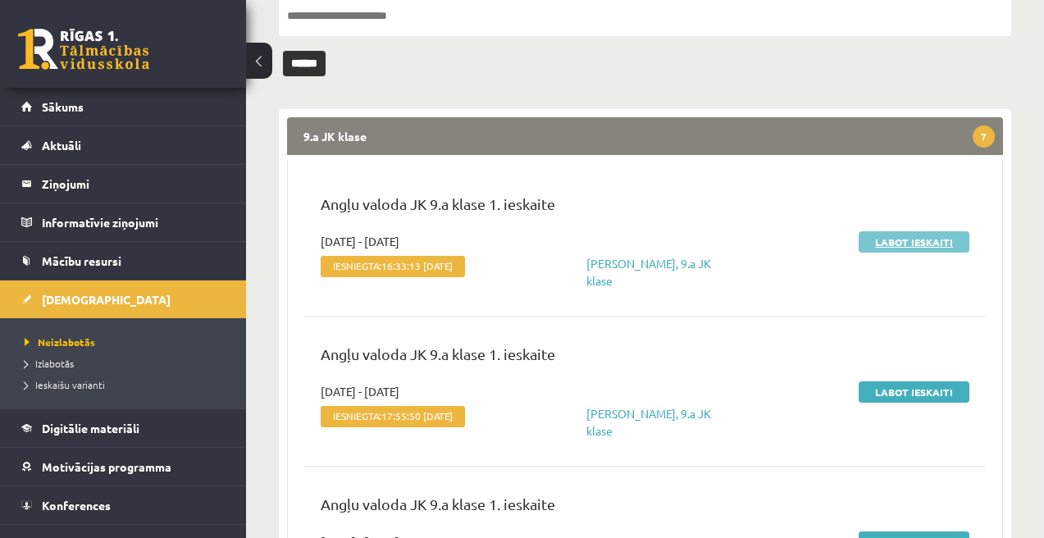
click at [920, 247] on link "Labot ieskaiti" at bounding box center [914, 241] width 111 height 21
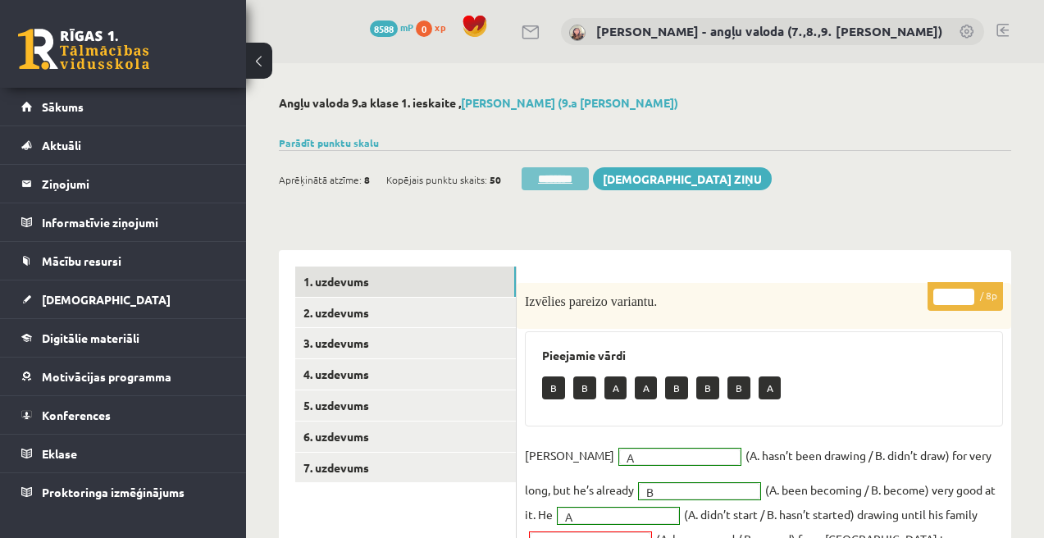
click at [550, 189] on input "********" at bounding box center [555, 178] width 67 height 23
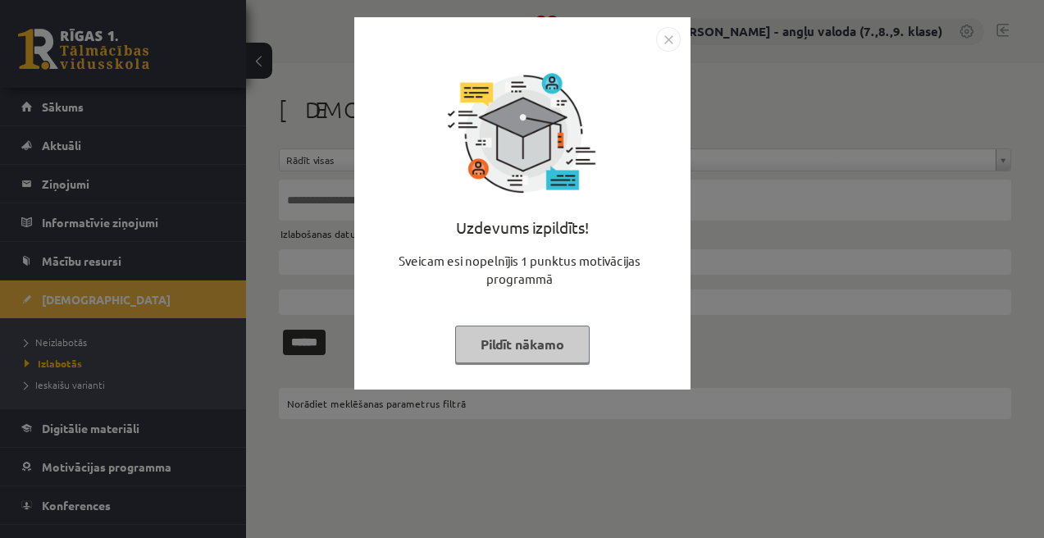
click at [477, 343] on button "Pildīt nākamo" at bounding box center [522, 345] width 135 height 38
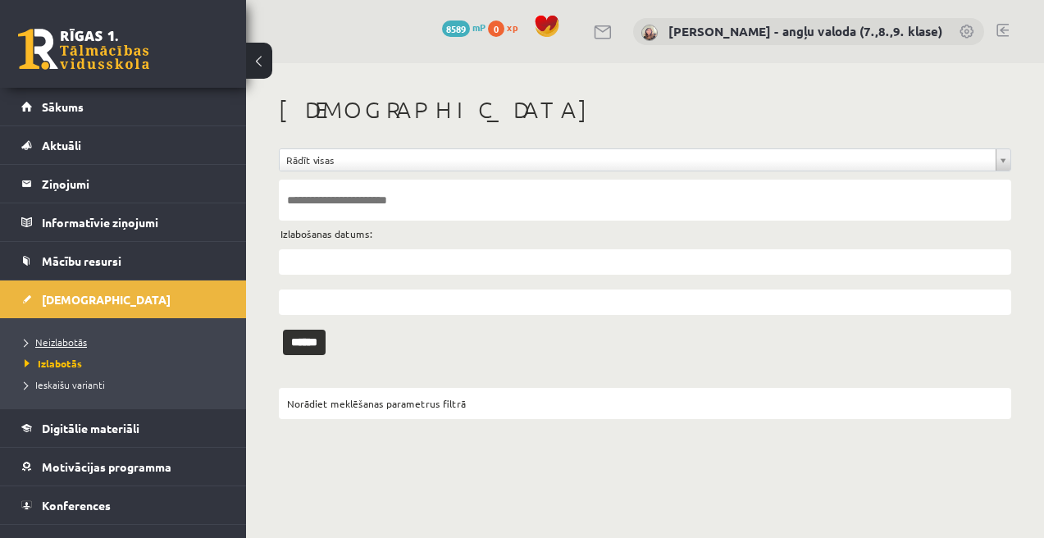
click at [59, 339] on span "Neizlabotās" at bounding box center [56, 342] width 62 height 13
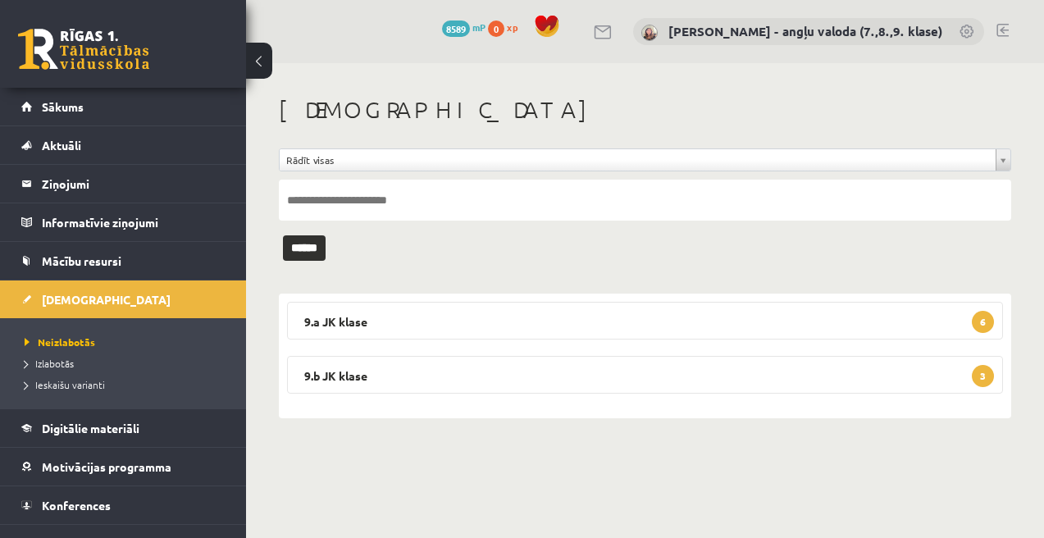
click at [605, 304] on legend "9.a JK klase 6" at bounding box center [645, 321] width 716 height 38
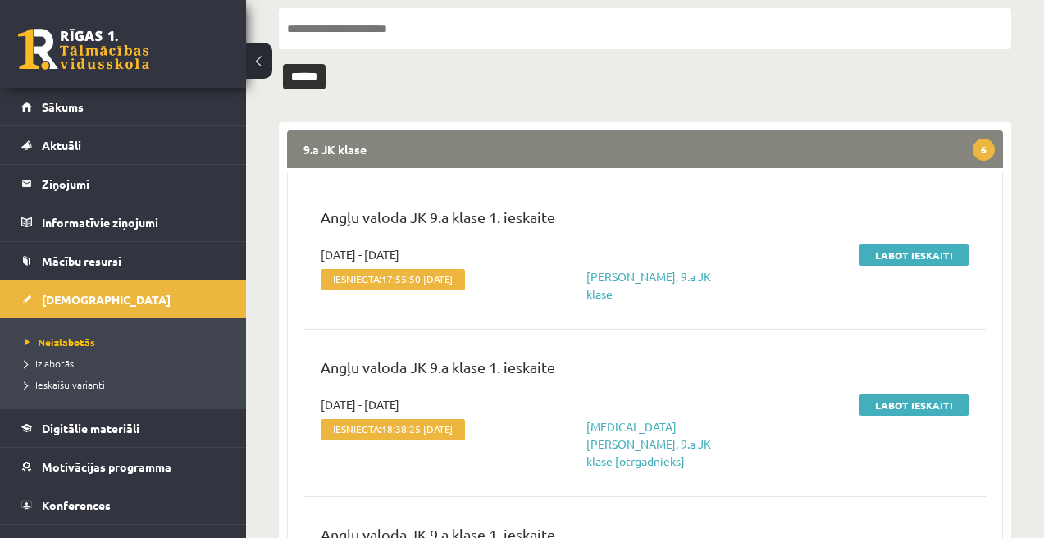
scroll to position [221, 0]
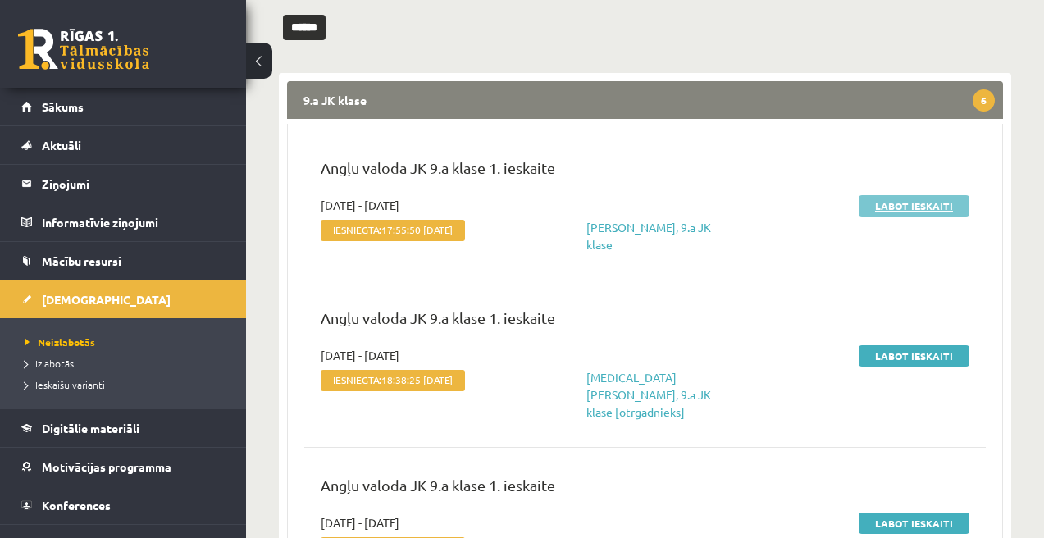
click at [923, 210] on link "Labot ieskaiti" at bounding box center [914, 205] width 111 height 21
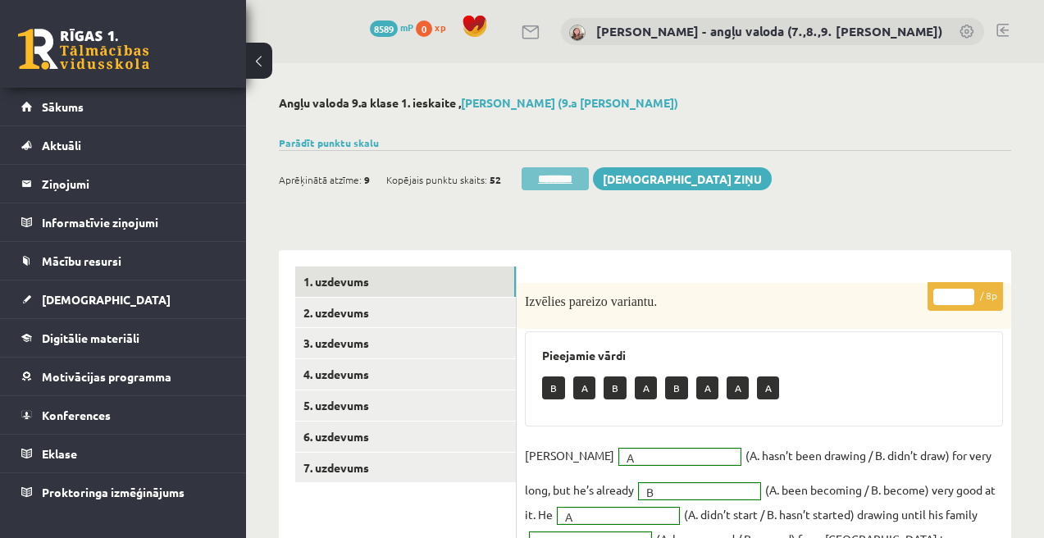
click at [568, 189] on input "********" at bounding box center [555, 178] width 67 height 23
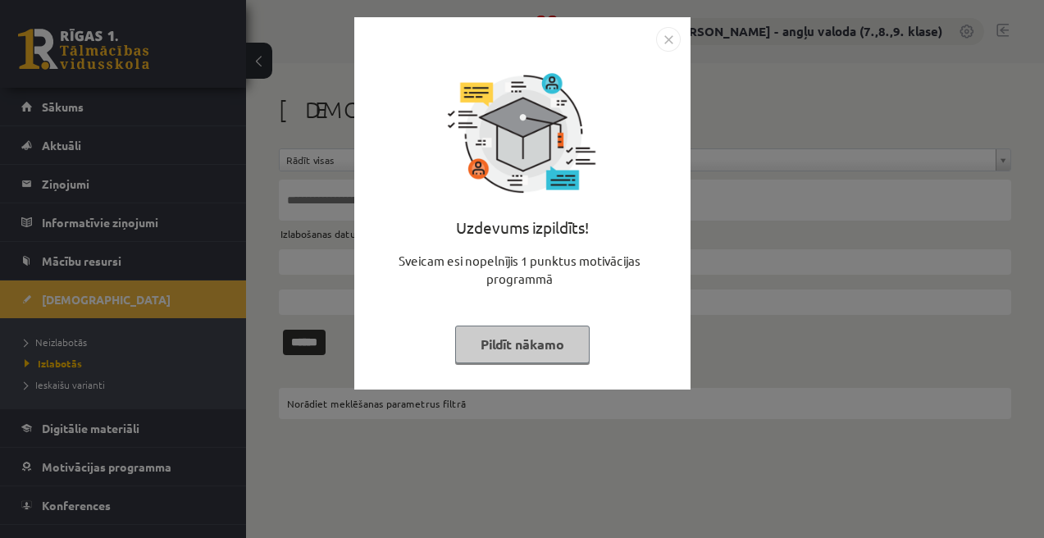
click at [523, 339] on button "Pildīt nākamo" at bounding box center [522, 345] width 135 height 38
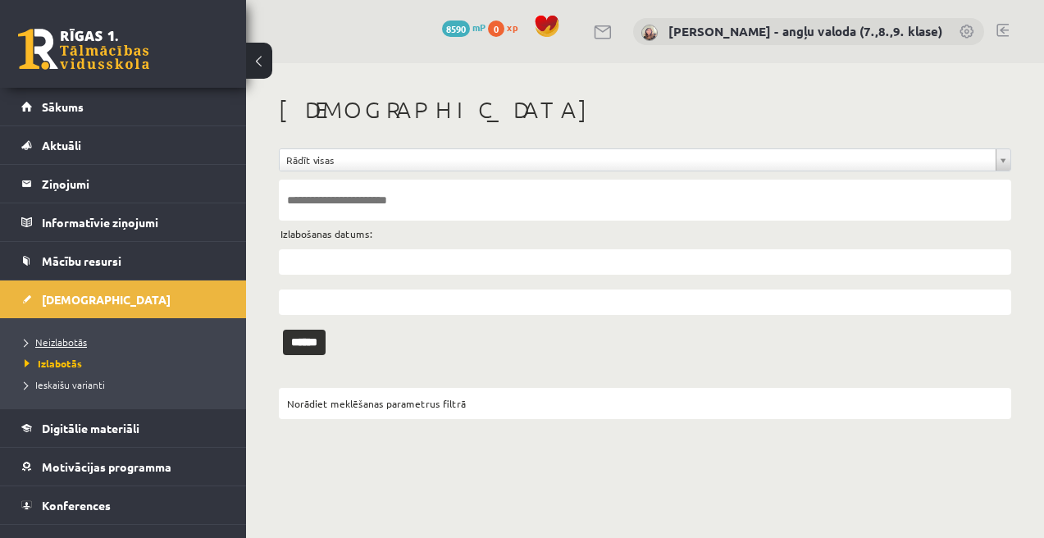
click at [75, 339] on span "Neizlabotās" at bounding box center [56, 342] width 62 height 13
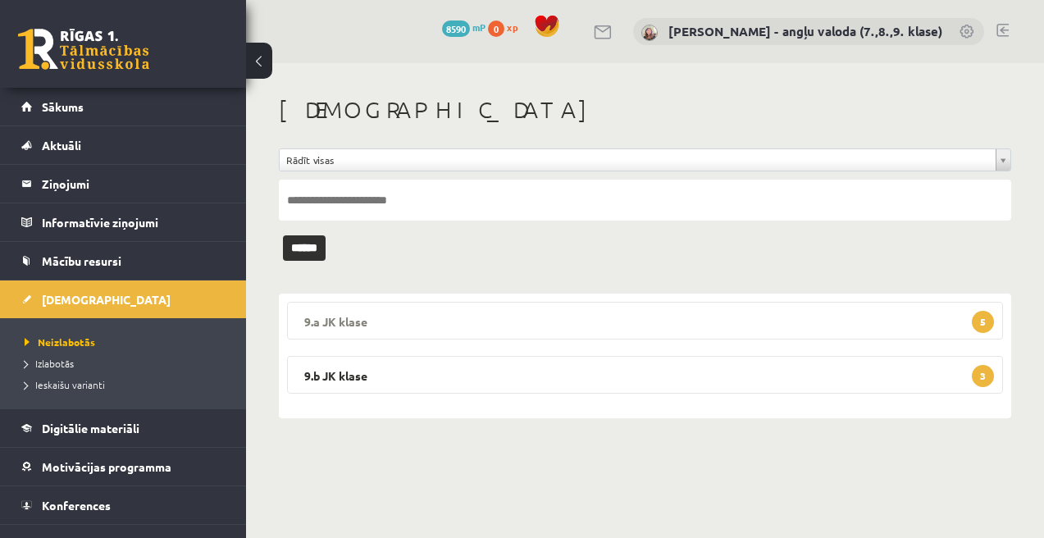
click at [670, 324] on legend "9.a JK klase 5" at bounding box center [645, 321] width 716 height 38
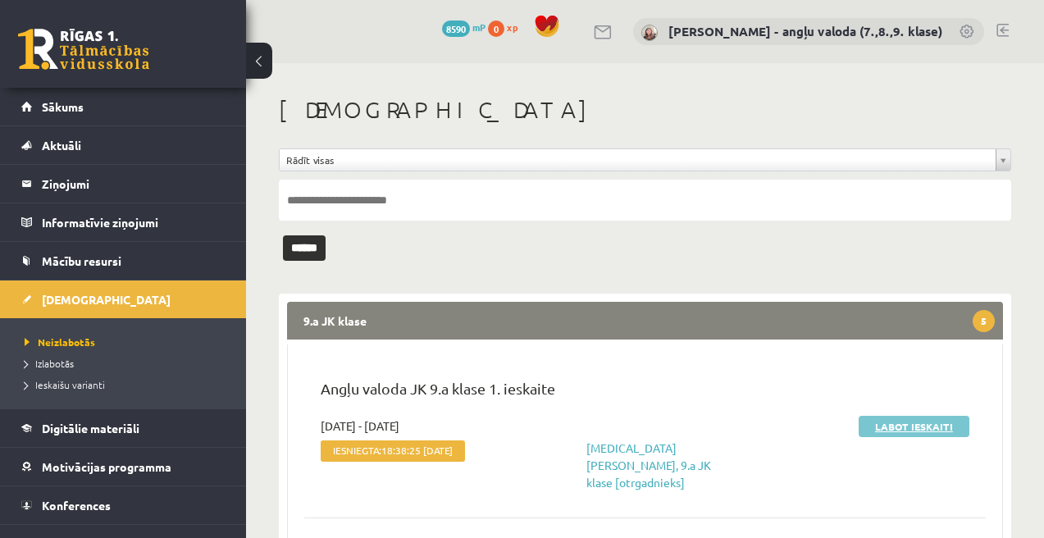
click at [906, 418] on link "Labot ieskaiti" at bounding box center [914, 426] width 111 height 21
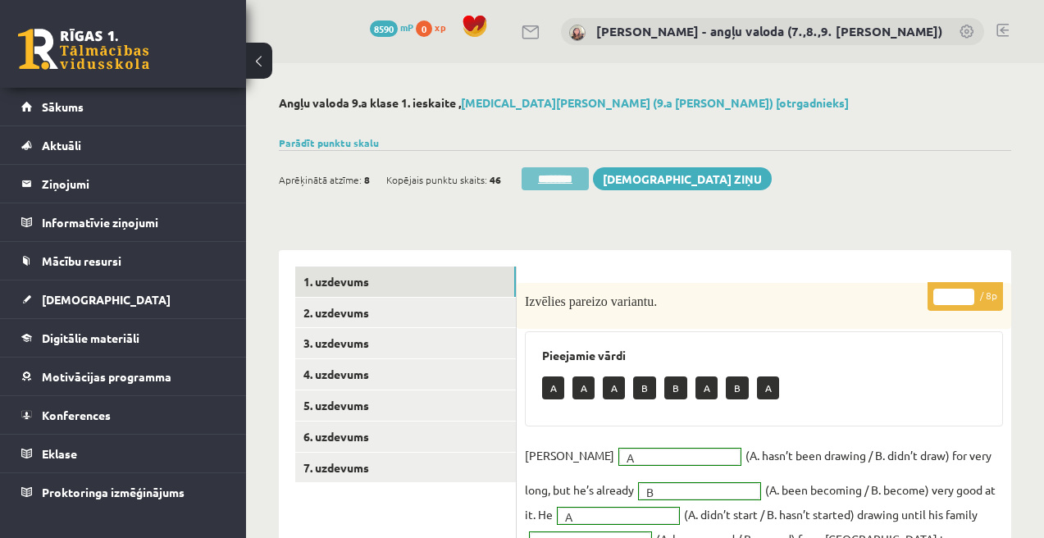
click at [559, 187] on input "********" at bounding box center [555, 178] width 67 height 23
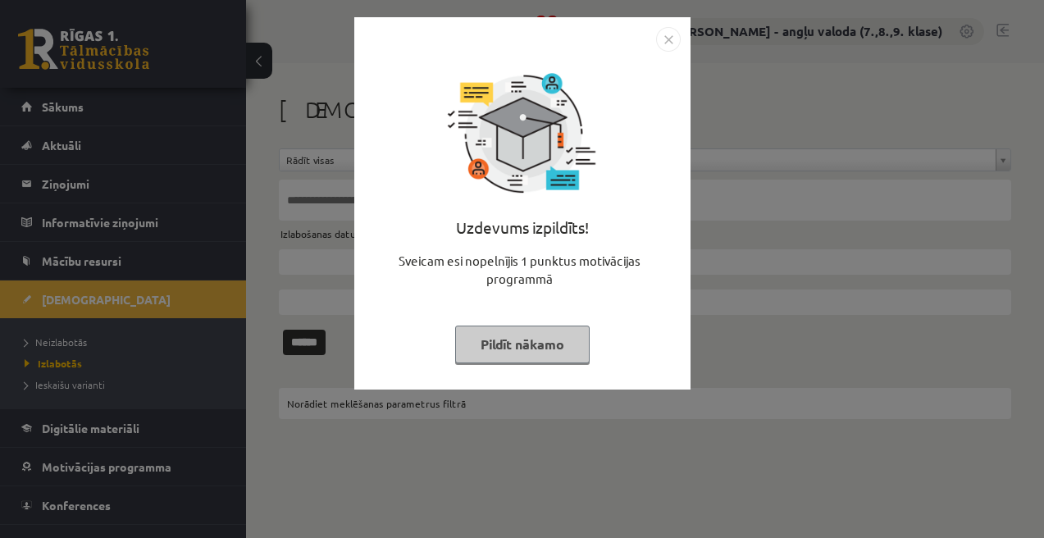
click at [507, 327] on button "Pildīt nākamo" at bounding box center [522, 345] width 135 height 38
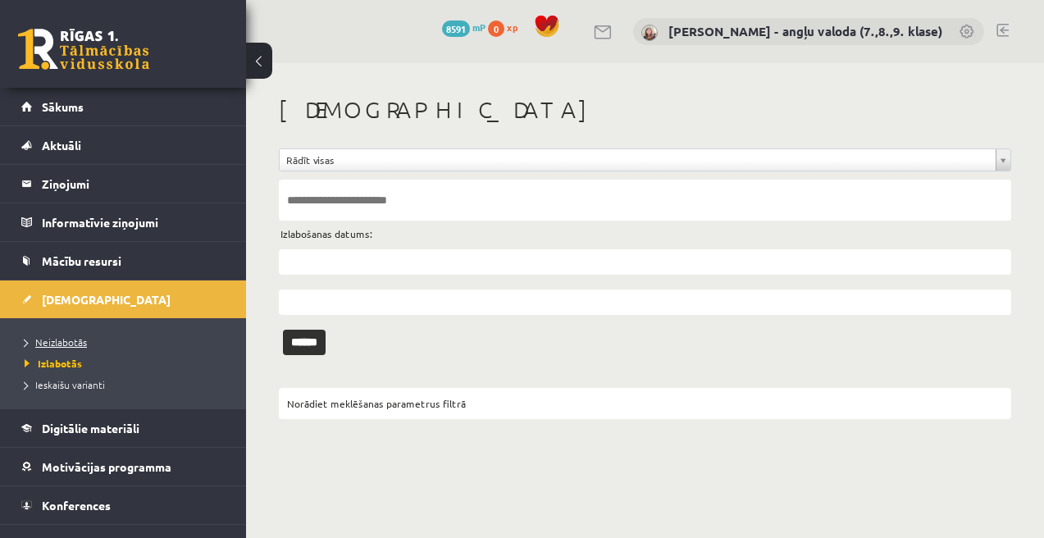
click at [76, 337] on span "Neizlabotās" at bounding box center [56, 342] width 62 height 13
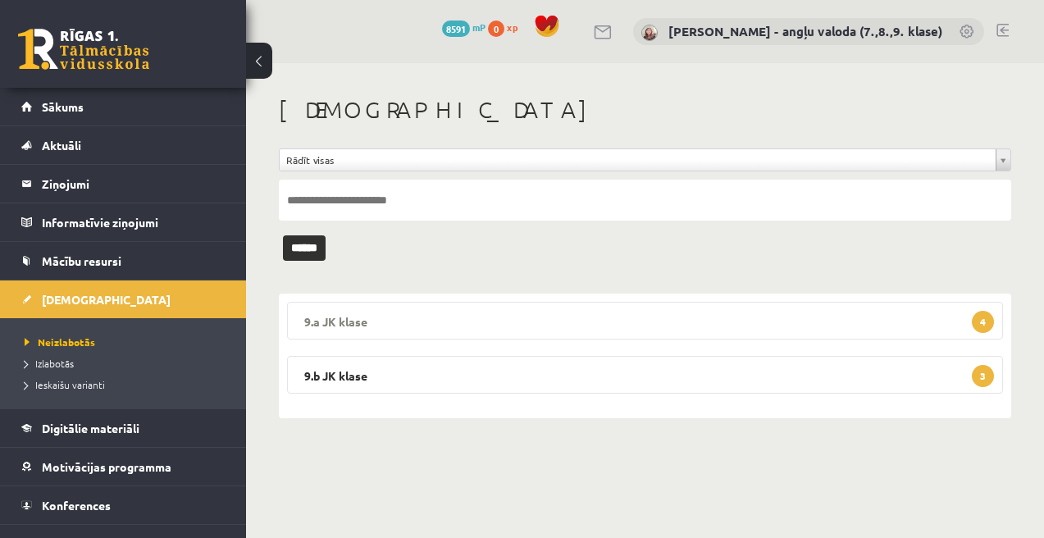
click at [776, 309] on legend "9.a JK klase 4" at bounding box center [645, 321] width 716 height 38
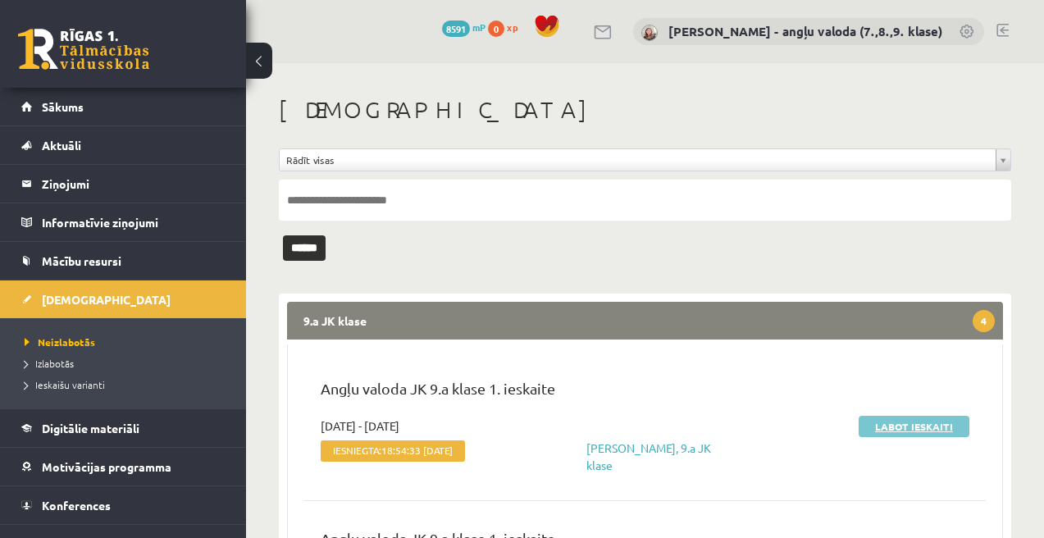
click at [938, 424] on link "Labot ieskaiti" at bounding box center [914, 426] width 111 height 21
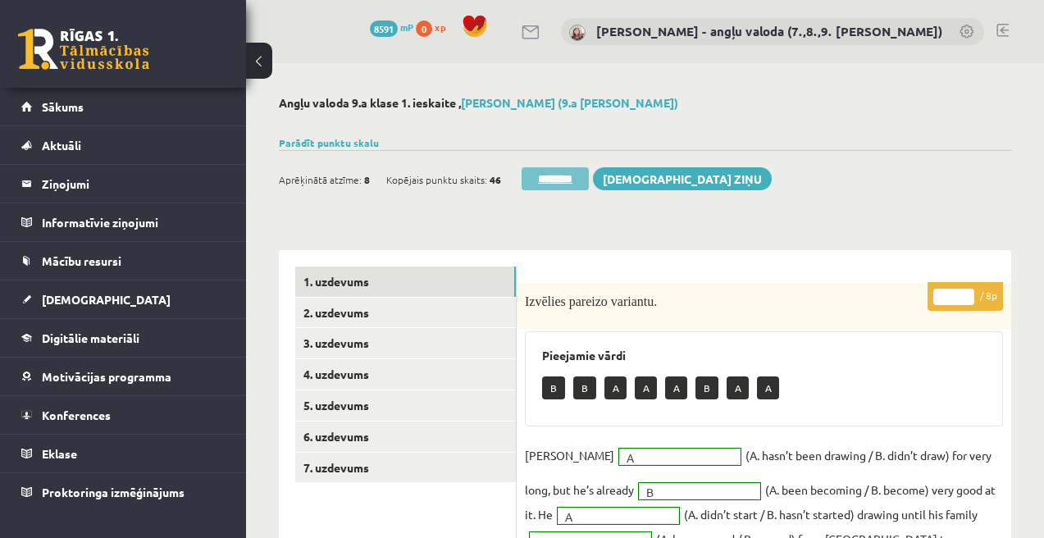
click at [557, 182] on input "********" at bounding box center [555, 178] width 67 height 23
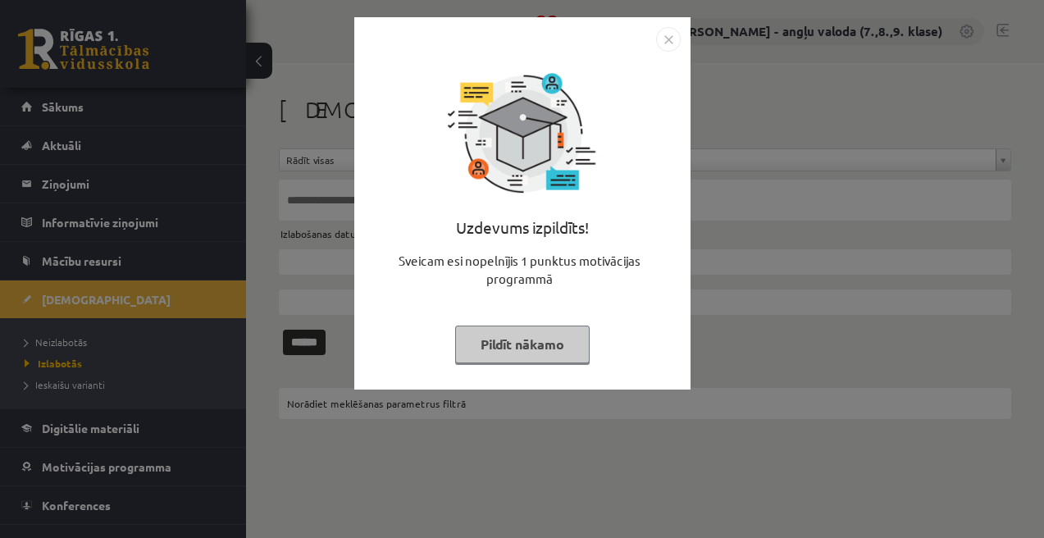
click at [545, 343] on button "Pildīt nākamo" at bounding box center [522, 345] width 135 height 38
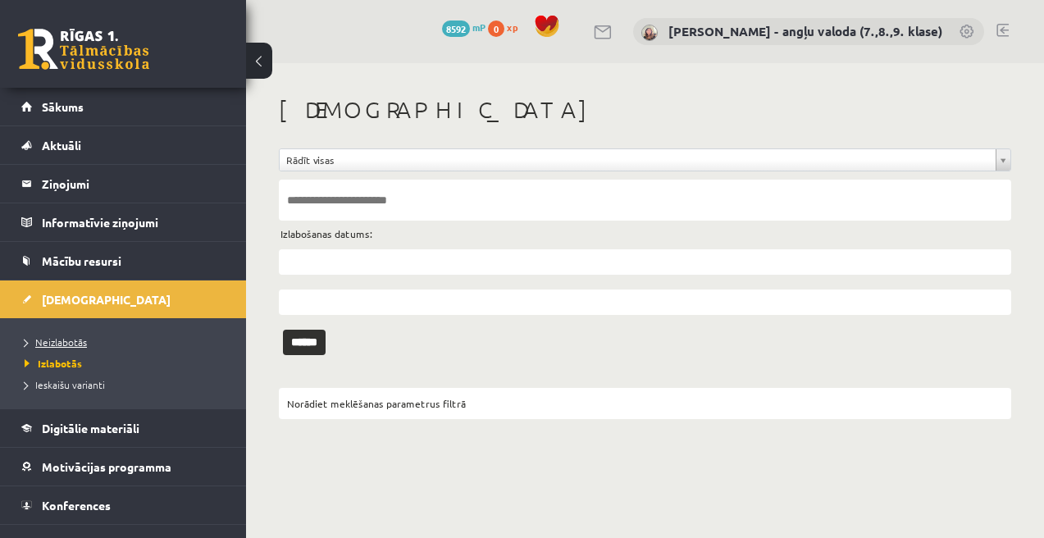
click at [84, 346] on span "Neizlabotās" at bounding box center [56, 342] width 62 height 13
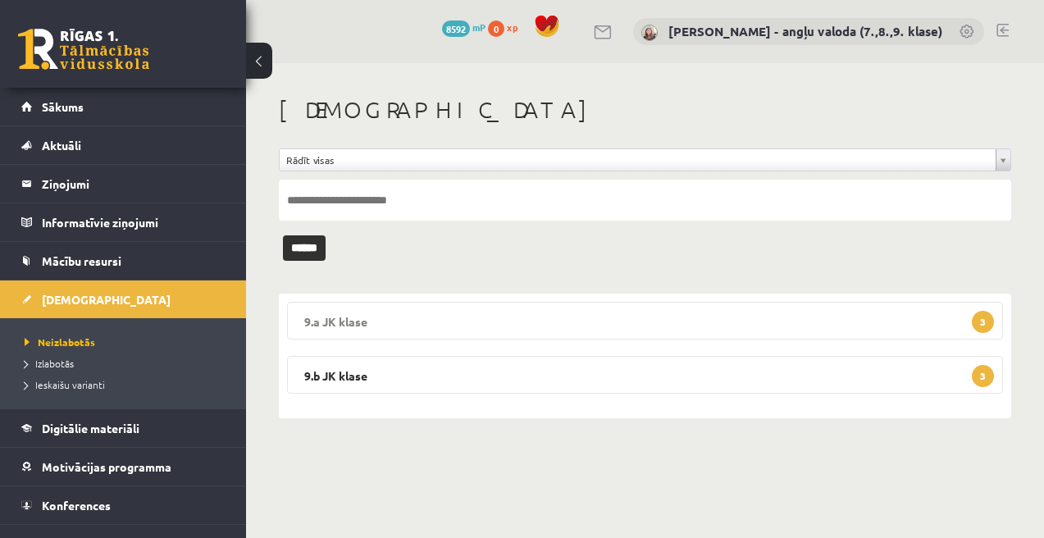
click at [605, 321] on legend "9.a JK klase 3" at bounding box center [645, 321] width 716 height 38
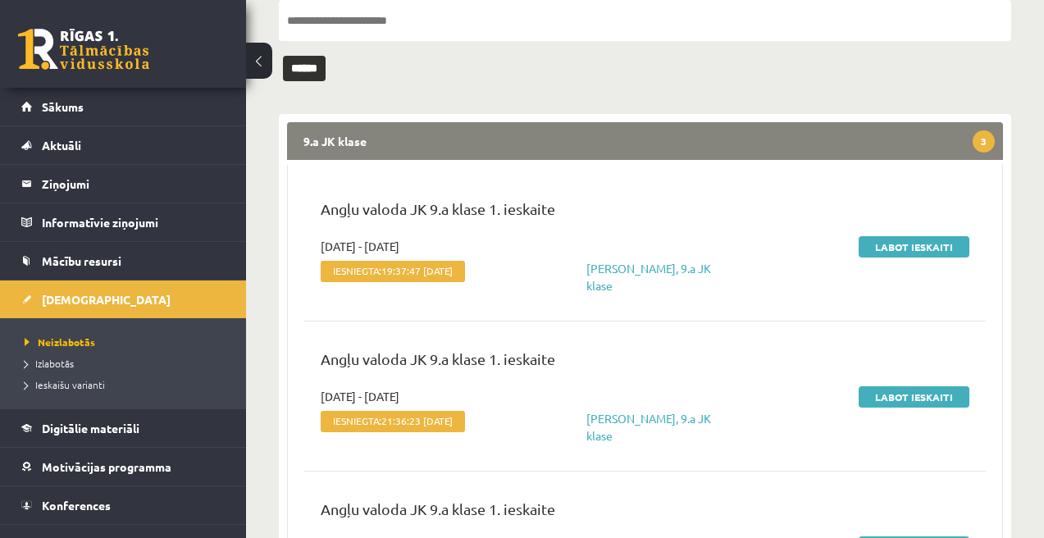
scroll to position [184, 0]
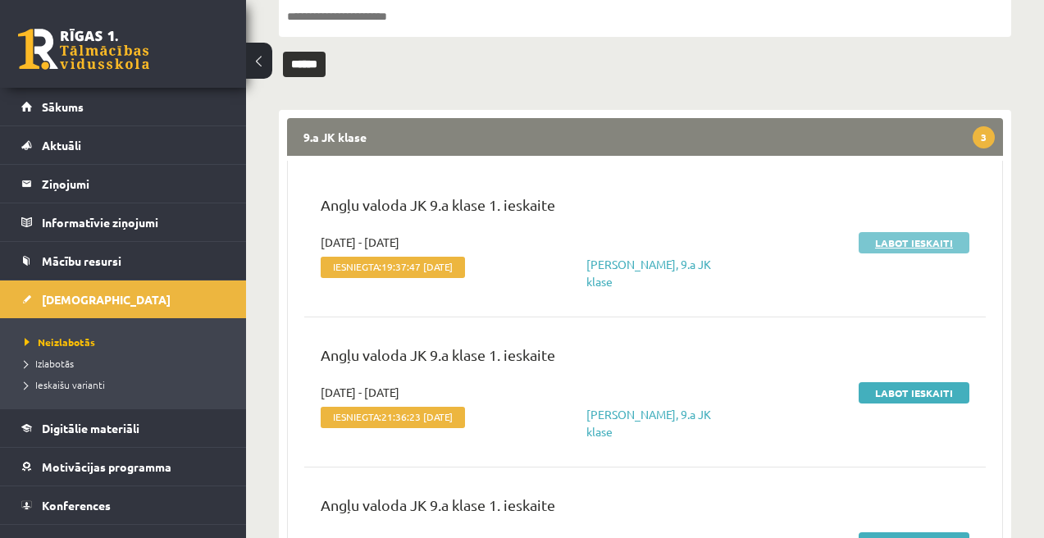
click at [913, 238] on link "Labot ieskaiti" at bounding box center [914, 242] width 111 height 21
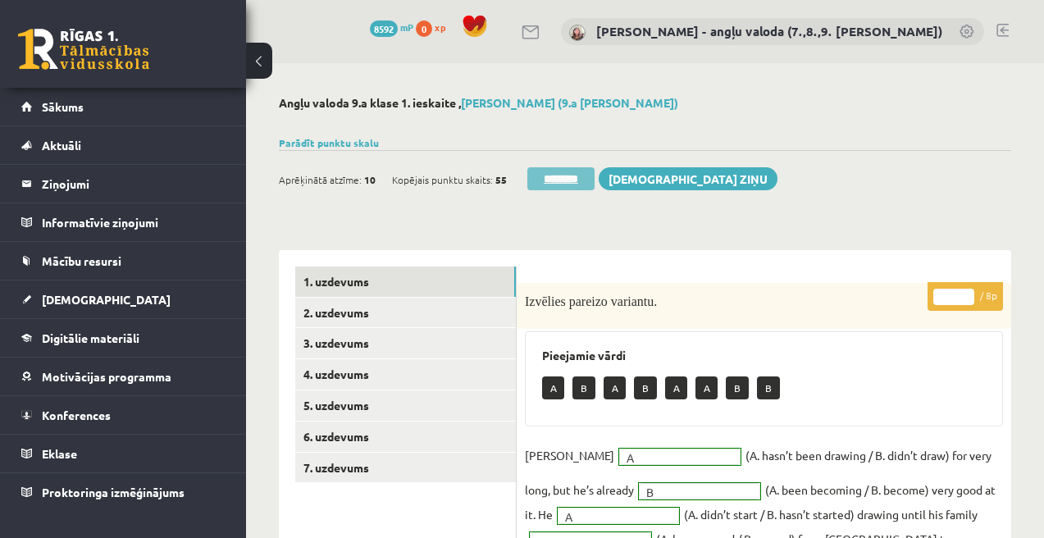
click at [570, 169] on input "********" at bounding box center [560, 178] width 67 height 23
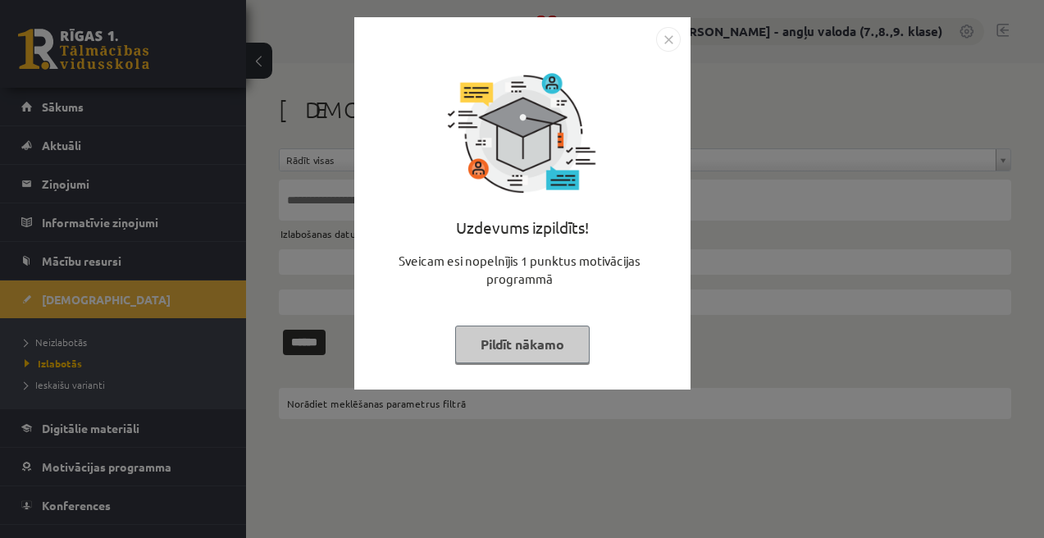
click at [533, 332] on button "Pildīt nākamo" at bounding box center [522, 345] width 135 height 38
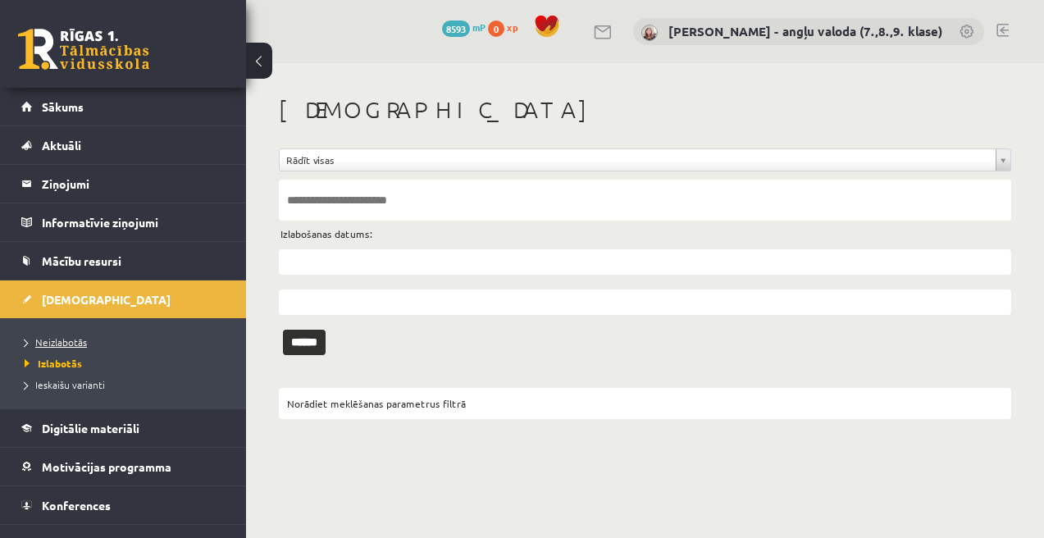
click at [54, 340] on span "Neizlabotās" at bounding box center [56, 342] width 62 height 13
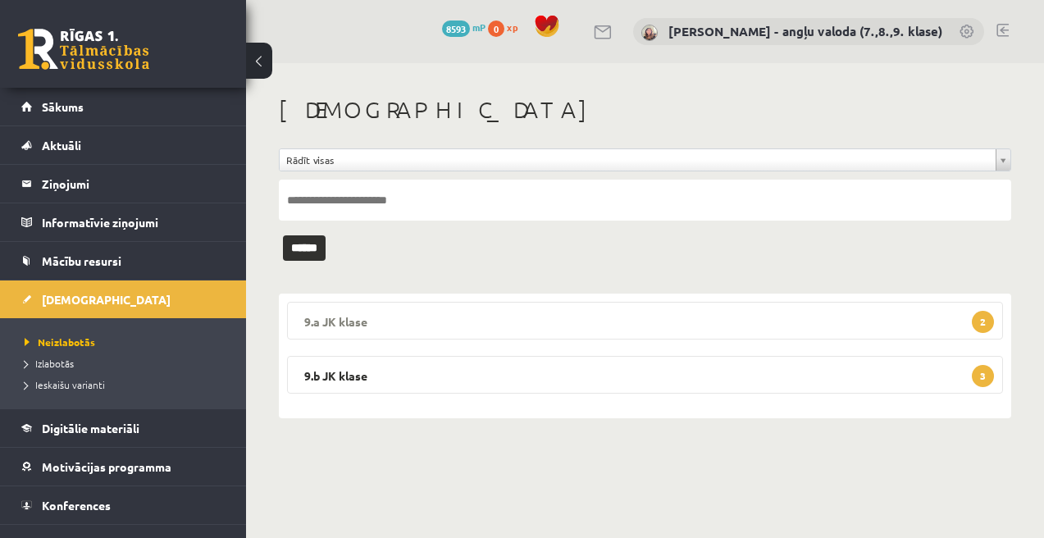
click at [425, 327] on legend "9.a JK klase 2" at bounding box center [645, 321] width 716 height 38
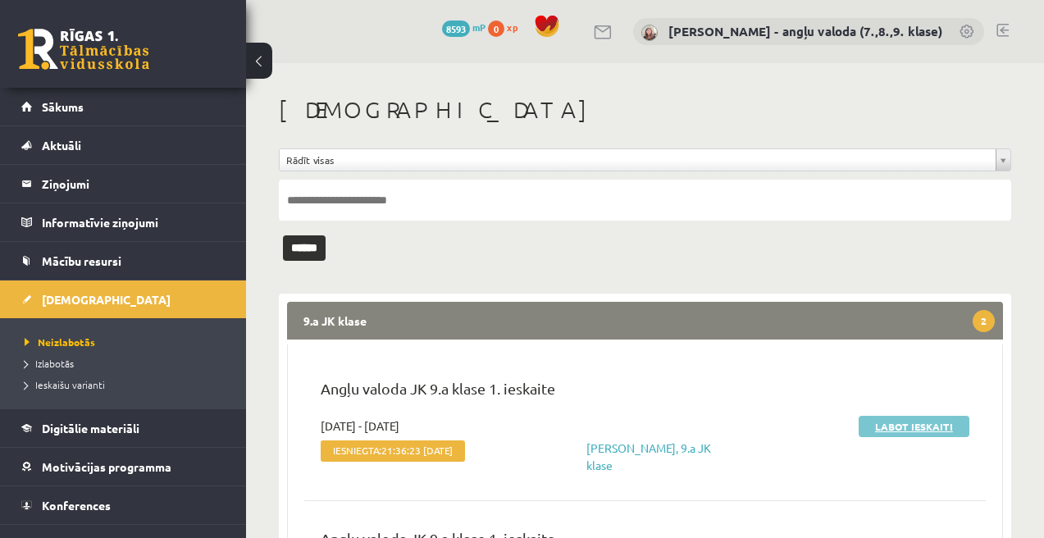
click at [917, 430] on link "Labot ieskaiti" at bounding box center [914, 426] width 111 height 21
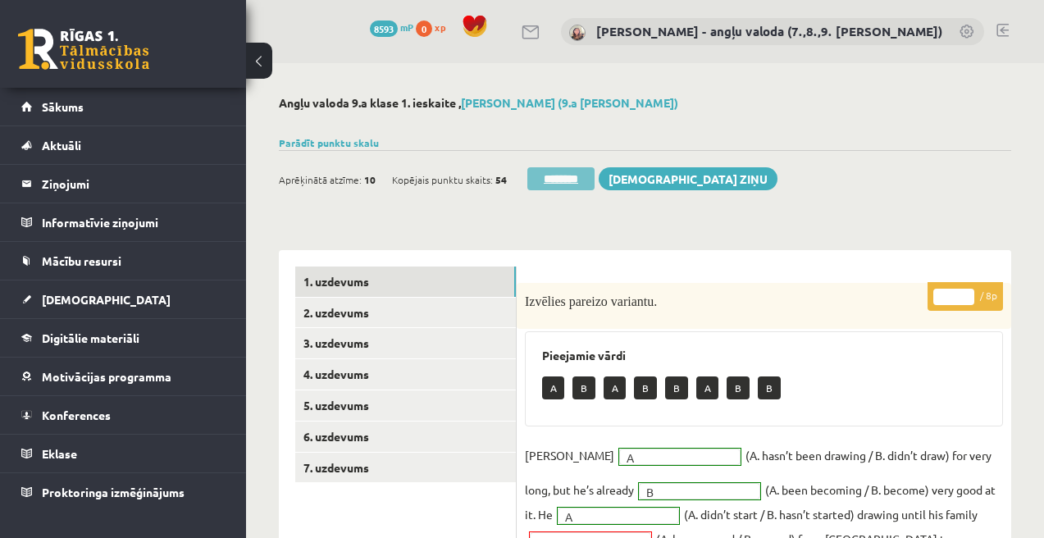
click at [573, 180] on input "********" at bounding box center [560, 178] width 67 height 23
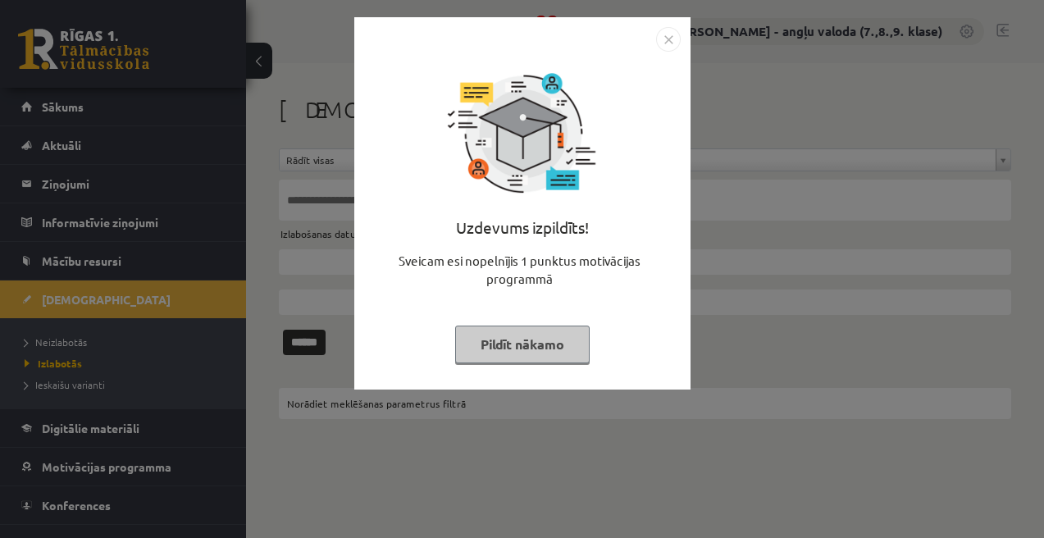
click at [483, 347] on button "Pildīt nākamo" at bounding box center [522, 345] width 135 height 38
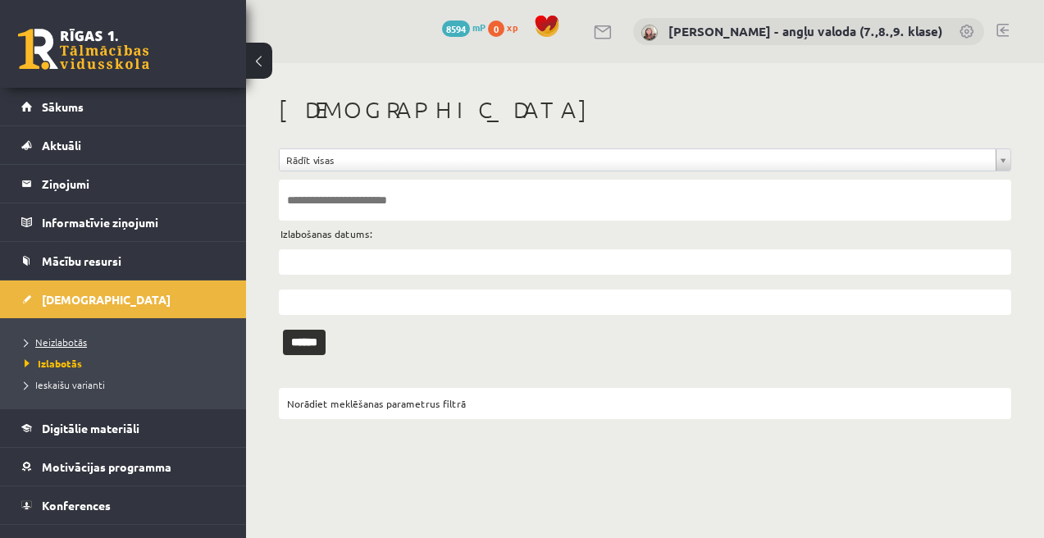
click at [60, 344] on span "Neizlabotās" at bounding box center [56, 342] width 62 height 13
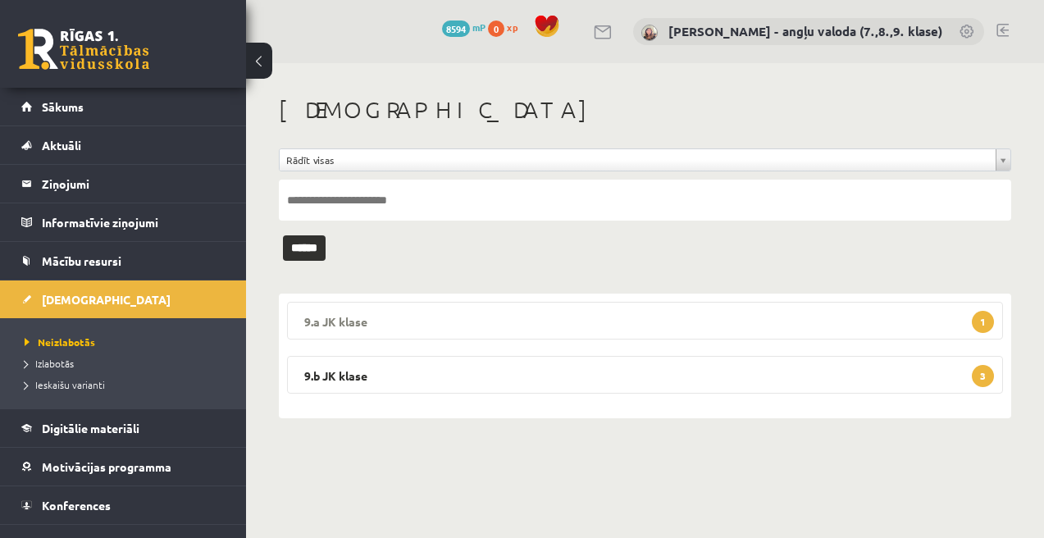
click at [527, 327] on legend "9.a JK klase 1" at bounding box center [645, 321] width 716 height 38
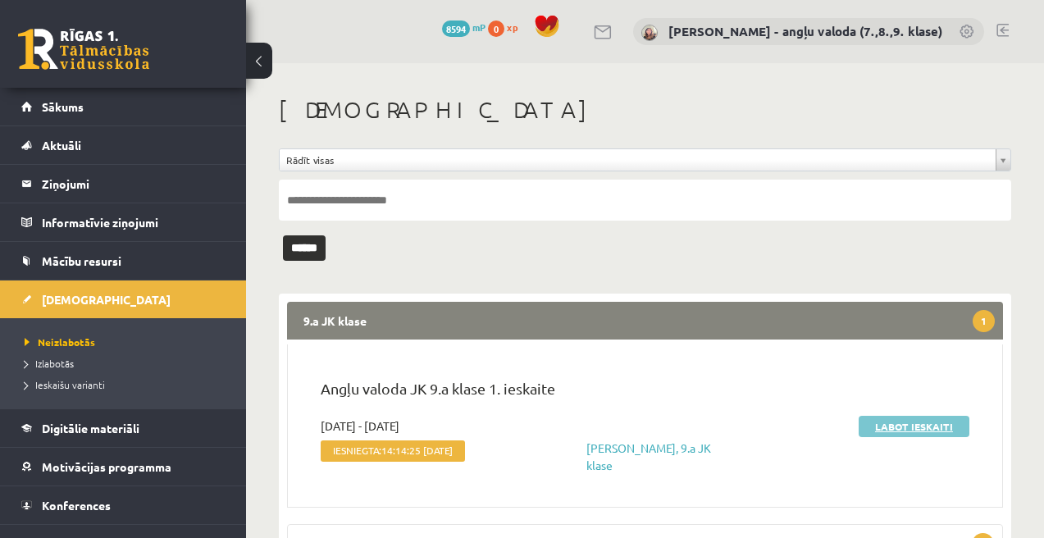
click at [929, 427] on link "Labot ieskaiti" at bounding box center [914, 426] width 111 height 21
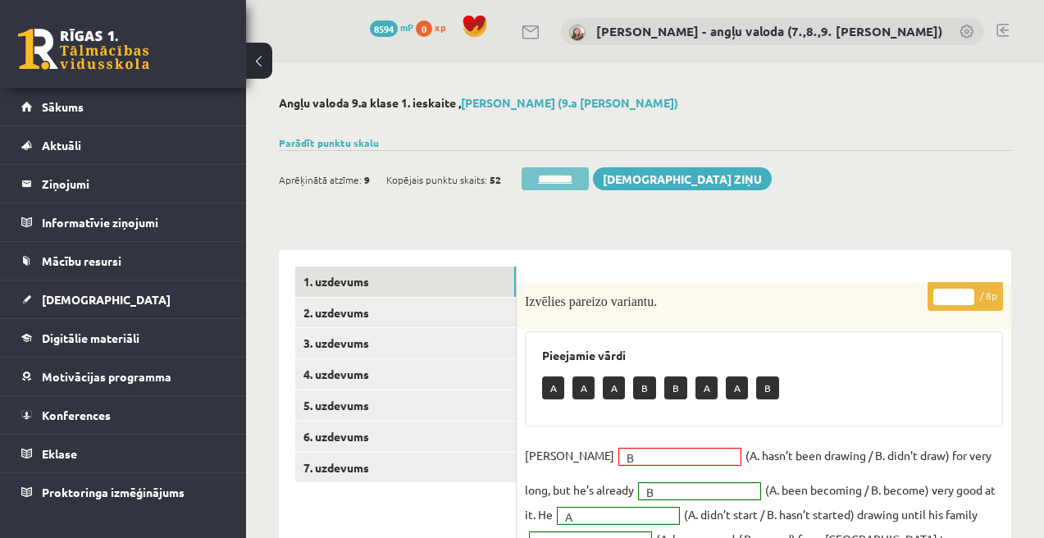
click at [589, 180] on input "********" at bounding box center [555, 178] width 67 height 23
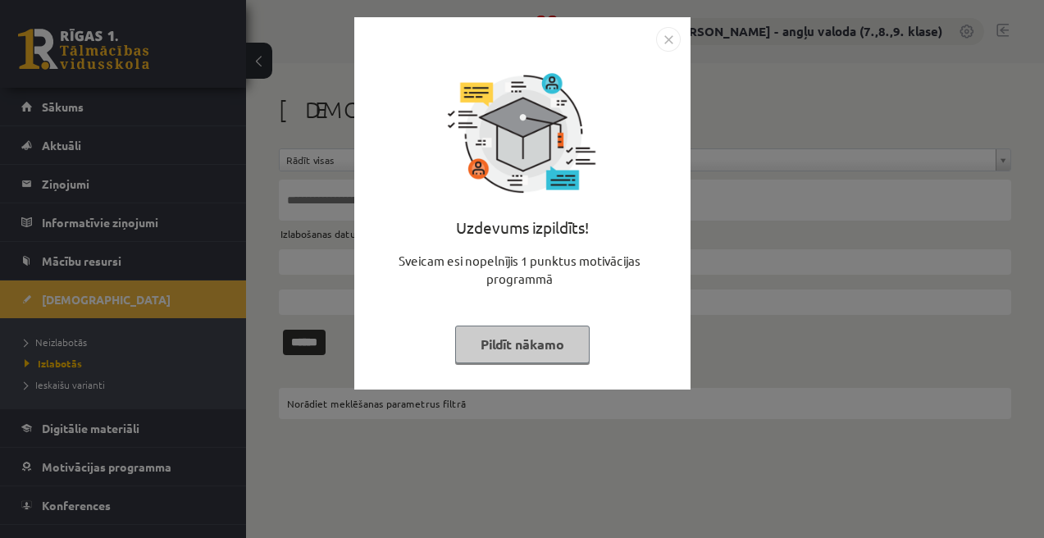
click at [523, 317] on div "Uzdevums izpildīts! Sveicam esi nopelnījis 1 punktus motivācijas programmā Pild…" at bounding box center [522, 216] width 317 height 328
click at [495, 336] on button "Pildīt nākamo" at bounding box center [522, 345] width 135 height 38
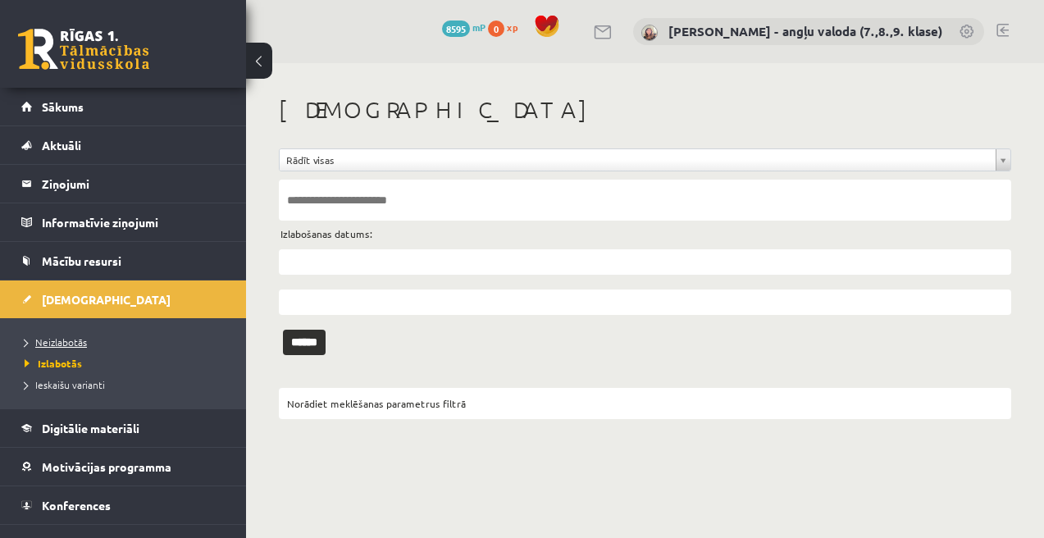
click at [58, 342] on span "Neizlabotās" at bounding box center [56, 342] width 62 height 13
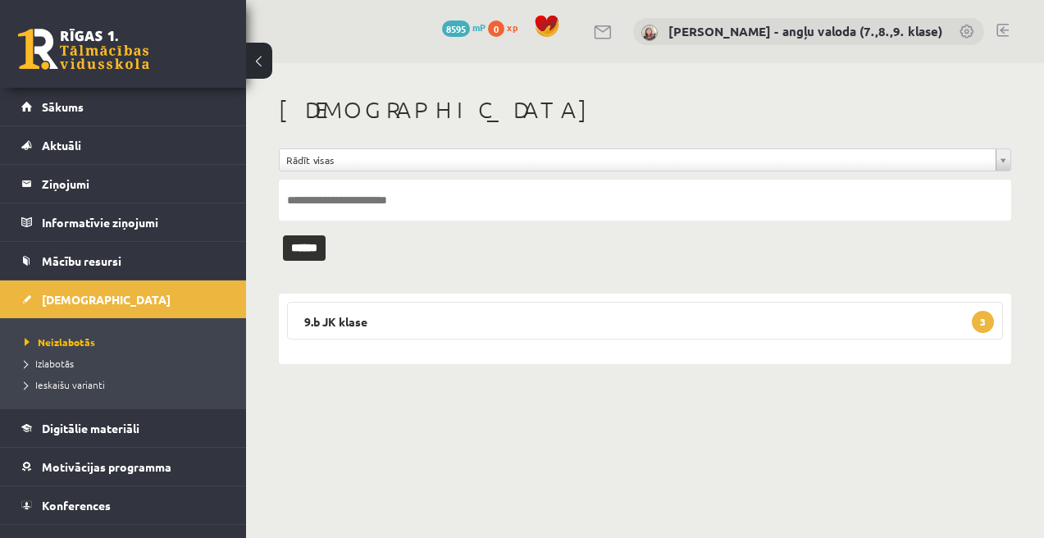
click at [535, 299] on div "9.b JK klase 3 Angļu valoda JK 9.b klase 1. ieskaite 2025-09-01 - 2025-09-15 Ie…" at bounding box center [645, 329] width 733 height 71
click at [514, 318] on legend "9.b JK klase 3" at bounding box center [645, 321] width 716 height 38
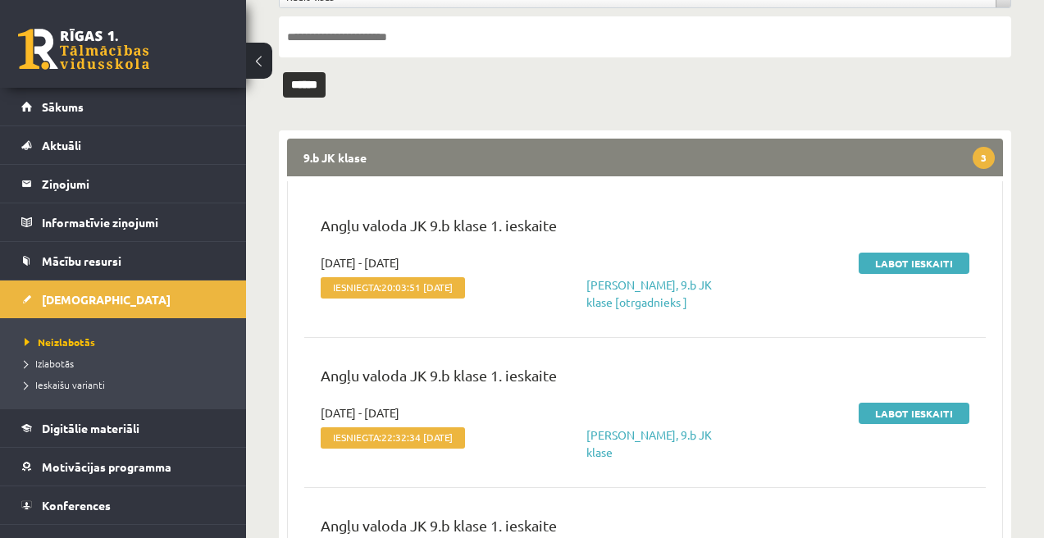
scroll to position [176, 0]
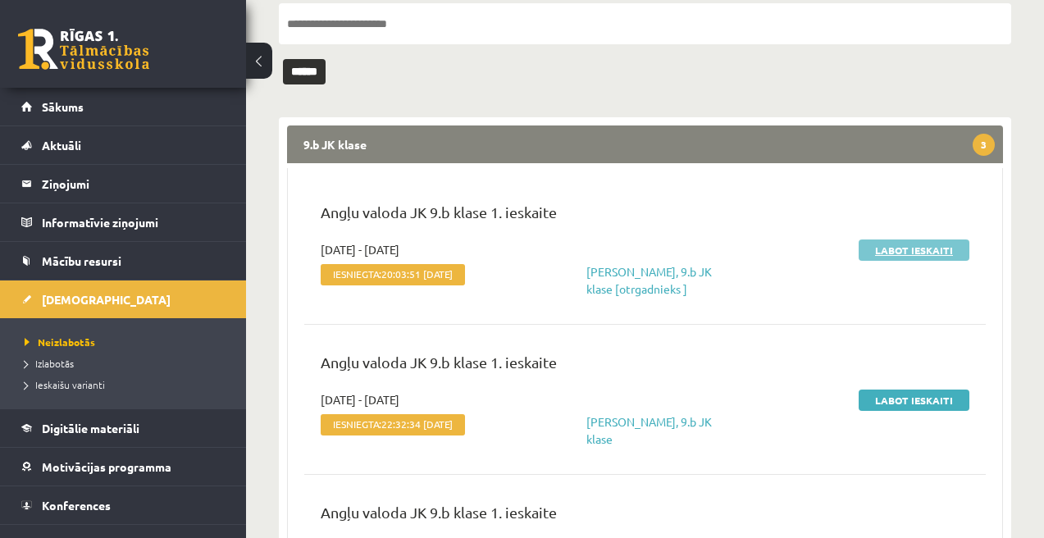
click at [926, 253] on link "Labot ieskaiti" at bounding box center [914, 250] width 111 height 21
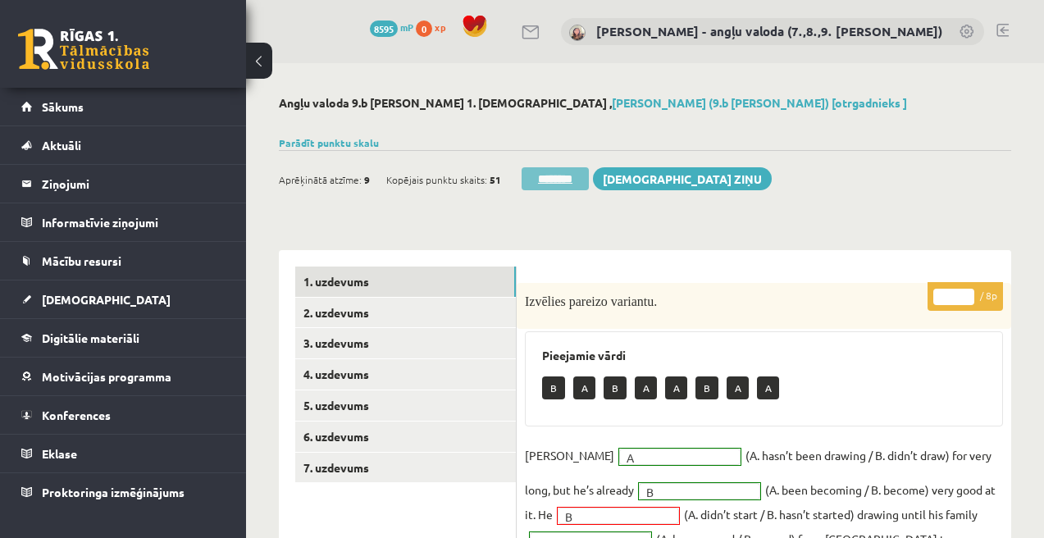
click at [559, 182] on input "********" at bounding box center [555, 178] width 67 height 23
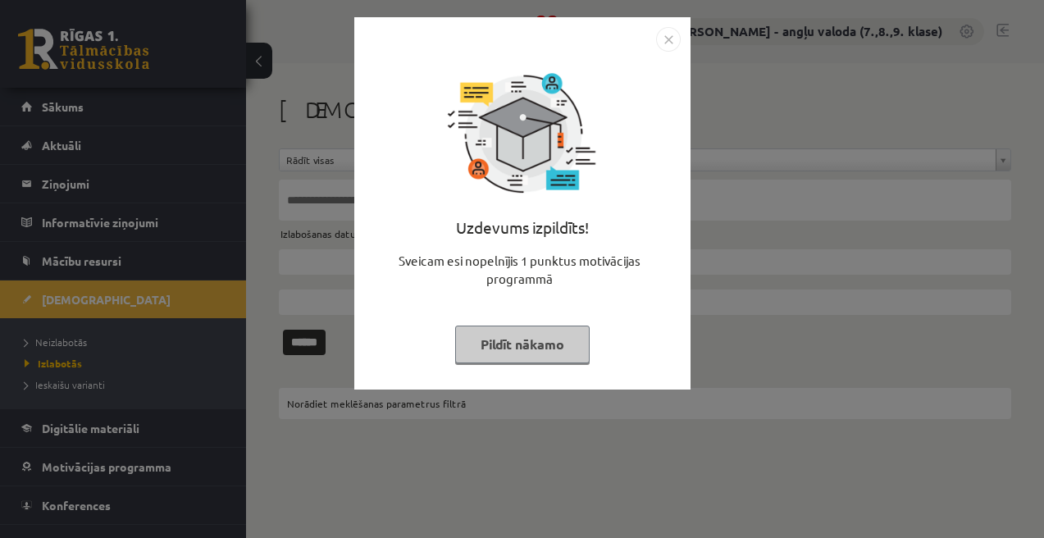
click at [550, 331] on button "Pildīt nākamo" at bounding box center [522, 345] width 135 height 38
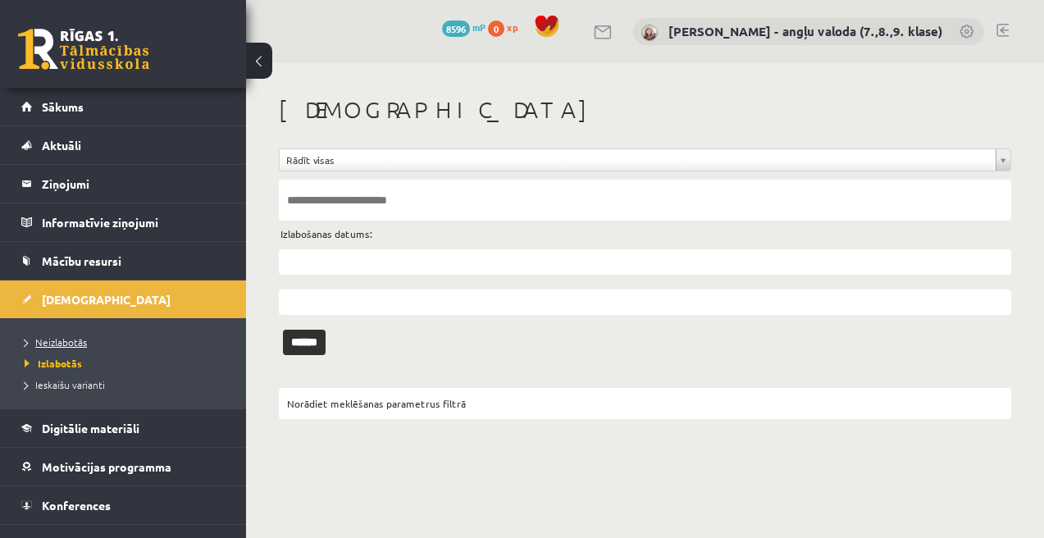
click at [64, 342] on span "Neizlabotās" at bounding box center [56, 342] width 62 height 13
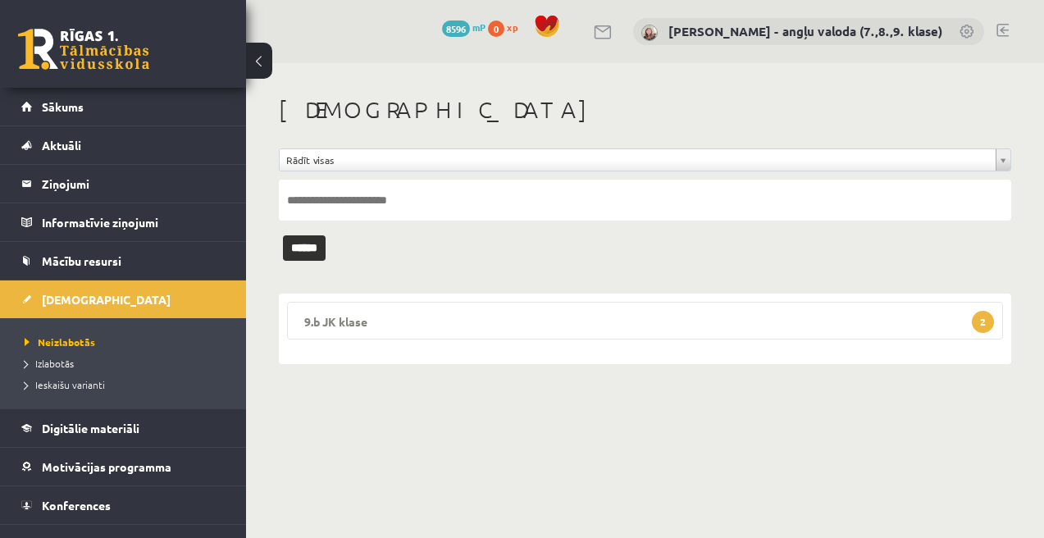
click at [613, 326] on legend "9.b JK klase 2" at bounding box center [645, 321] width 716 height 38
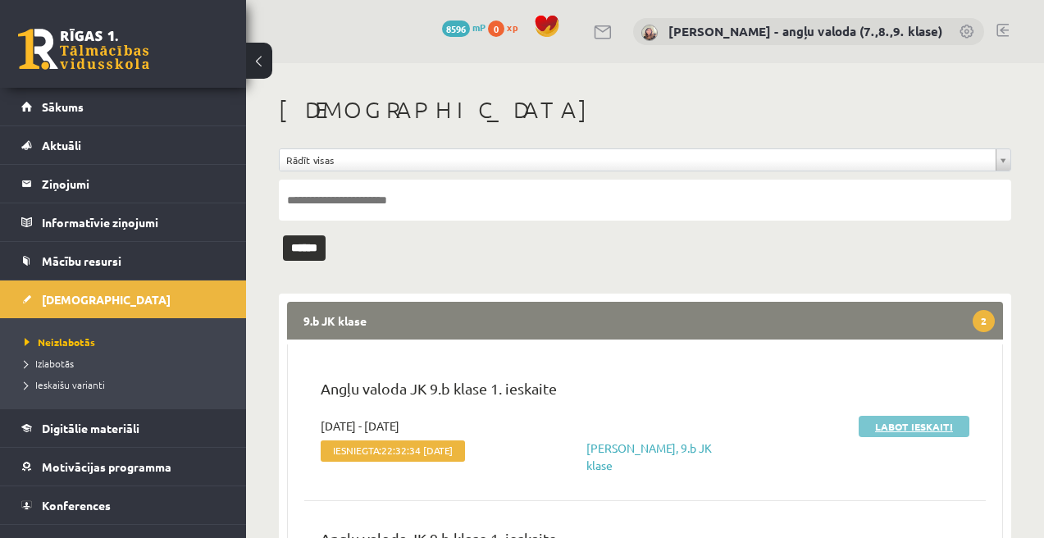
click at [932, 431] on link "Labot ieskaiti" at bounding box center [914, 426] width 111 height 21
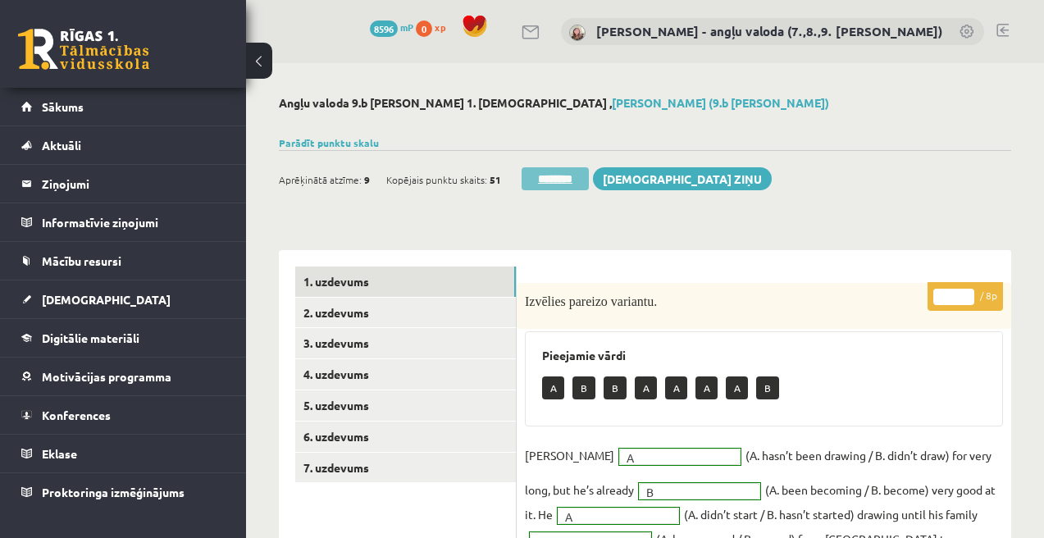
click at [589, 184] on input "********" at bounding box center [555, 178] width 67 height 23
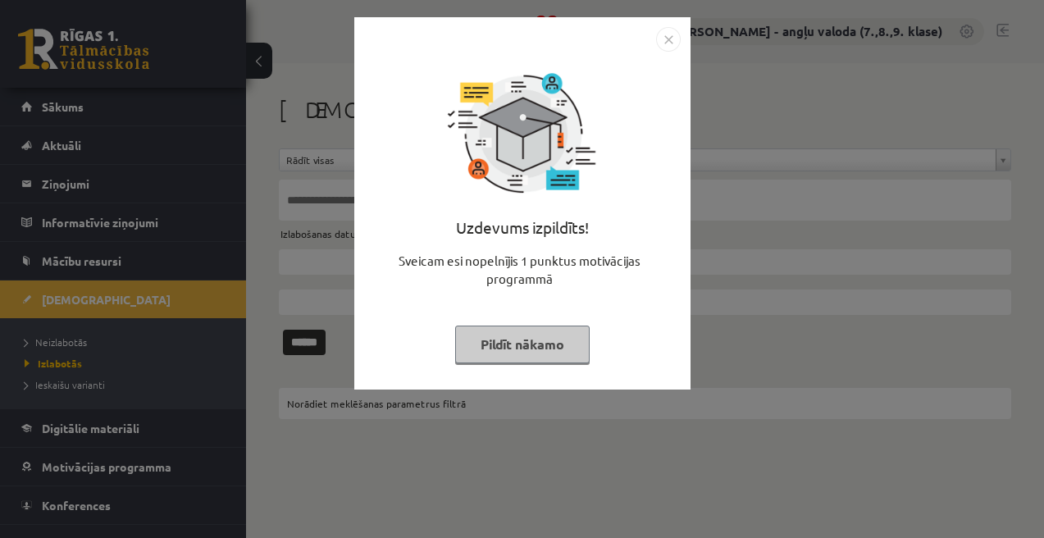
click at [530, 352] on button "Pildīt nākamo" at bounding box center [522, 345] width 135 height 38
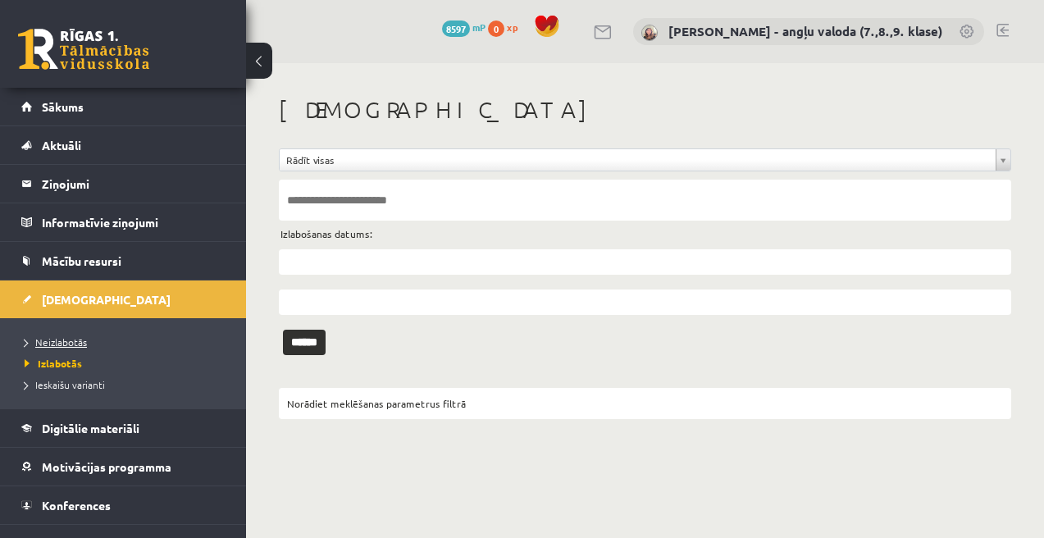
click at [64, 340] on span "Neizlabotās" at bounding box center [56, 342] width 62 height 13
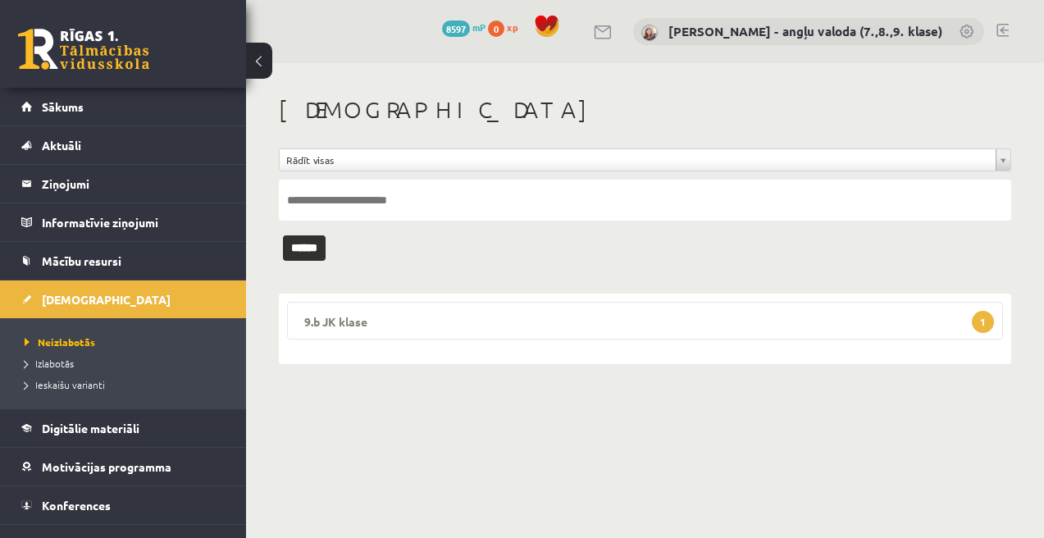
click at [675, 317] on legend "9.b JK klase 1" at bounding box center [645, 321] width 716 height 38
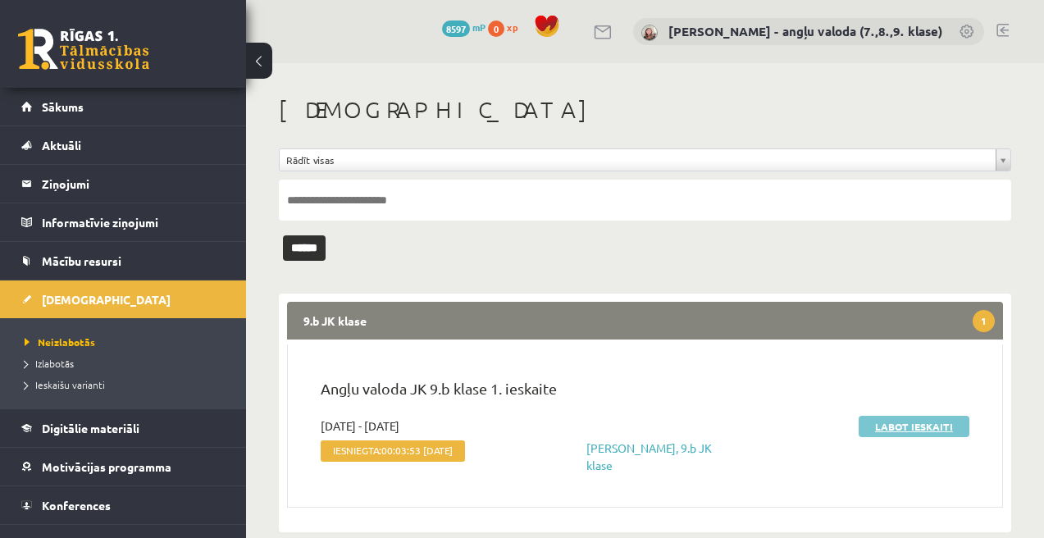
click at [947, 429] on link "Labot ieskaiti" at bounding box center [914, 426] width 111 height 21
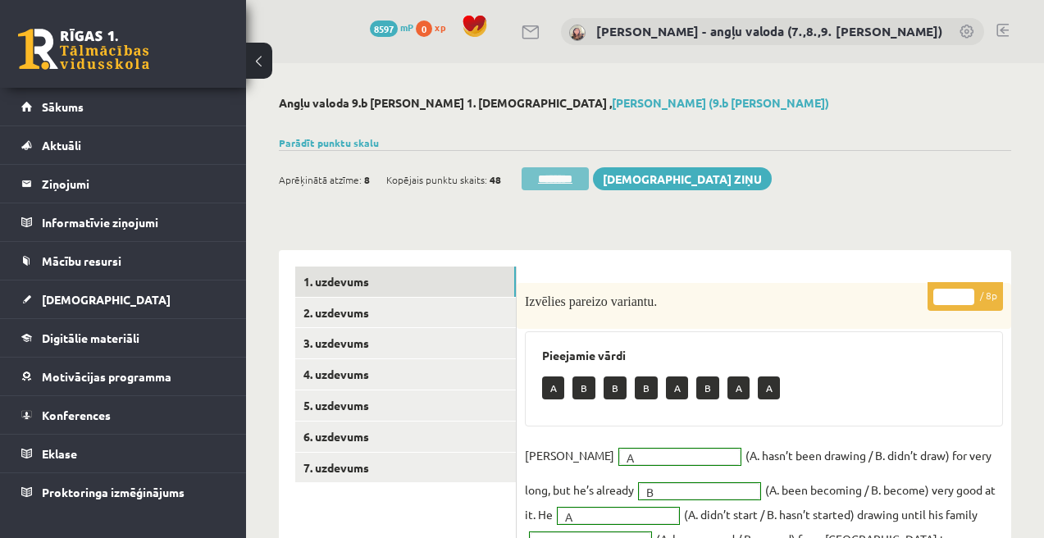
click at [577, 176] on input "********" at bounding box center [555, 178] width 67 height 23
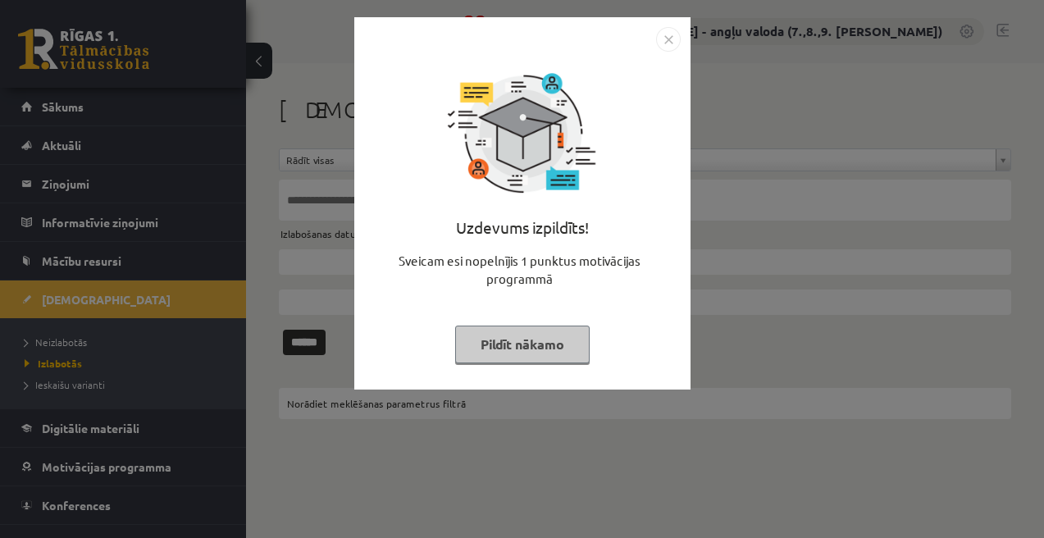
click at [520, 359] on button "Pildīt nākamo" at bounding box center [522, 345] width 135 height 38
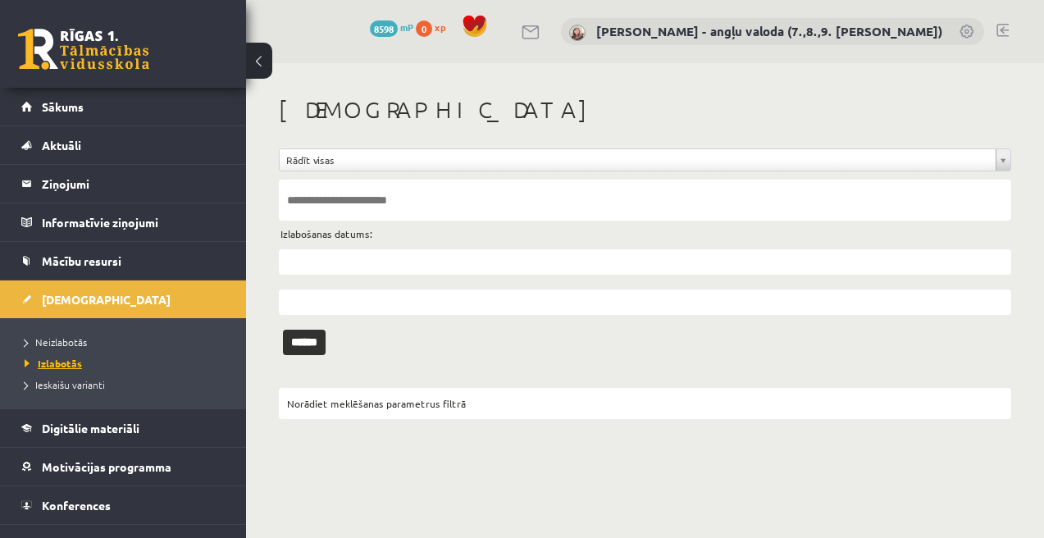
click at [63, 366] on span "Izlabotās" at bounding box center [53, 363] width 57 height 13
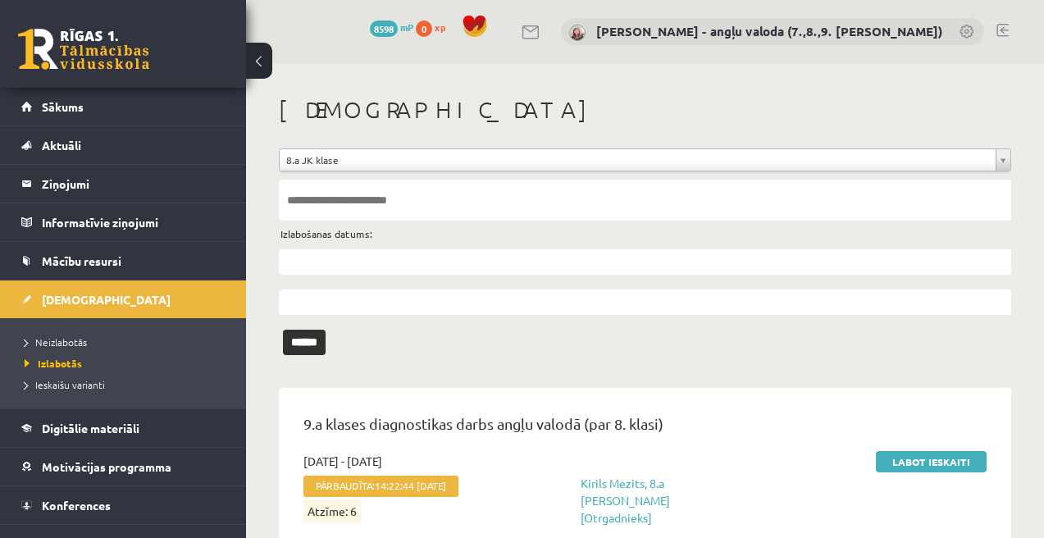
scroll to position [16, 0]
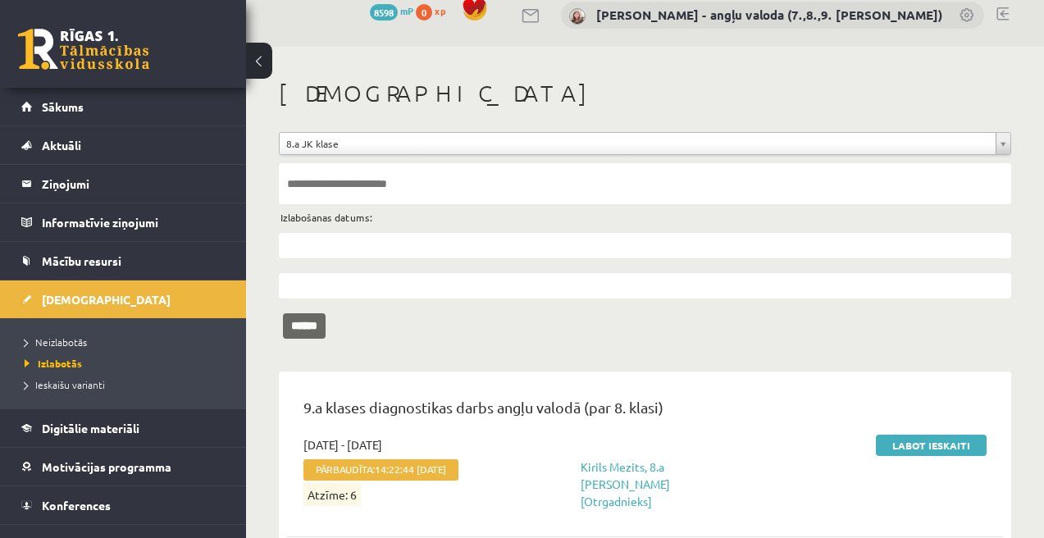
click at [321, 329] on input "******" at bounding box center [304, 325] width 43 height 25
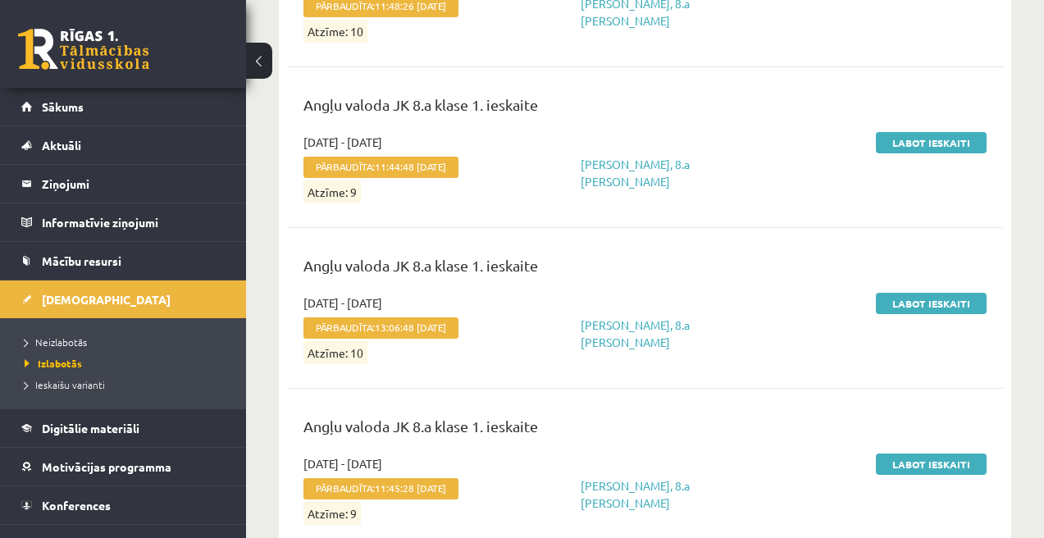
scroll to position [22421, 0]
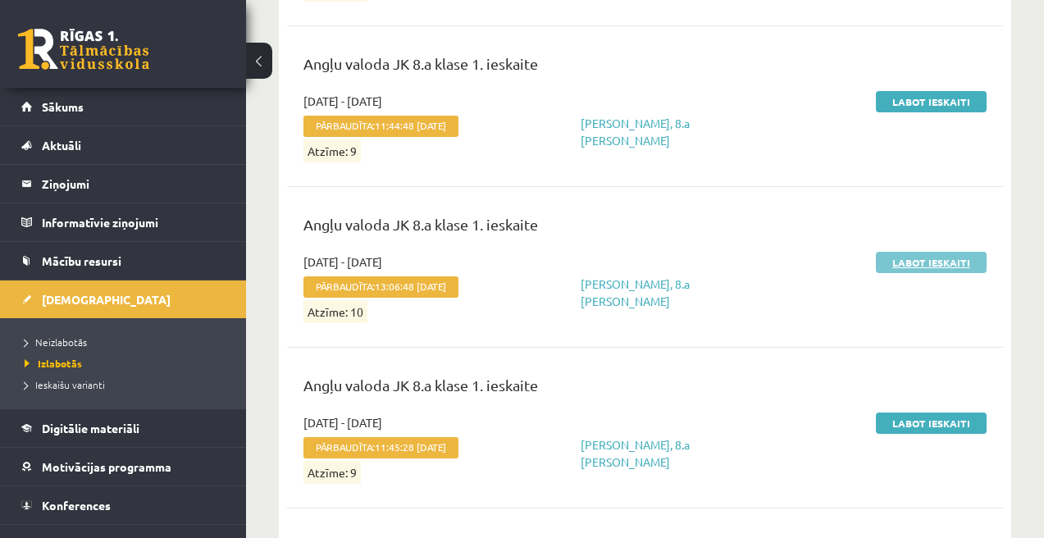
click at [922, 252] on link "Labot ieskaiti" at bounding box center [931, 262] width 111 height 21
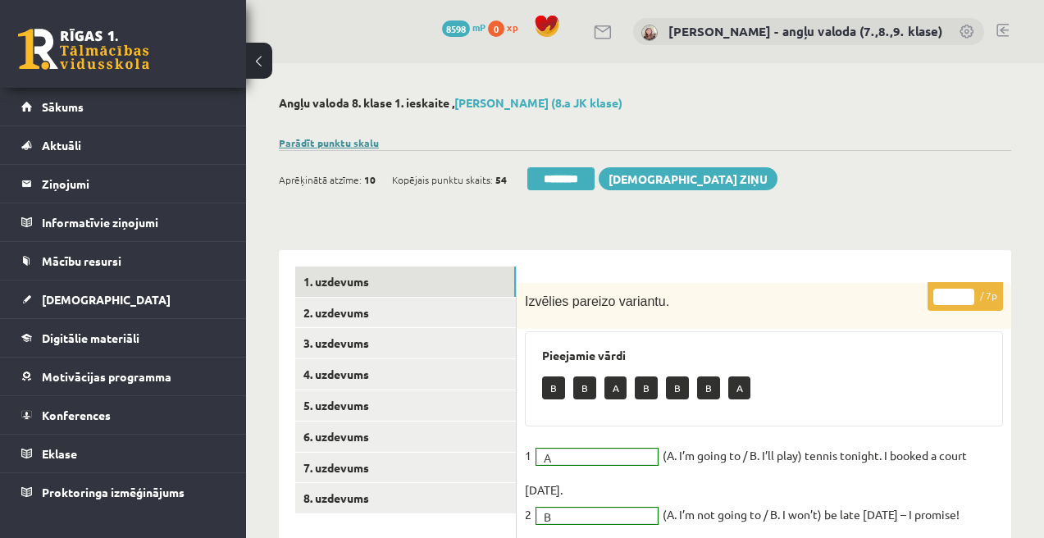
click at [315, 145] on link "Parādīt punktu skalu" at bounding box center [329, 142] width 100 height 13
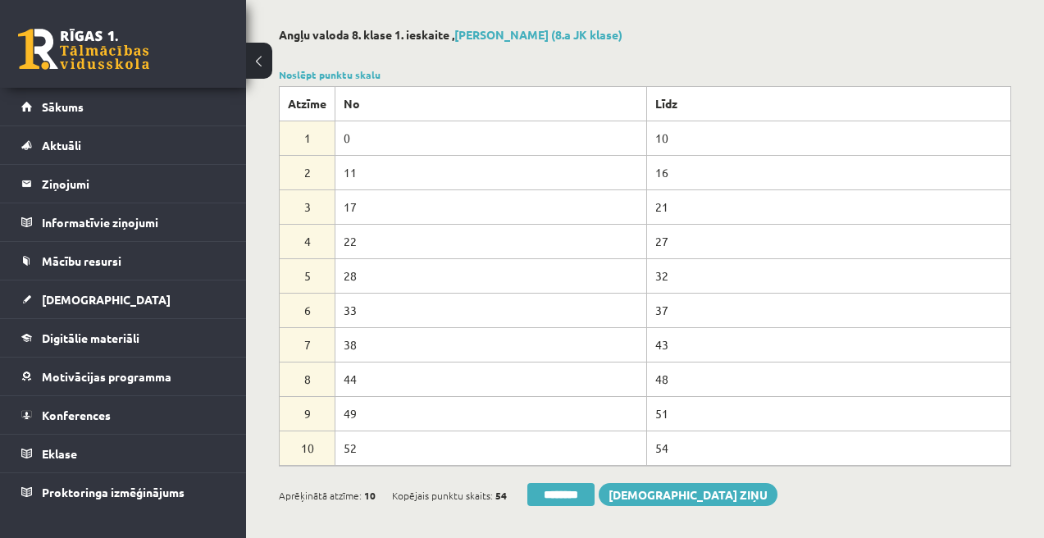
scroll to position [67, 0]
click at [69, 107] on span "Sākums" at bounding box center [63, 106] width 42 height 15
